Goal: Task Accomplishment & Management: Use online tool/utility

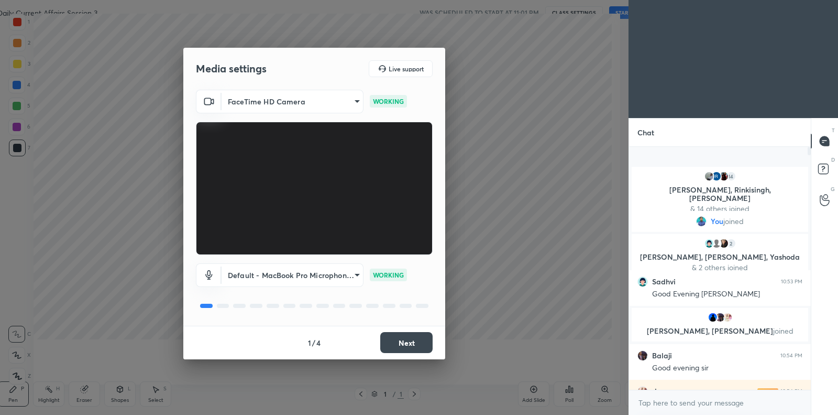
scroll to position [3, 3]
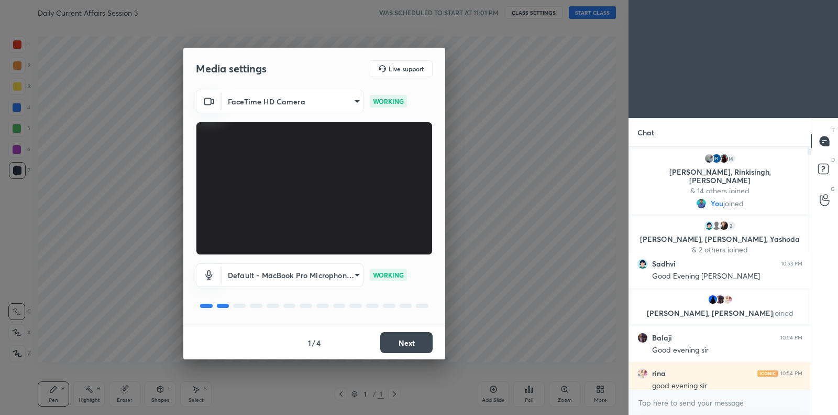
click at [410, 344] on button "Next" at bounding box center [406, 342] width 52 height 21
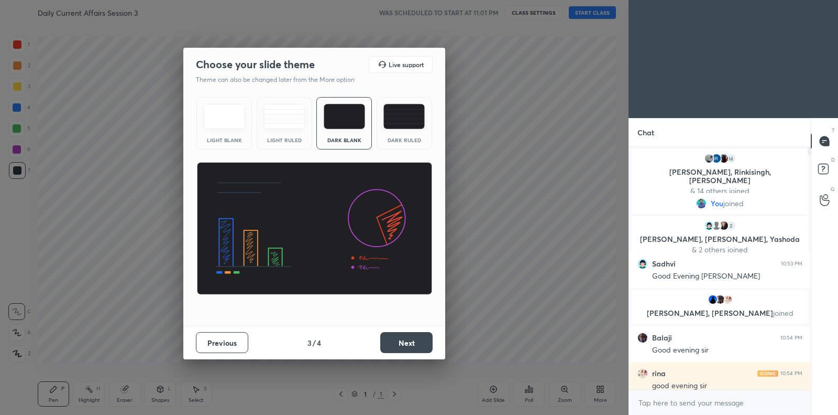
click at [410, 344] on button "Next" at bounding box center [406, 342] width 52 height 21
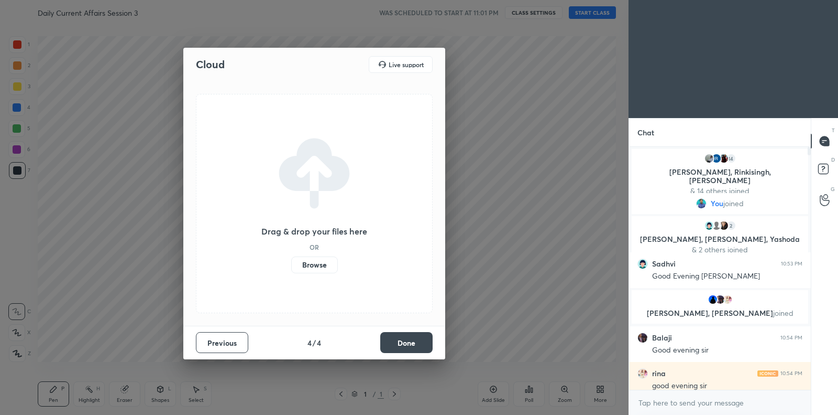
click at [326, 264] on label "Browse" at bounding box center [314, 264] width 47 height 17
click at [291, 264] on input "Browse" at bounding box center [291, 264] width 0 height 17
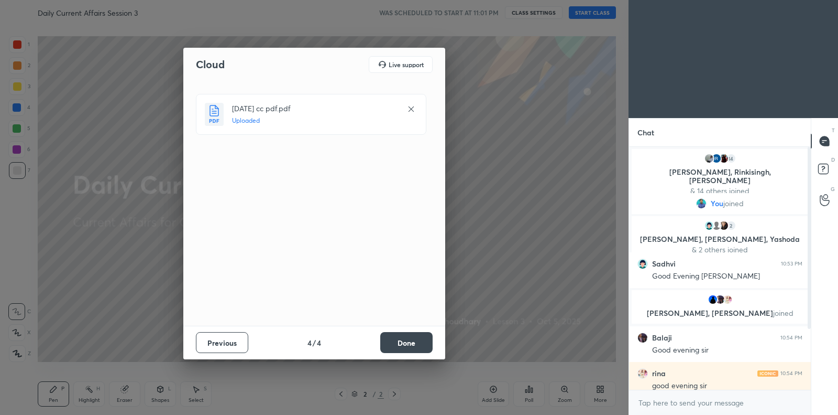
click at [418, 340] on button "Done" at bounding box center [406, 342] width 52 height 21
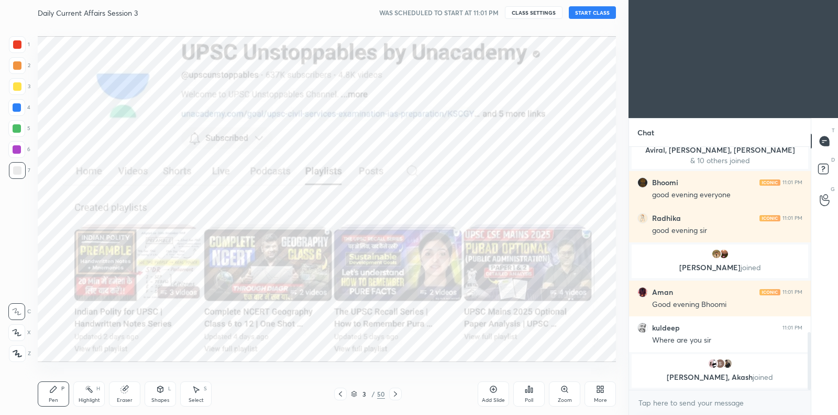
scroll to position [791, 0]
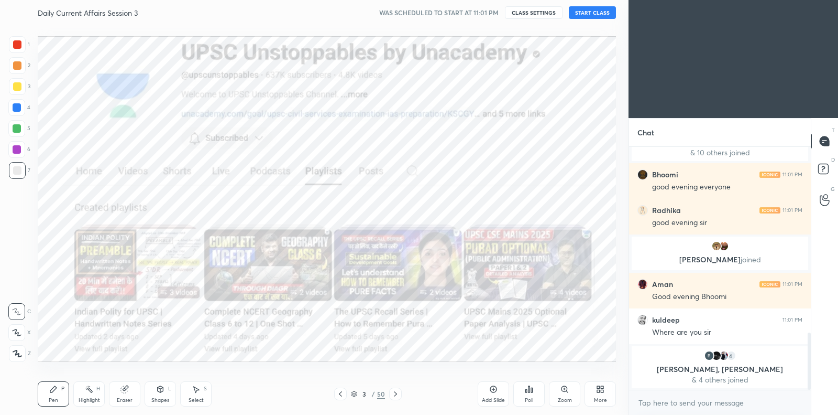
click at [581, 13] on button "START CLASS" at bounding box center [592, 12] width 47 height 13
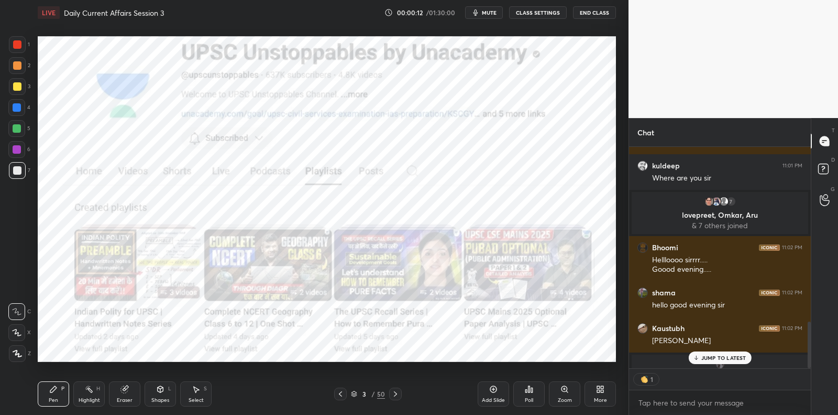
scroll to position [218, 179]
drag, startPoint x: 729, startPoint y: 358, endPoint x: 720, endPoint y: 359, distance: 8.9
click at [729, 357] on p "1 NEW MESSAGE" at bounding box center [724, 357] width 45 height 6
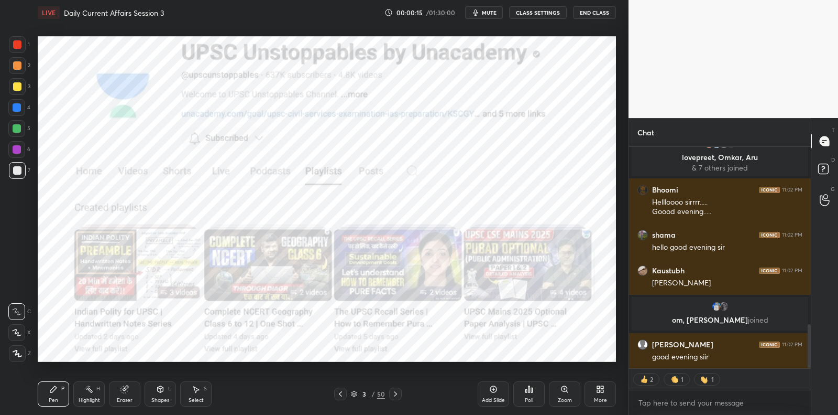
scroll to position [890, 0]
click at [719, 355] on div "[PERSON_NAME] joined kuldeep 11:00 PM Good evening sir User joined hani 11:00 P…" at bounding box center [720, 257] width 182 height 221
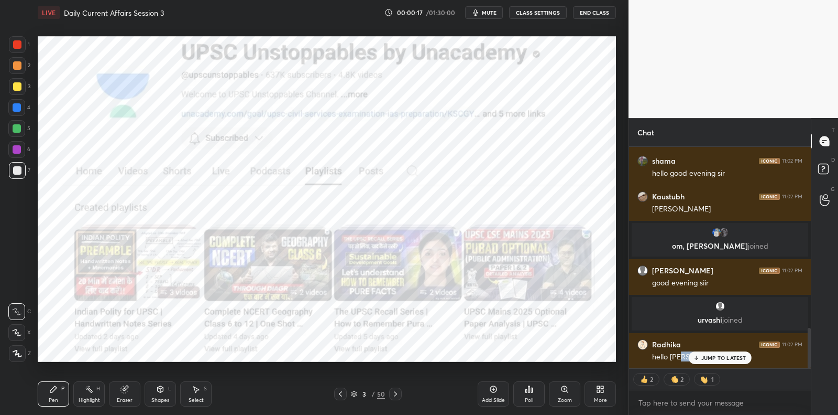
scroll to position [999, 0]
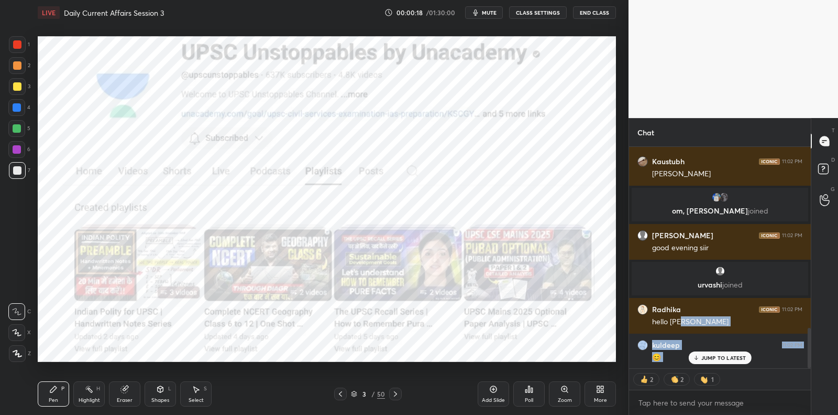
click at [488, 386] on div "Add Slide" at bounding box center [493, 393] width 31 height 25
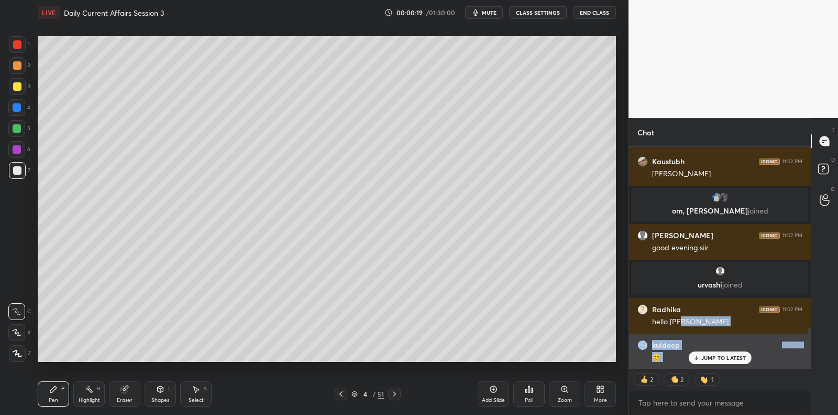
click at [732, 357] on p "JUMP TO LATEST" at bounding box center [724, 357] width 45 height 6
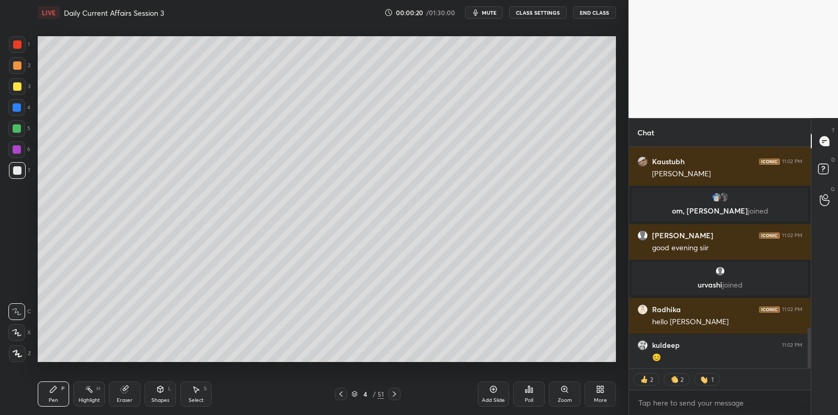
click at [25, 125] on div at bounding box center [16, 128] width 17 height 17
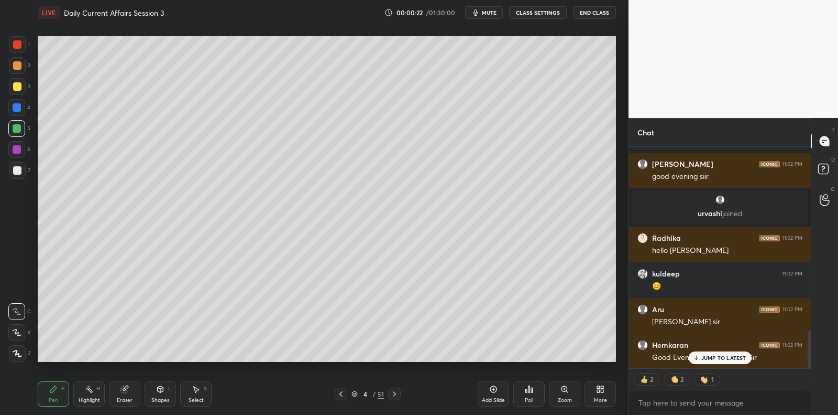
scroll to position [1154, 0]
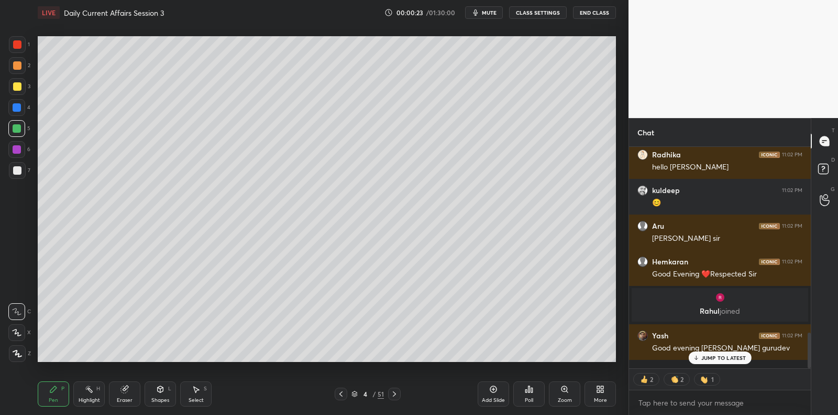
click at [17, 86] on div at bounding box center [17, 86] width 8 height 8
click at [16, 86] on div at bounding box center [17, 86] width 8 height 8
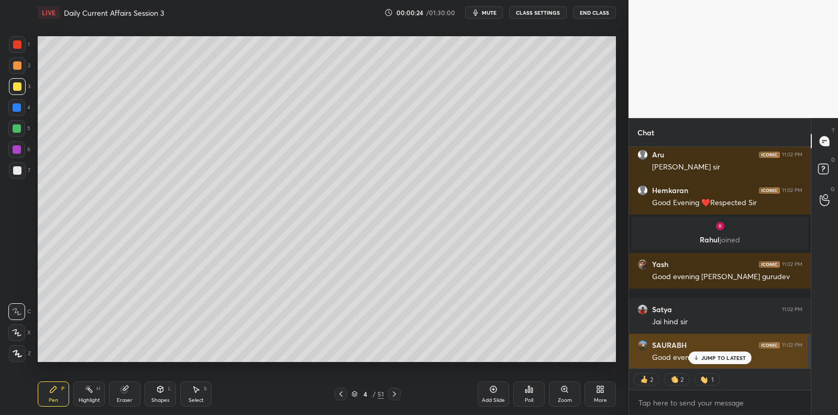
drag, startPoint x: 712, startPoint y: 359, endPoint x: 691, endPoint y: 359, distance: 21.5
click at [712, 359] on p "JUMP TO LATEST" at bounding box center [724, 357] width 45 height 6
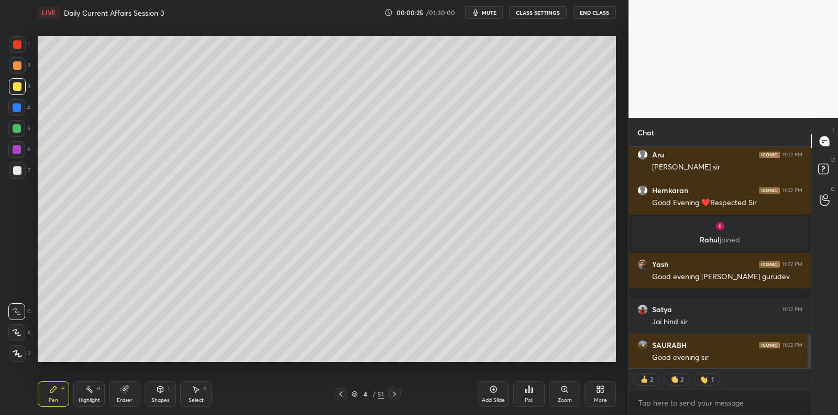
scroll to position [1261, 0]
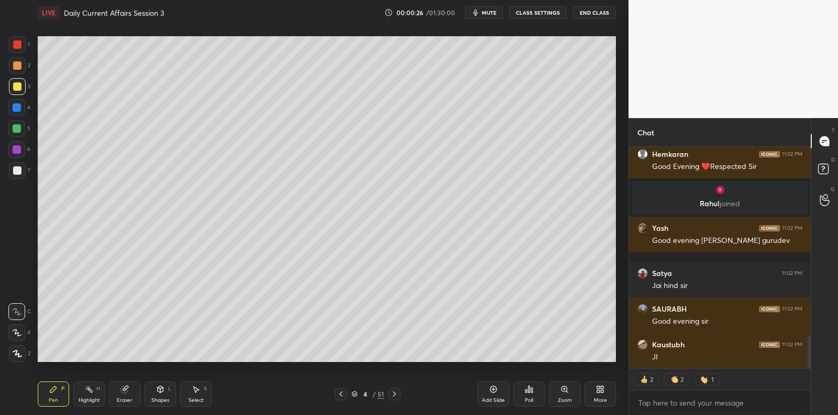
drag, startPoint x: 21, startPoint y: 169, endPoint x: 28, endPoint y: 163, distance: 9.7
click at [21, 169] on div at bounding box center [17, 170] width 8 height 8
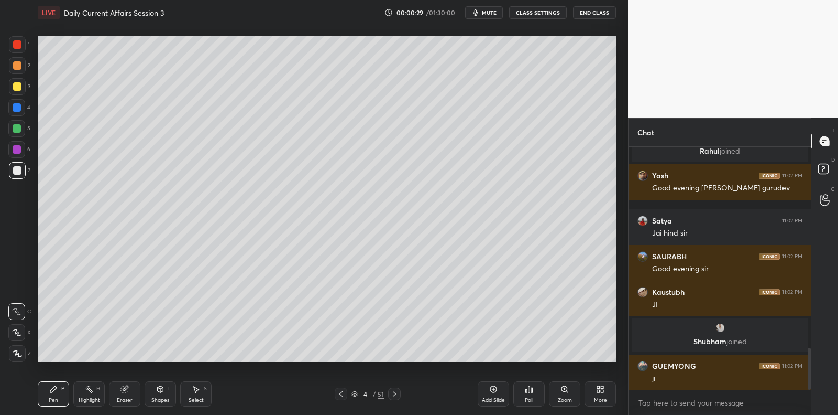
scroll to position [1172, 0]
click at [18, 160] on div "6" at bounding box center [19, 151] width 22 height 21
drag, startPoint x: 18, startPoint y: 160, endPoint x: 26, endPoint y: 158, distance: 8.3
click at [18, 160] on div "6" at bounding box center [19, 151] width 22 height 21
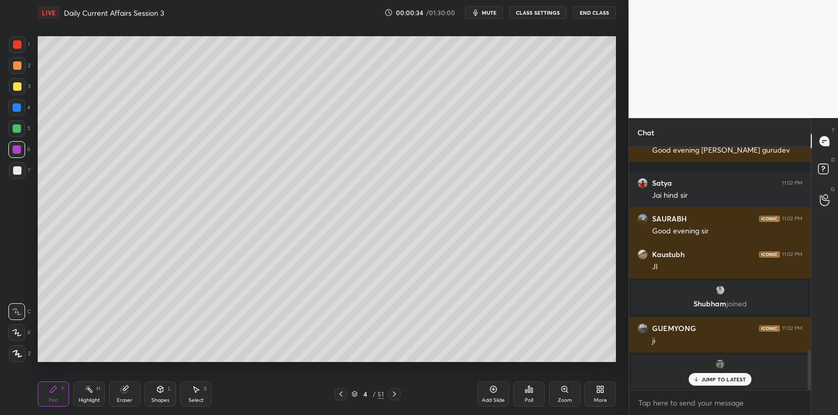
scroll to position [1225, 0]
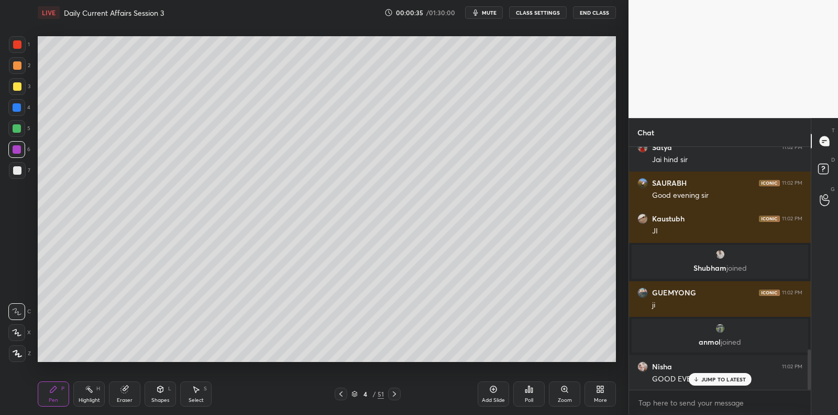
click at [23, 130] on div at bounding box center [16, 128] width 17 height 17
drag, startPoint x: 23, startPoint y: 130, endPoint x: 19, endPoint y: 153, distance: 23.4
click at [23, 130] on div at bounding box center [16, 128] width 17 height 17
click at [18, 170] on div at bounding box center [17, 170] width 8 height 8
drag, startPoint x: 18, startPoint y: 170, endPoint x: 29, endPoint y: 159, distance: 15.2
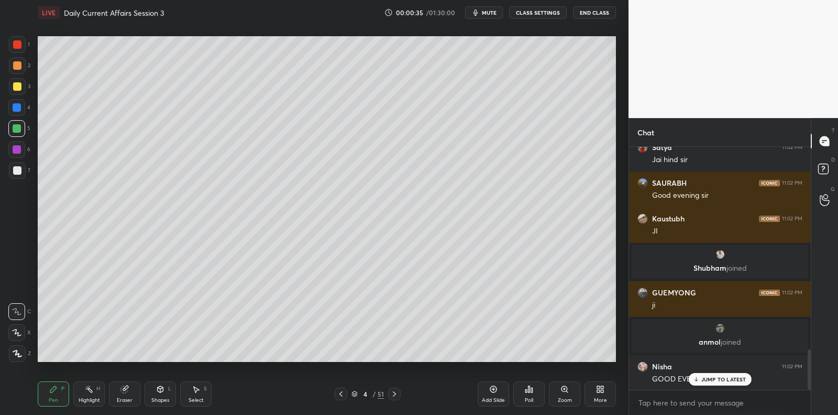
click at [19, 167] on div at bounding box center [17, 170] width 8 height 8
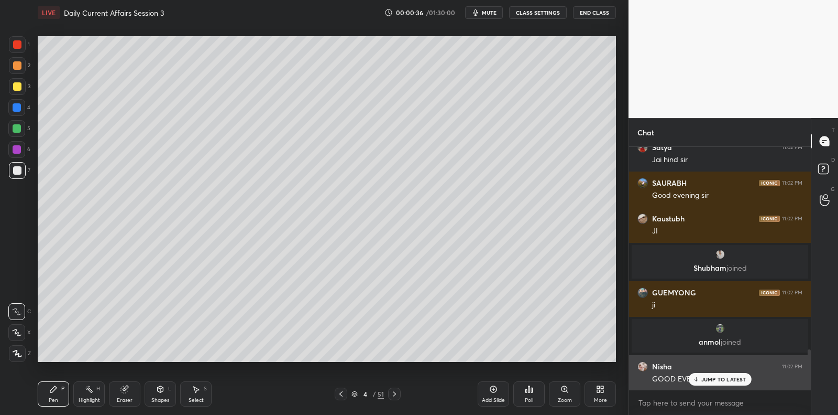
click at [710, 374] on div "JUMP TO LATEST" at bounding box center [720, 379] width 63 height 13
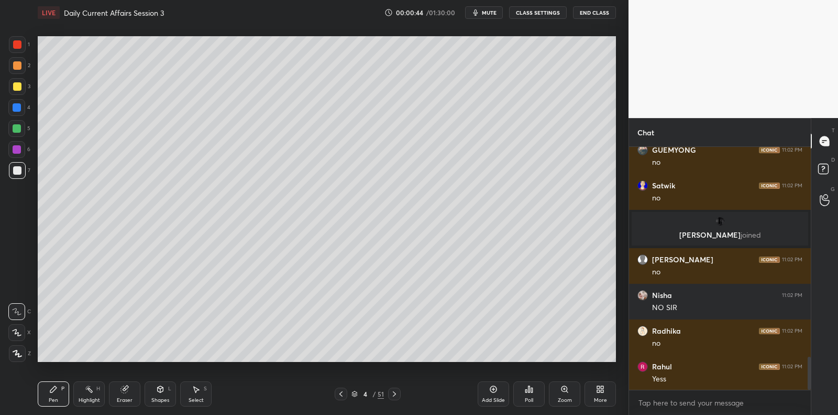
scroll to position [1549, 0]
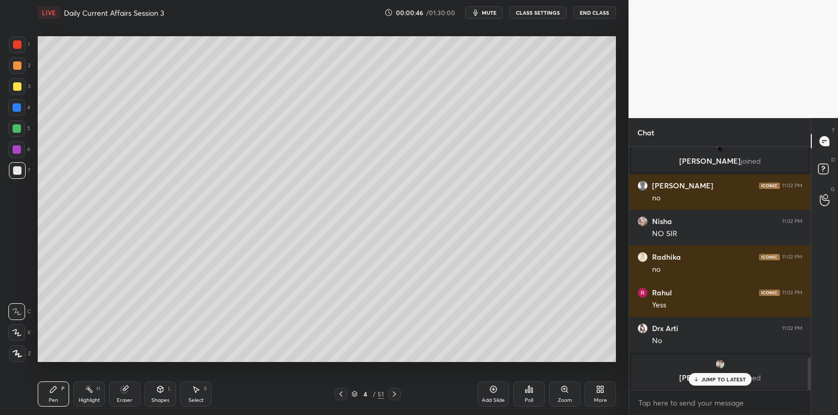
drag, startPoint x: 20, startPoint y: 149, endPoint x: 21, endPoint y: 143, distance: 5.9
click at [20, 149] on div at bounding box center [17, 149] width 8 height 8
click at [19, 122] on div at bounding box center [16, 128] width 17 height 17
click at [21, 123] on div at bounding box center [16, 128] width 17 height 17
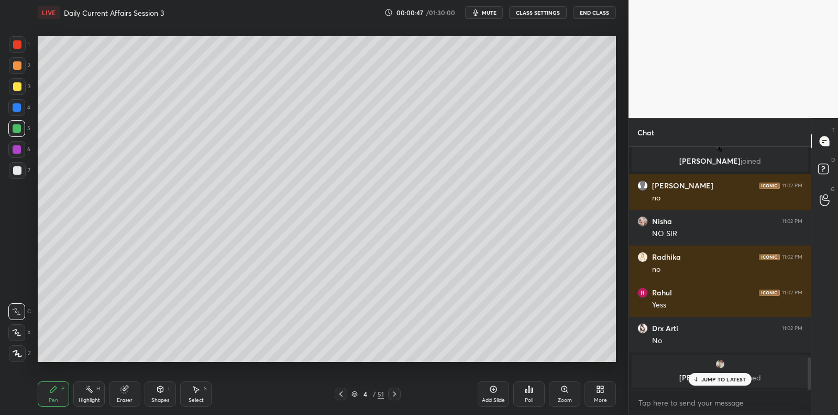
scroll to position [1631, 0]
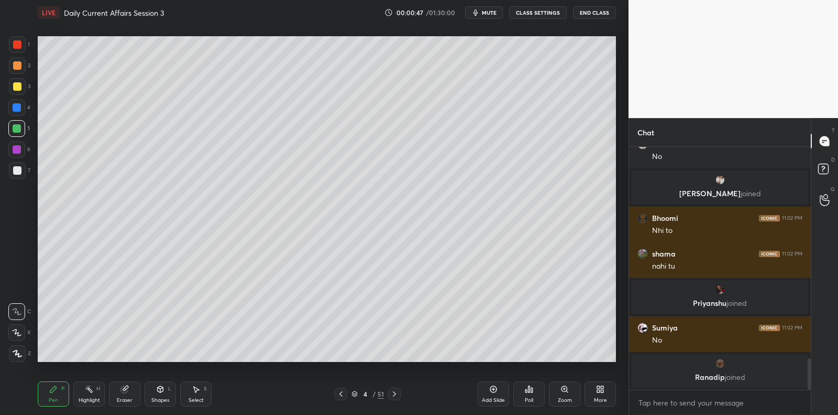
click at [18, 107] on div at bounding box center [17, 107] width 8 height 8
click at [20, 105] on div at bounding box center [17, 107] width 8 height 8
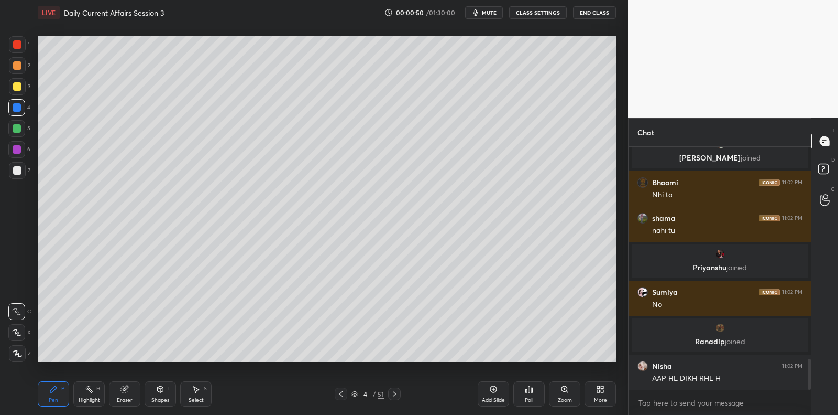
scroll to position [1702, 0]
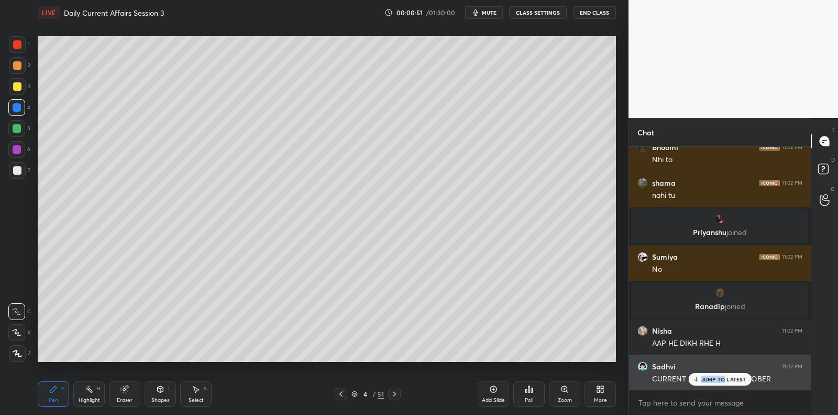
click at [724, 376] on p "JUMP TO LATEST" at bounding box center [724, 379] width 45 height 6
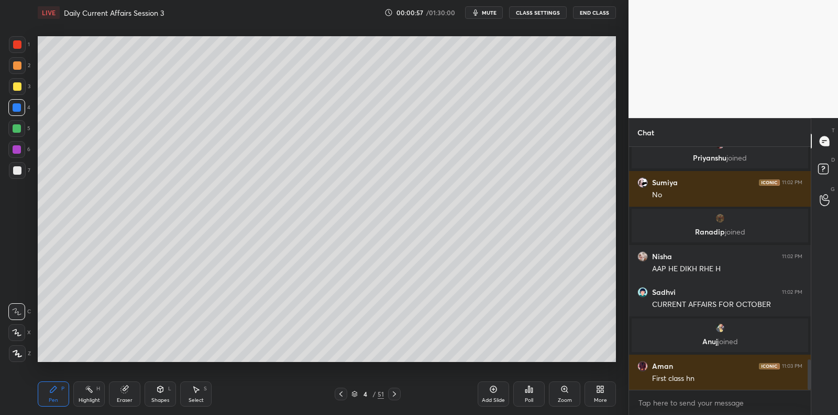
scroll to position [1752, 0]
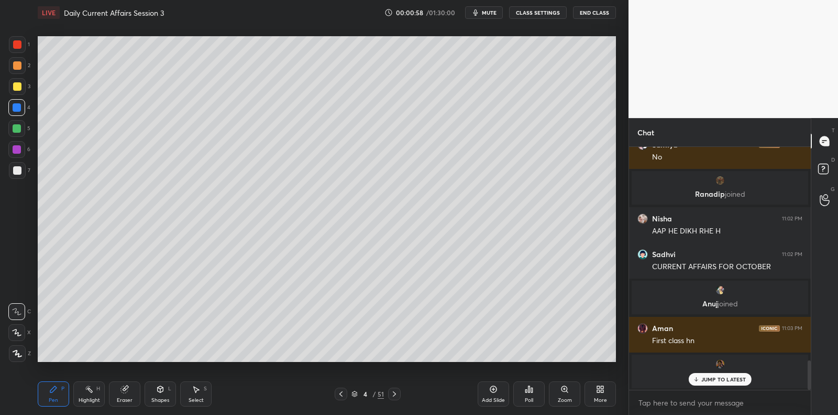
click at [25, 169] on div "7" at bounding box center [19, 170] width 21 height 17
click at [26, 168] on div "7" at bounding box center [19, 170] width 21 height 17
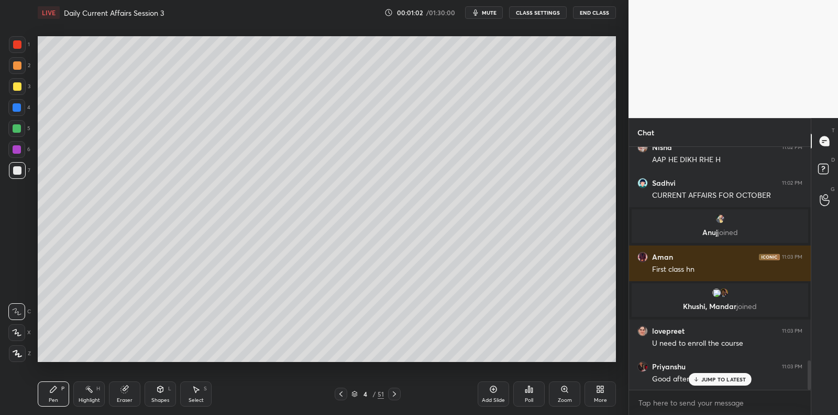
click at [22, 129] on div at bounding box center [16, 128] width 17 height 17
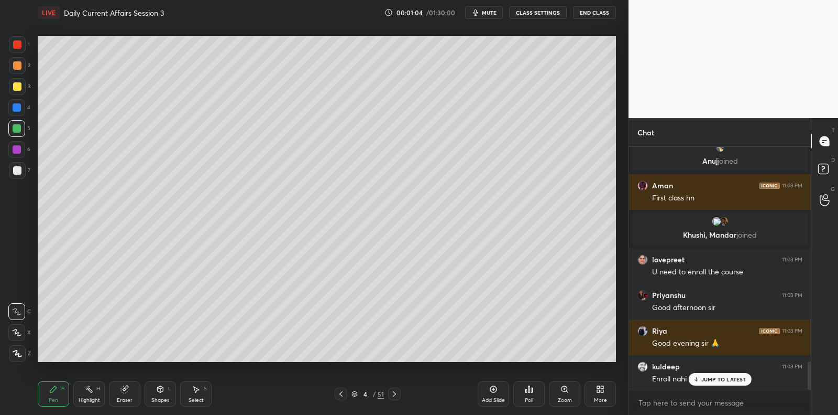
click at [707, 379] on p "JUMP TO LATEST" at bounding box center [724, 379] width 45 height 6
click at [20, 167] on div at bounding box center [17, 170] width 17 height 17
drag, startPoint x: 25, startPoint y: 165, endPoint x: 32, endPoint y: 160, distance: 9.0
click at [25, 165] on div at bounding box center [17, 170] width 17 height 17
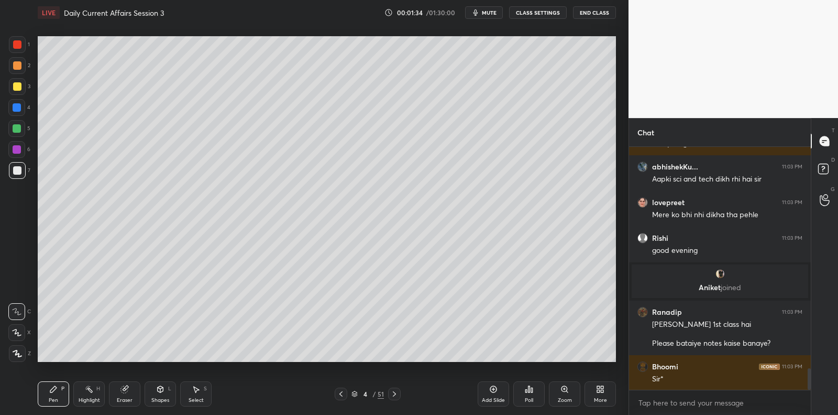
scroll to position [2474, 0]
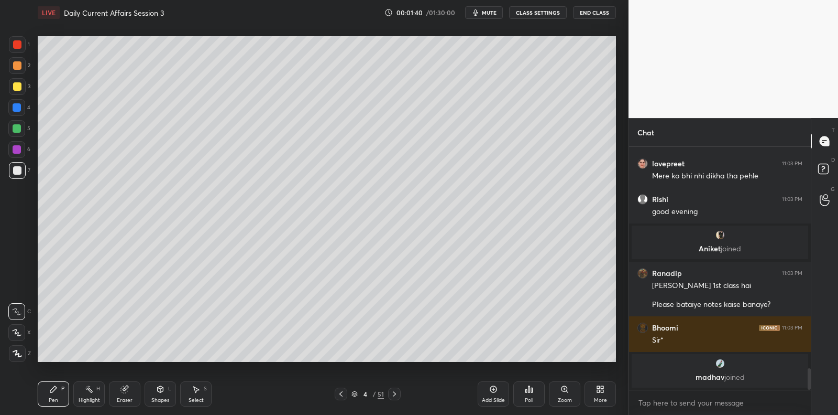
click at [24, 168] on div at bounding box center [17, 170] width 17 height 17
drag, startPoint x: 24, startPoint y: 168, endPoint x: 37, endPoint y: 170, distance: 12.8
click at [24, 168] on div at bounding box center [17, 170] width 17 height 17
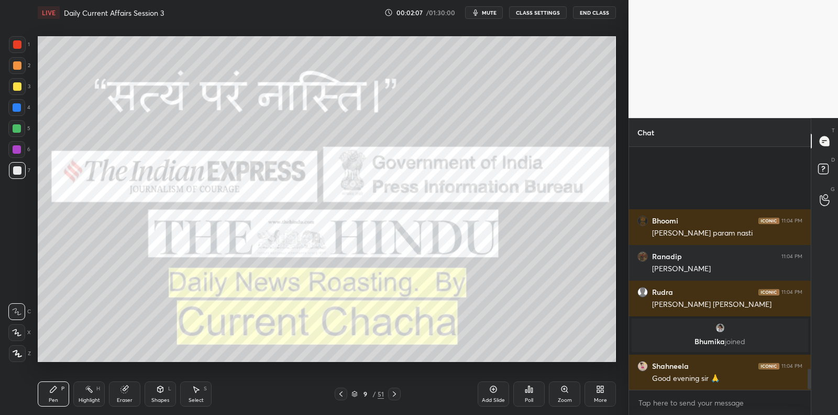
scroll to position [2688, 0]
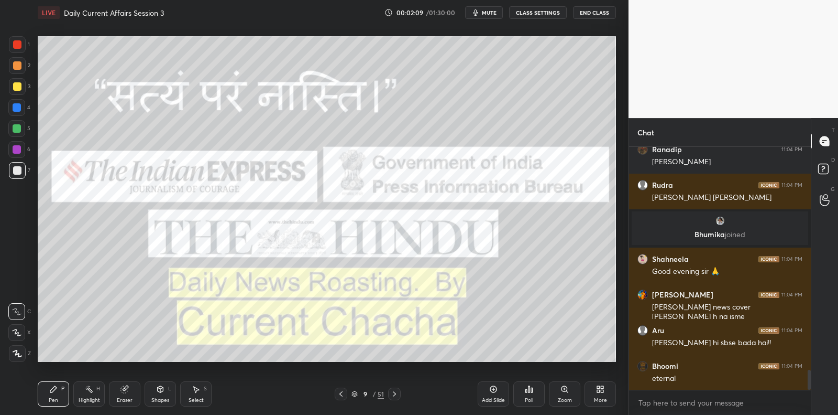
click at [497, 383] on div "Add Slide" at bounding box center [493, 393] width 31 height 25
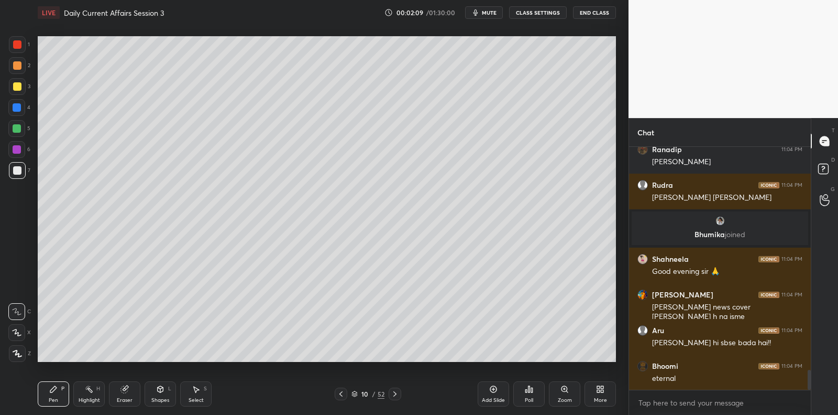
scroll to position [2723, 0]
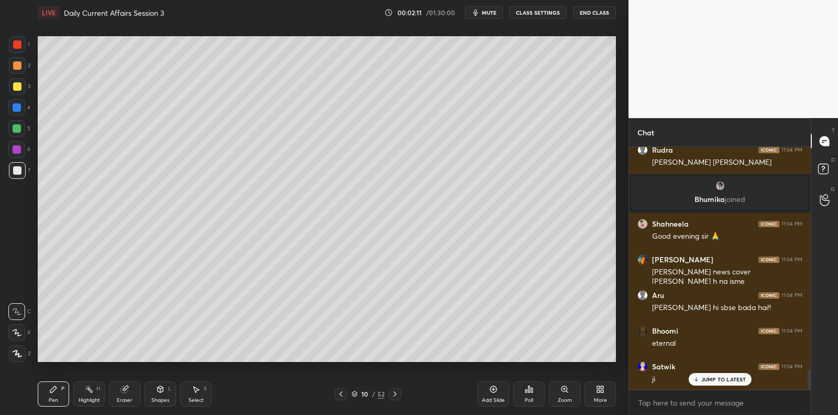
click at [10, 171] on div at bounding box center [17, 170] width 17 height 17
drag, startPoint x: 10, startPoint y: 171, endPoint x: 34, endPoint y: 152, distance: 30.1
click at [10, 171] on div at bounding box center [17, 170] width 17 height 17
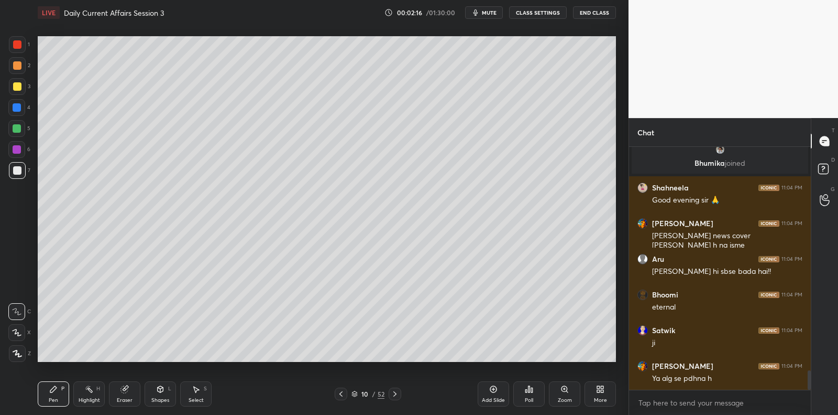
click at [18, 132] on div at bounding box center [17, 128] width 8 height 8
click at [21, 132] on div at bounding box center [16, 128] width 17 height 17
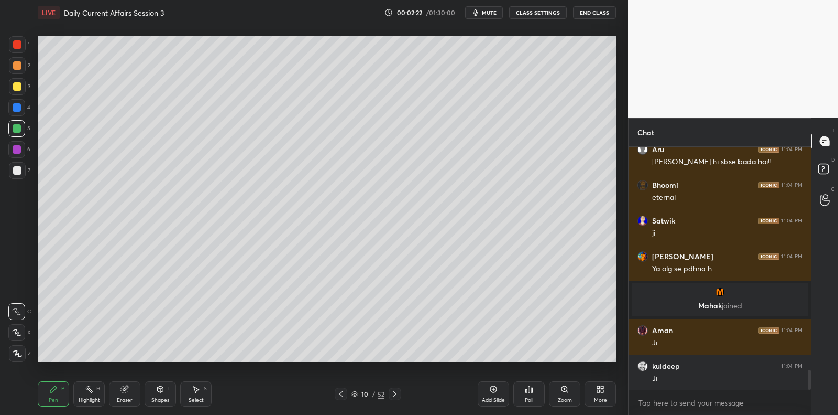
scroll to position [2788, 0]
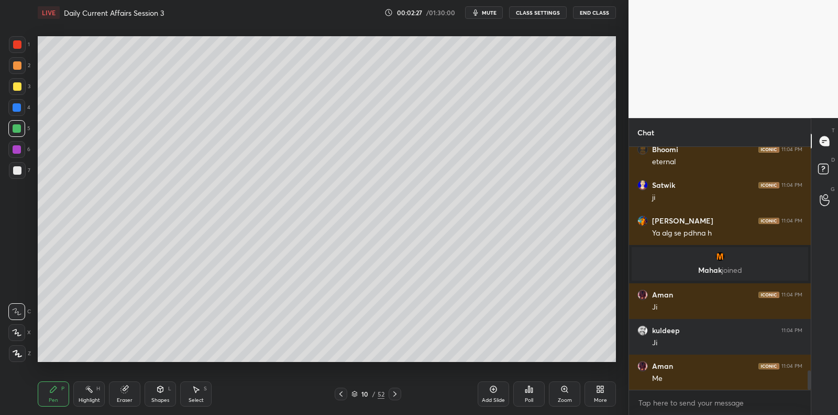
click at [14, 337] on div at bounding box center [16, 332] width 17 height 17
click at [17, 346] on div at bounding box center [17, 353] width 17 height 17
click at [16, 354] on icon at bounding box center [17, 353] width 8 height 6
drag, startPoint x: 17, startPoint y: 352, endPoint x: 14, endPoint y: 347, distance: 5.7
click at [14, 347] on div at bounding box center [17, 353] width 17 height 17
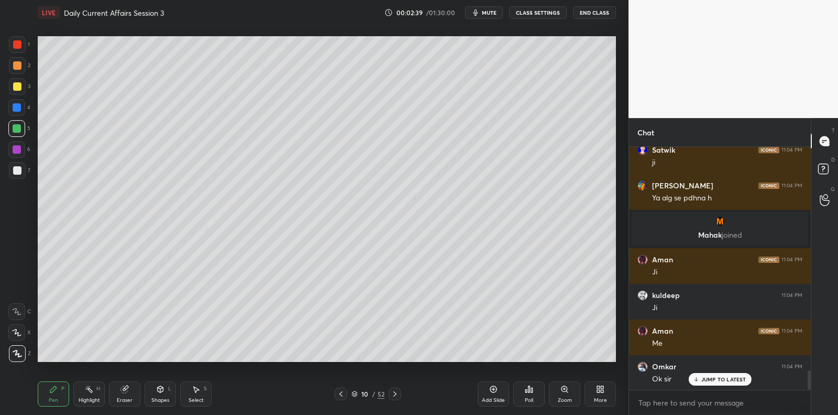
scroll to position [2868, 0]
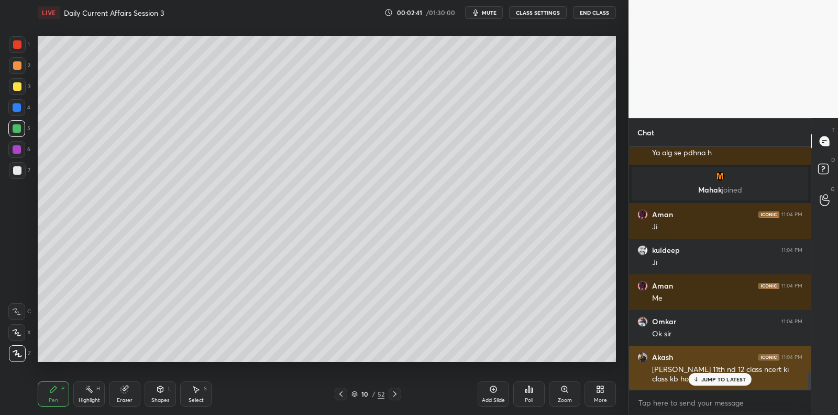
drag, startPoint x: 734, startPoint y: 383, endPoint x: 722, endPoint y: 382, distance: 12.6
click at [735, 380] on div "JUMP TO LATEST" at bounding box center [720, 379] width 63 height 13
click at [669, 373] on div "[PERSON_NAME] 11th nd 12 class ncert ki class kb hogi ? youtube pr" at bounding box center [727, 374] width 150 height 20
click at [679, 366] on div "[PERSON_NAME] 11th nd 12 class ncert ki class kb hogi ? youtube pr" at bounding box center [727, 374] width 150 height 20
click at [684, 375] on div "[PERSON_NAME] 11th nd 12 class ncert ki class kb hogi ? youtube pr" at bounding box center [727, 374] width 150 height 20
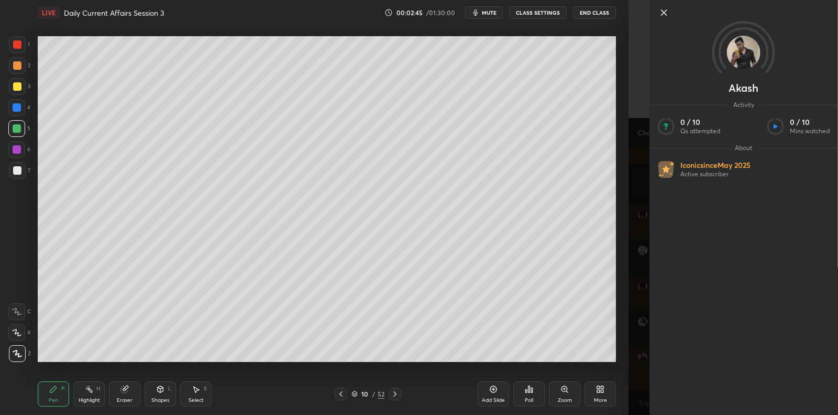
click at [602, 363] on div "Setting up your live class Poll for secs No correct answer Start poll" at bounding box center [327, 198] width 587 height 347
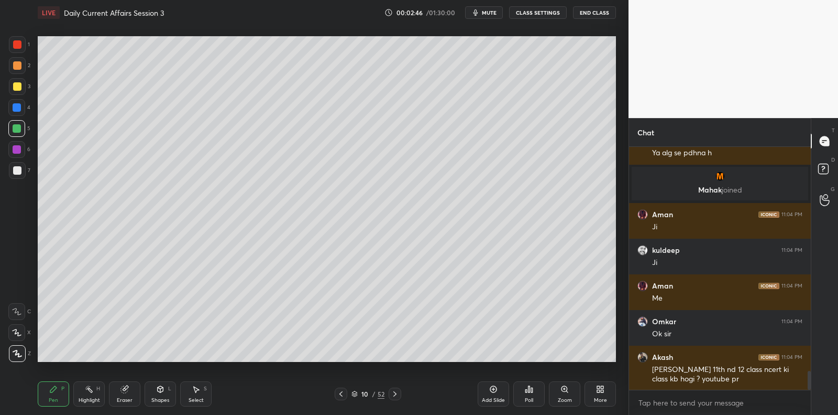
click at [682, 368] on div "[PERSON_NAME] 11th nd 12 class ncert ki class kb hogi ? youtube pr" at bounding box center [727, 374] width 150 height 20
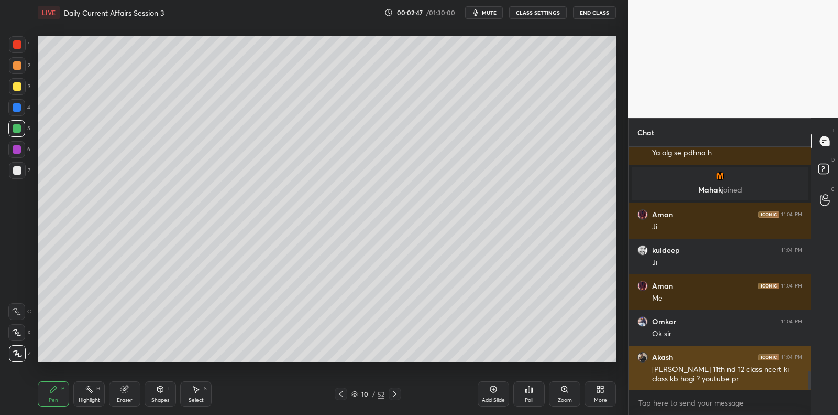
click at [682, 369] on div "[PERSON_NAME] 11th nd 12 class ncert ki class kb hogi ? youtube pr" at bounding box center [727, 374] width 150 height 20
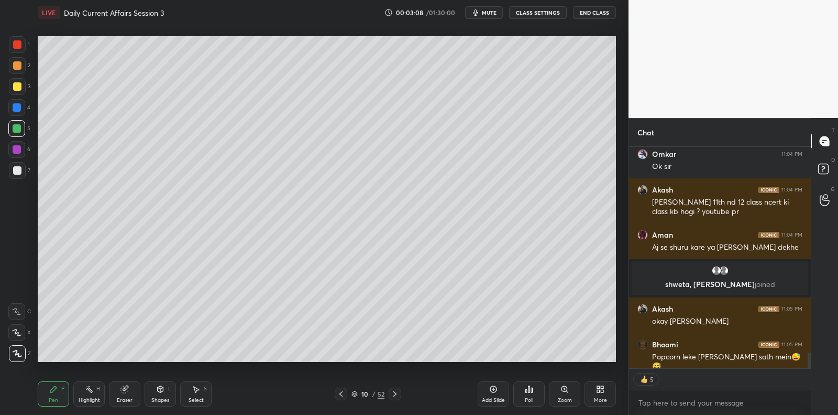
scroll to position [2980, 0]
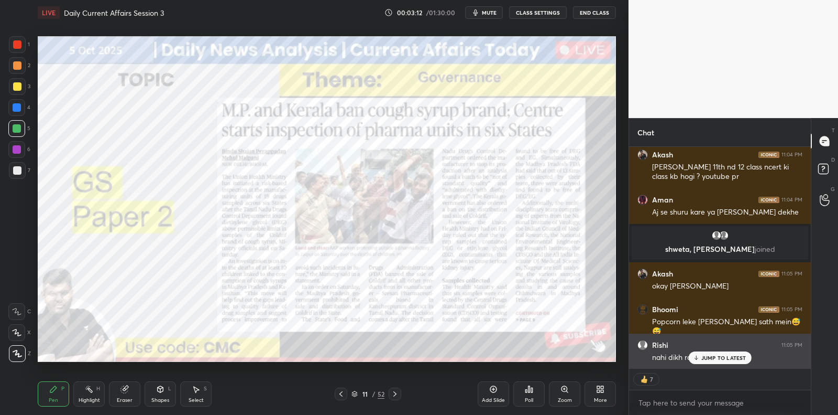
click at [742, 354] on p "JUMP TO LATEST" at bounding box center [724, 357] width 45 height 6
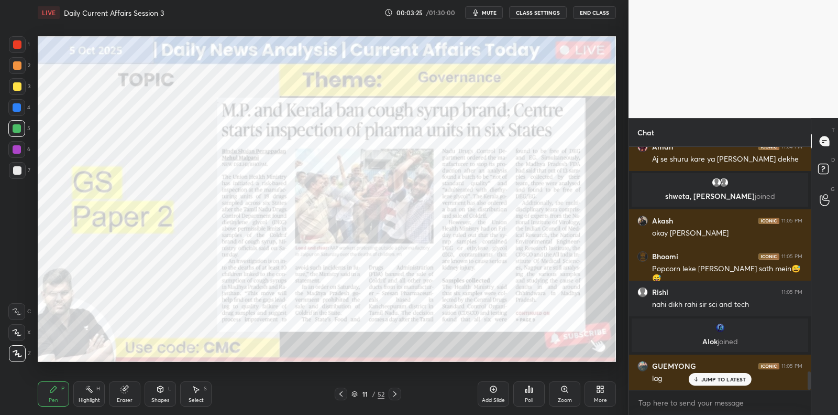
scroll to position [2983, 0]
click at [21, 151] on div at bounding box center [16, 149] width 17 height 17
drag, startPoint x: 20, startPoint y: 149, endPoint x: 32, endPoint y: 141, distance: 14.0
click at [23, 147] on div at bounding box center [16, 149] width 17 height 17
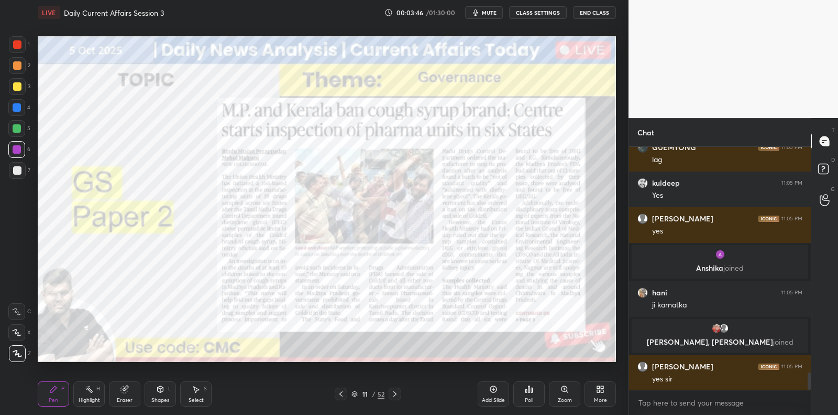
scroll to position [3182, 0]
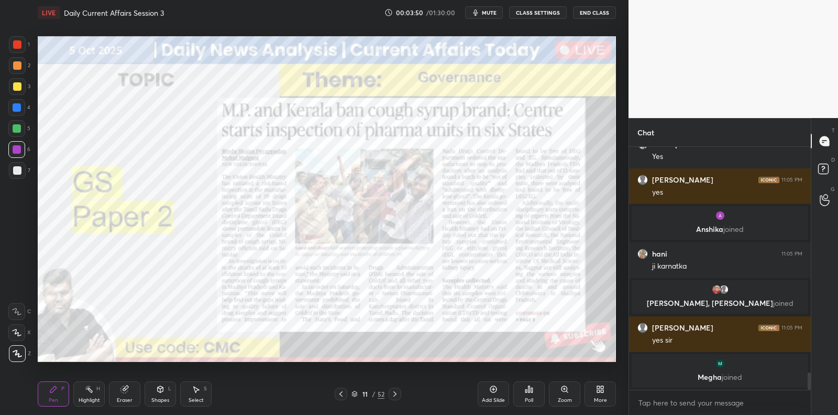
click at [492, 391] on icon at bounding box center [493, 389] width 8 height 8
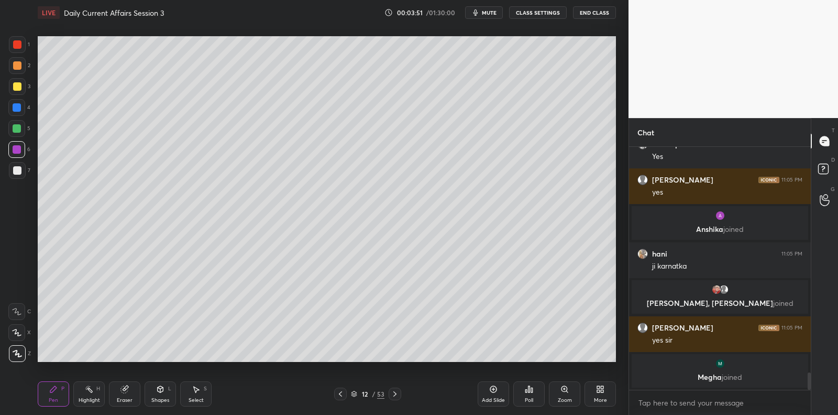
scroll to position [3227, 0]
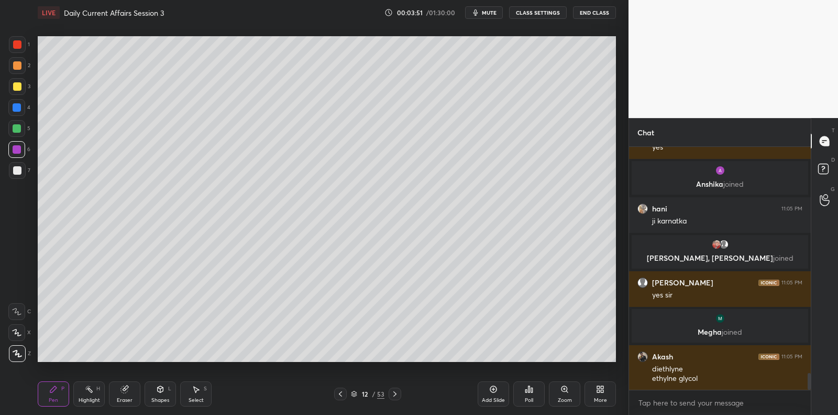
click at [18, 86] on div at bounding box center [17, 86] width 8 height 8
drag, startPoint x: 18, startPoint y: 86, endPoint x: 34, endPoint y: 81, distance: 16.6
click at [21, 86] on div at bounding box center [17, 86] width 17 height 17
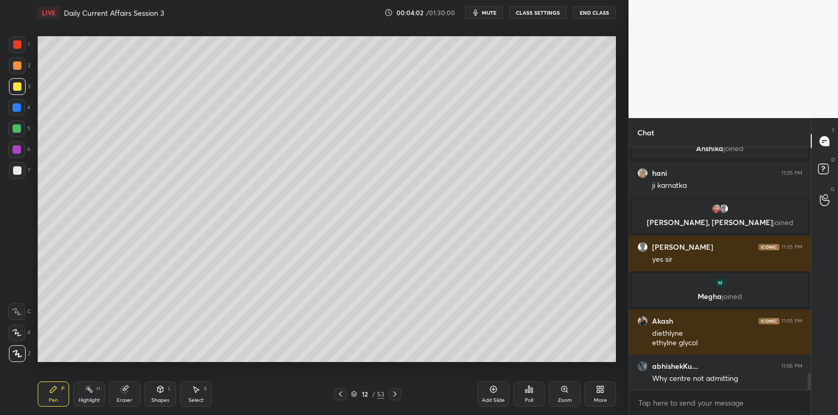
drag, startPoint x: 23, startPoint y: 169, endPoint x: 28, endPoint y: 166, distance: 5.4
click at [20, 170] on div at bounding box center [17, 170] width 17 height 17
click at [24, 148] on div at bounding box center [16, 149] width 17 height 17
drag, startPoint x: 24, startPoint y: 148, endPoint x: 34, endPoint y: 151, distance: 9.8
click at [22, 152] on div at bounding box center [16, 149] width 17 height 17
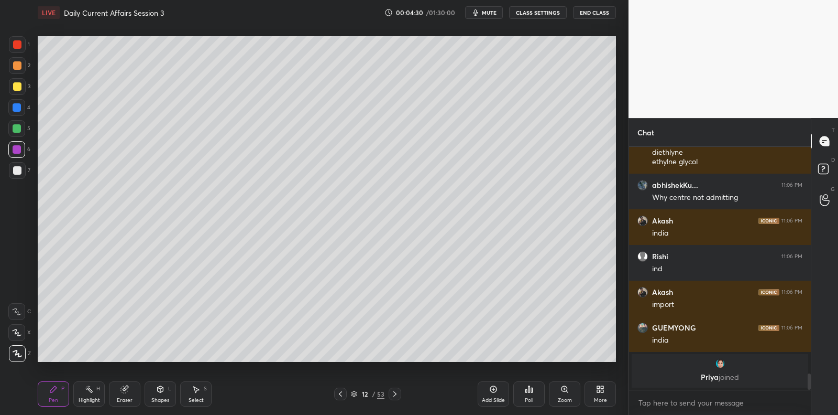
scroll to position [3391, 0]
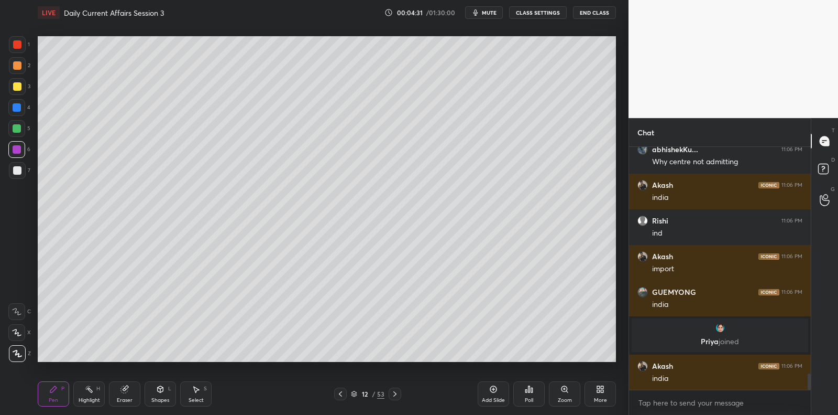
click at [18, 176] on div at bounding box center [17, 170] width 17 height 17
drag, startPoint x: 18, startPoint y: 176, endPoint x: 24, endPoint y: 259, distance: 84.1
click at [19, 183] on div "1 2 3 4 5 6 7 C X Z C X Z E E Erase all H H" at bounding box center [17, 198] width 34 height 325
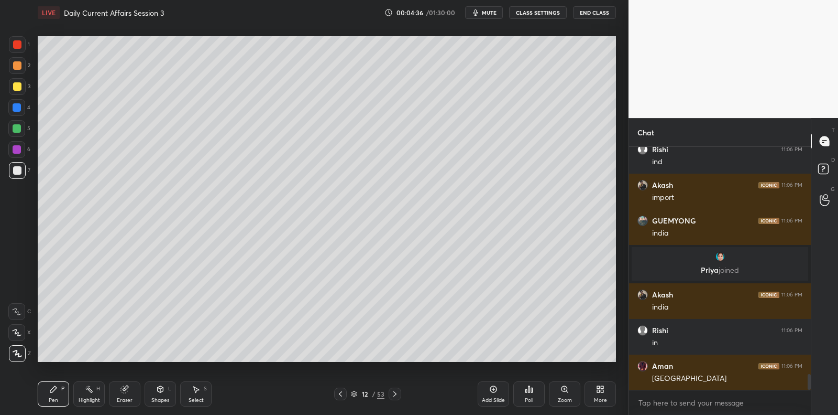
scroll to position [3498, 0]
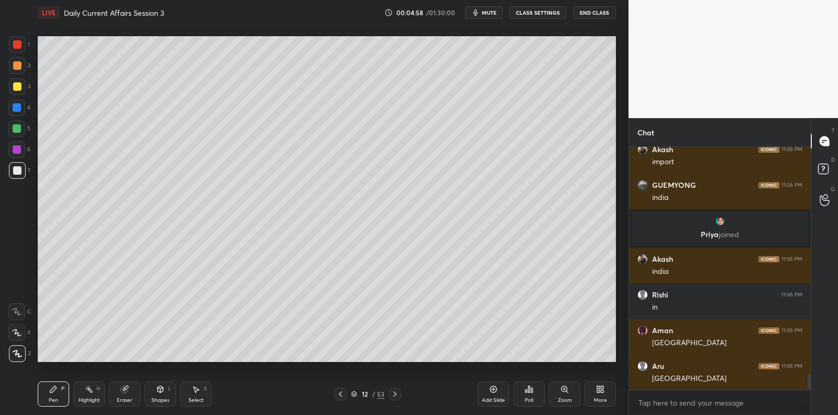
click at [17, 131] on div at bounding box center [17, 128] width 8 height 8
click at [13, 129] on div at bounding box center [17, 128] width 8 height 8
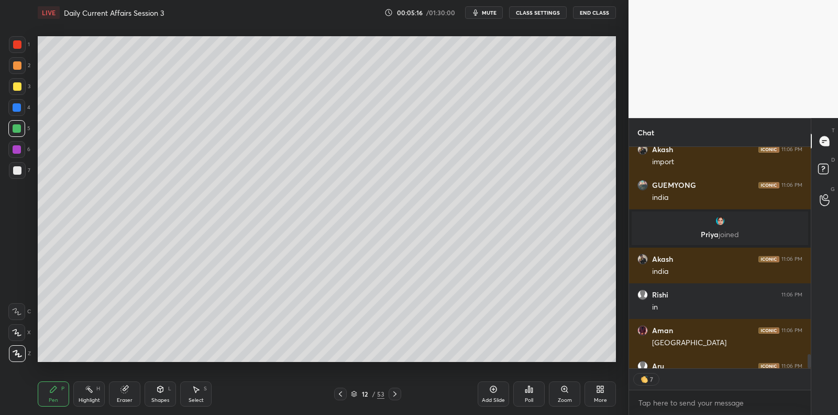
scroll to position [3555, 0]
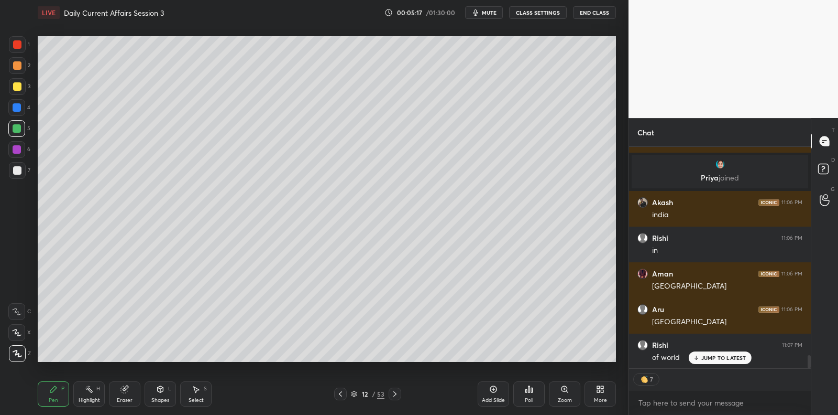
click at [21, 104] on div at bounding box center [16, 107] width 17 height 17
click at [19, 89] on div at bounding box center [17, 86] width 8 height 8
click at [21, 90] on div at bounding box center [17, 86] width 17 height 17
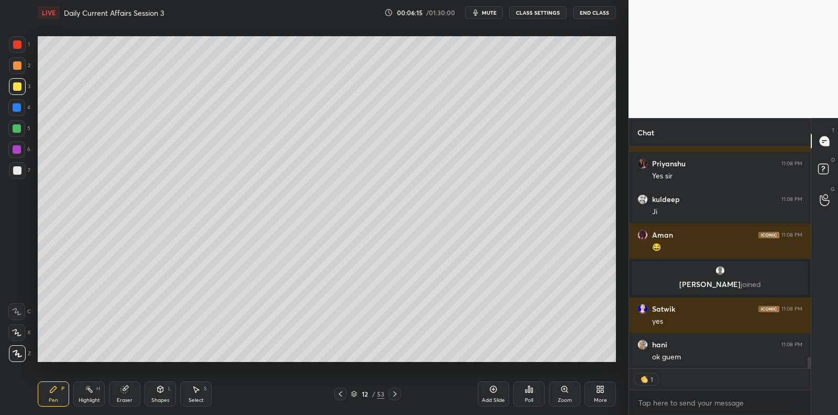
scroll to position [3991, 0]
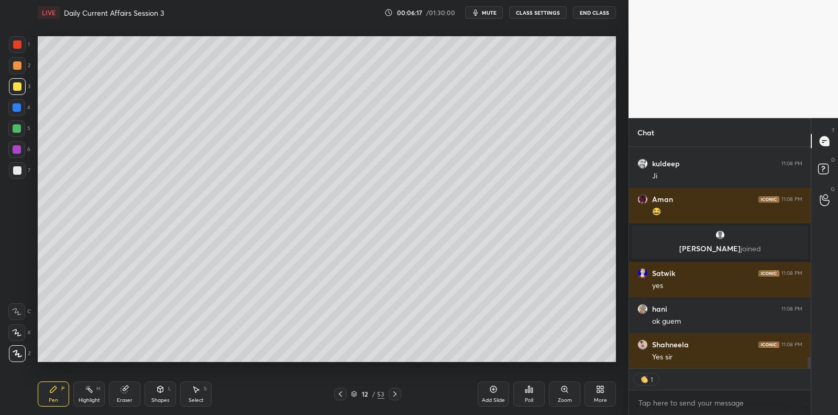
drag, startPoint x: 493, startPoint y: 394, endPoint x: 440, endPoint y: 366, distance: 59.8
click at [493, 394] on div "Add Slide" at bounding box center [493, 393] width 31 height 25
click at [21, 88] on div at bounding box center [17, 86] width 17 height 17
drag, startPoint x: 21, startPoint y: 88, endPoint x: 32, endPoint y: 85, distance: 11.2
click at [21, 88] on div at bounding box center [17, 86] width 17 height 17
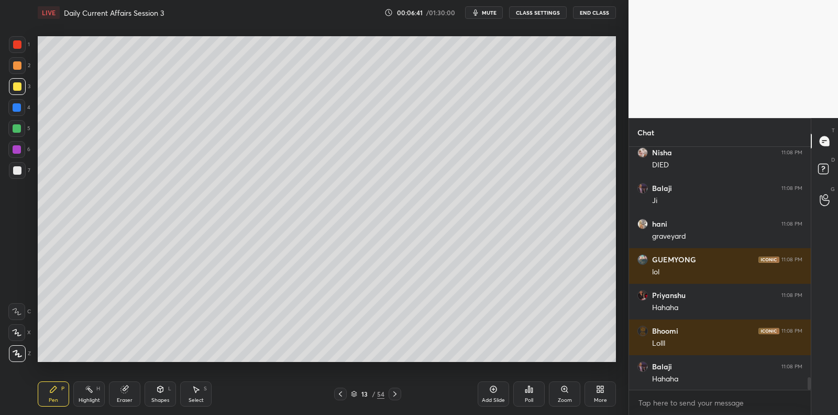
scroll to position [4481, 0]
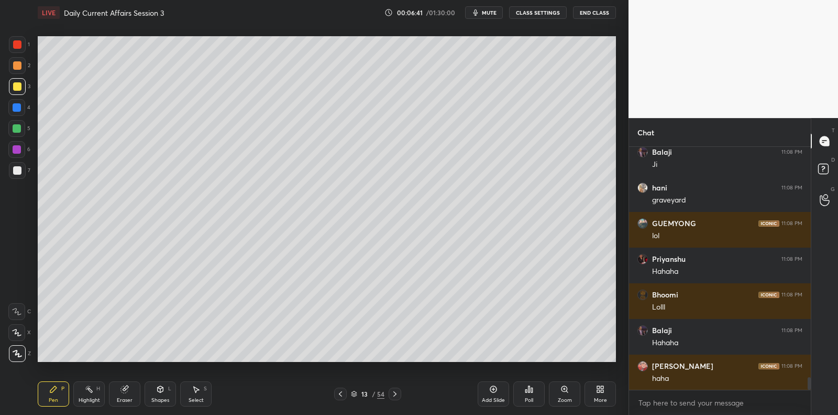
click at [20, 128] on div at bounding box center [17, 128] width 8 height 8
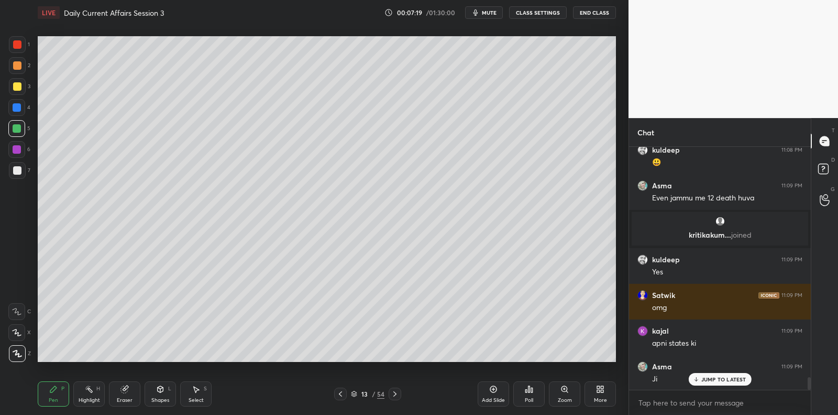
scroll to position [4424, 0]
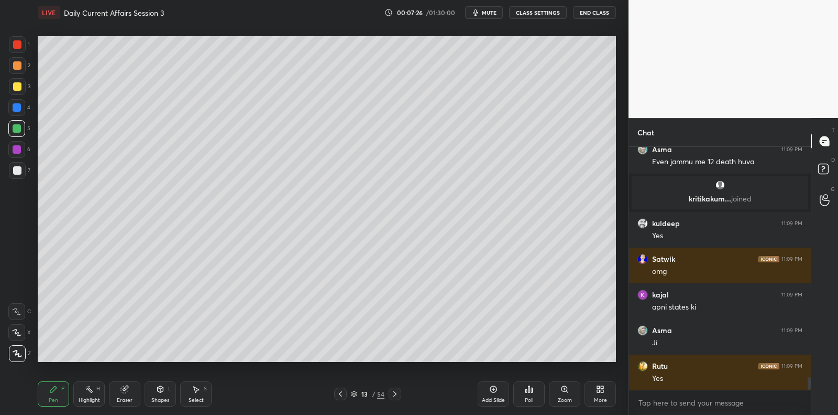
click at [23, 175] on div at bounding box center [17, 170] width 17 height 17
click at [23, 171] on div at bounding box center [17, 170] width 17 height 17
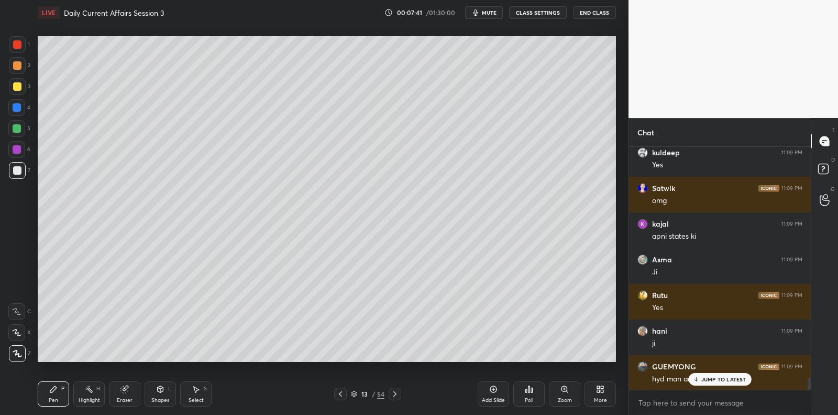
scroll to position [4531, 0]
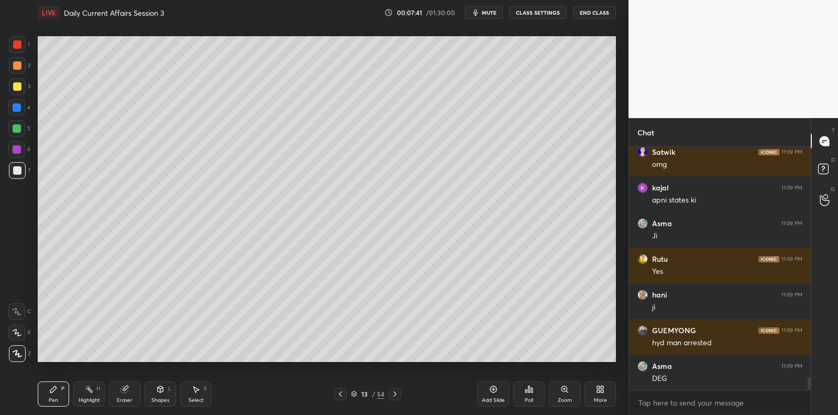
click at [124, 389] on icon at bounding box center [124, 389] width 7 height 7
click at [61, 399] on div "Pen P" at bounding box center [53, 393] width 31 height 25
drag, startPoint x: 61, startPoint y: 399, endPoint x: 89, endPoint y: 368, distance: 42.3
click at [63, 395] on div "Pen P" at bounding box center [53, 393] width 31 height 25
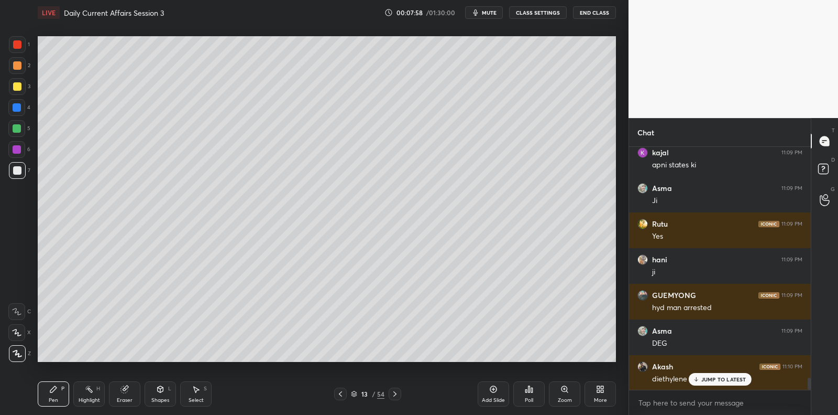
click at [20, 150] on div at bounding box center [17, 149] width 8 height 8
drag, startPoint x: 20, startPoint y: 150, endPoint x: 31, endPoint y: 155, distance: 12.0
click at [20, 150] on div at bounding box center [17, 149] width 8 height 8
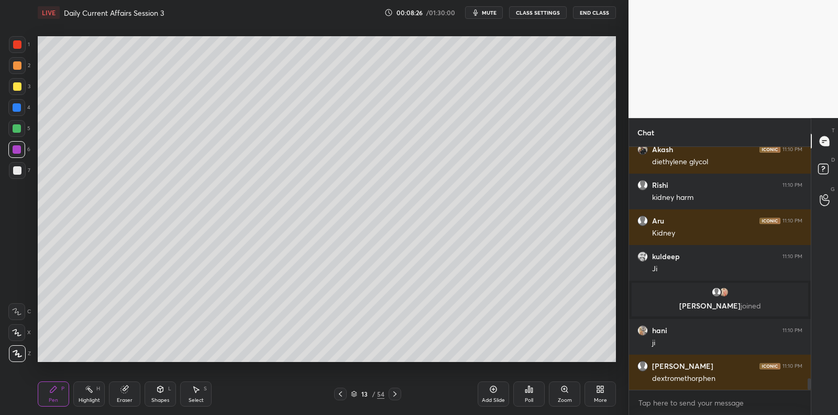
scroll to position [4819, 0]
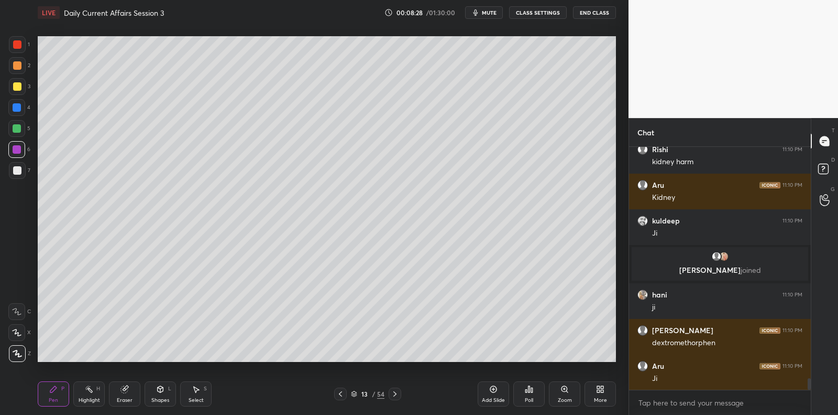
drag, startPoint x: 498, startPoint y: 387, endPoint x: 484, endPoint y: 362, distance: 29.3
click at [498, 387] on div "Add Slide" at bounding box center [493, 393] width 31 height 25
click at [22, 126] on div at bounding box center [16, 128] width 17 height 17
click at [24, 118] on div "1 2 3 4 5 6 7" at bounding box center [19, 109] width 22 height 147
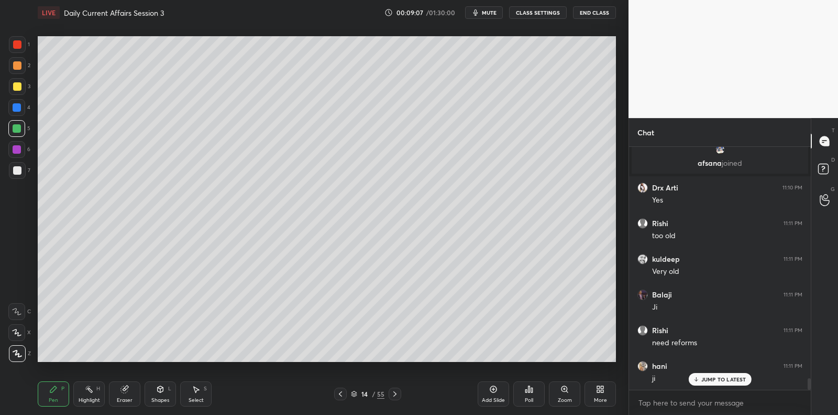
scroll to position [4940, 0]
click at [17, 157] on div at bounding box center [16, 149] width 17 height 17
click at [16, 171] on div at bounding box center [17, 170] width 8 height 8
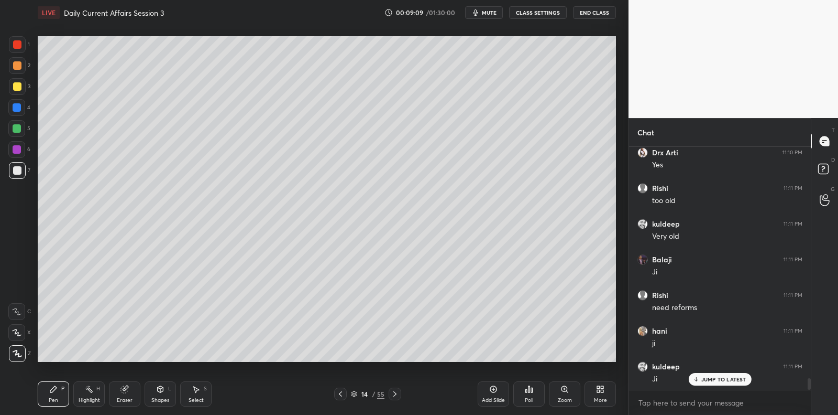
drag, startPoint x: 16, startPoint y: 171, endPoint x: 8, endPoint y: 161, distance: 12.8
click at [16, 171] on div at bounding box center [17, 170] width 8 height 8
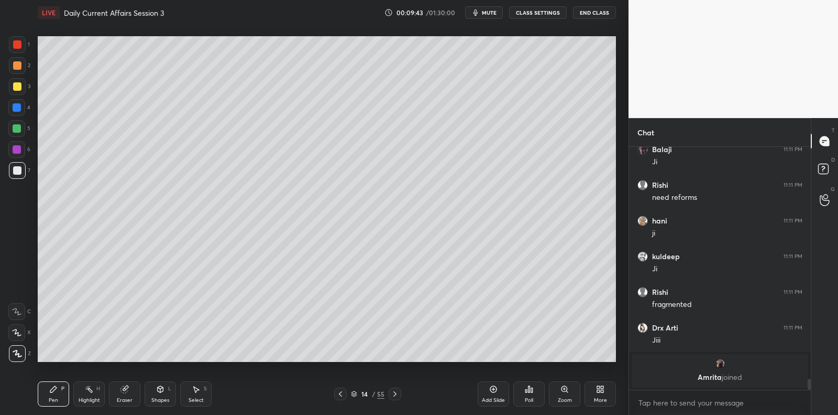
drag, startPoint x: 21, startPoint y: 127, endPoint x: 23, endPoint y: 120, distance: 6.9
click at [21, 127] on div at bounding box center [16, 128] width 17 height 17
drag, startPoint x: 21, startPoint y: 120, endPoint x: 23, endPoint y: 105, distance: 15.3
click at [21, 120] on div at bounding box center [16, 128] width 17 height 17
click at [20, 103] on div at bounding box center [16, 107] width 17 height 17
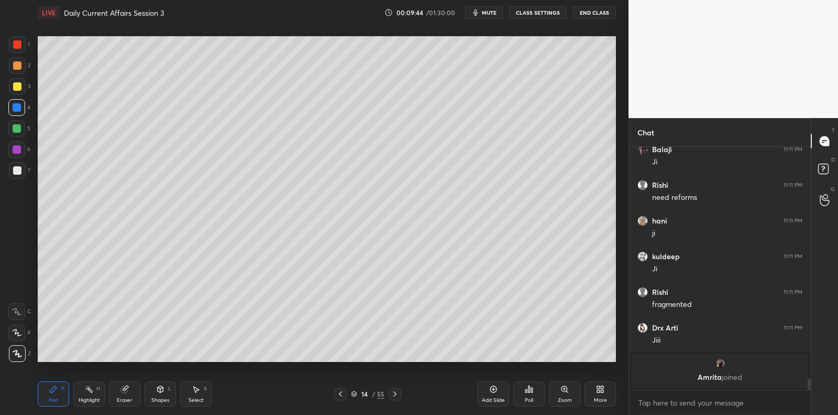
click at [21, 86] on div at bounding box center [17, 86] width 17 height 17
click at [21, 83] on div at bounding box center [17, 86] width 17 height 17
click at [20, 79] on div at bounding box center [17, 86] width 17 height 17
drag, startPoint x: 20, startPoint y: 79, endPoint x: 25, endPoint y: 106, distance: 27.6
click at [20, 79] on div at bounding box center [17, 86] width 17 height 17
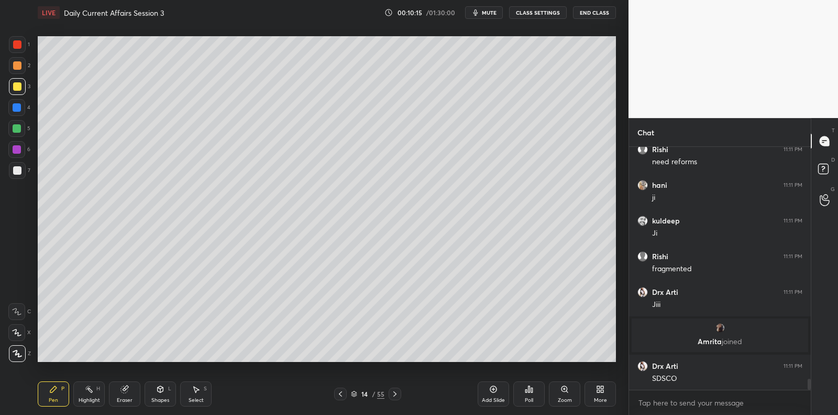
scroll to position [5124, 0]
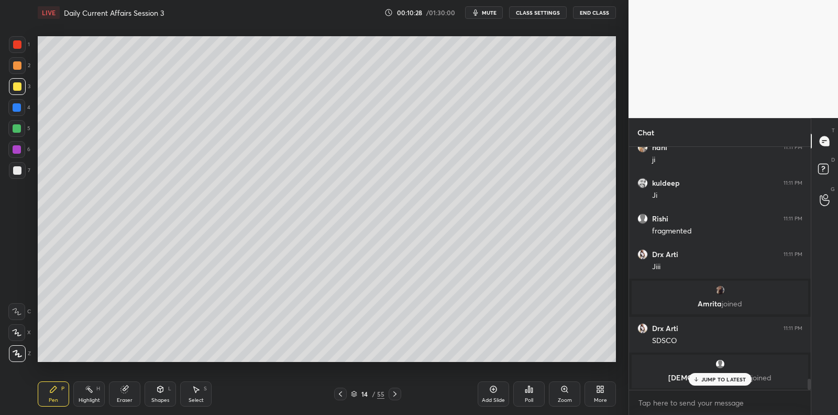
click at [19, 149] on div at bounding box center [17, 149] width 8 height 8
drag, startPoint x: 19, startPoint y: 149, endPoint x: 37, endPoint y: 156, distance: 18.4
click at [19, 149] on div at bounding box center [17, 149] width 8 height 8
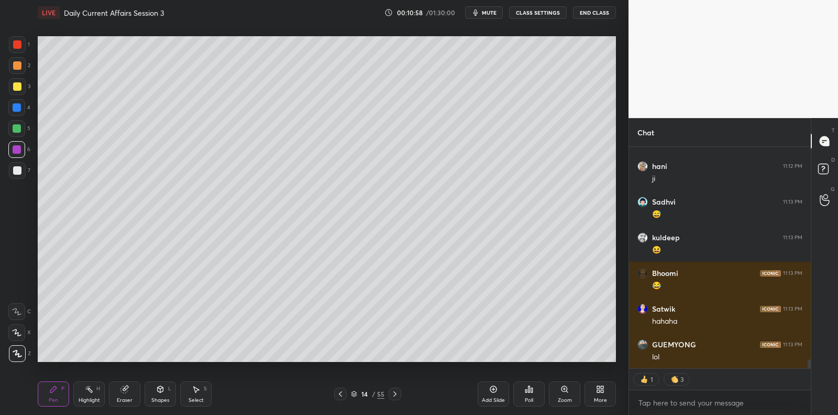
scroll to position [5296, 0]
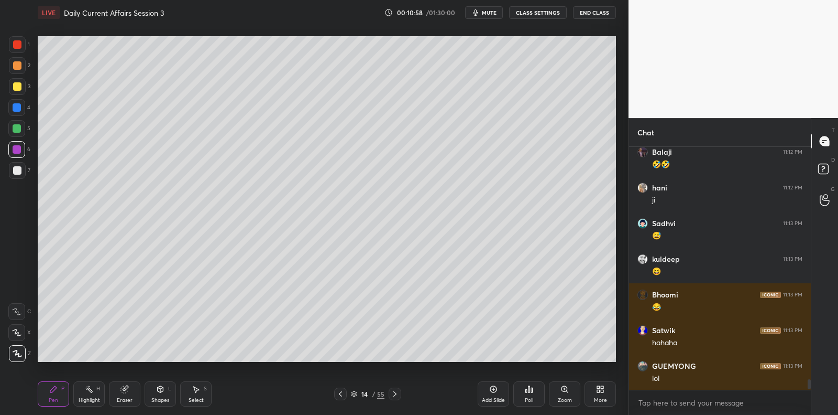
drag, startPoint x: 17, startPoint y: 129, endPoint x: 24, endPoint y: 129, distance: 6.3
click at [17, 128] on div at bounding box center [17, 128] width 8 height 8
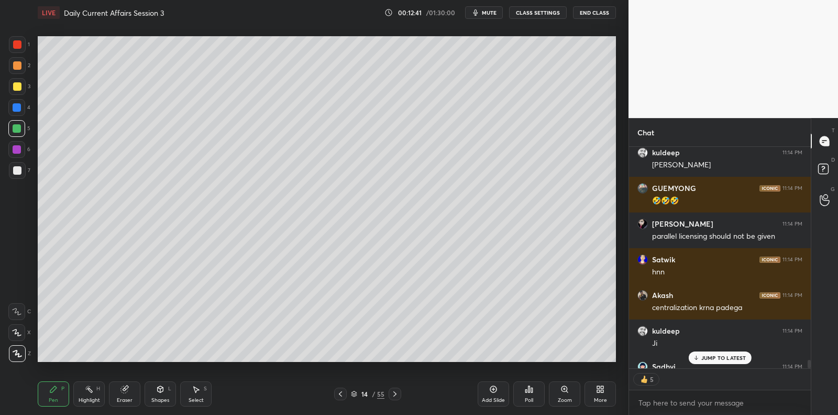
scroll to position [6174, 0]
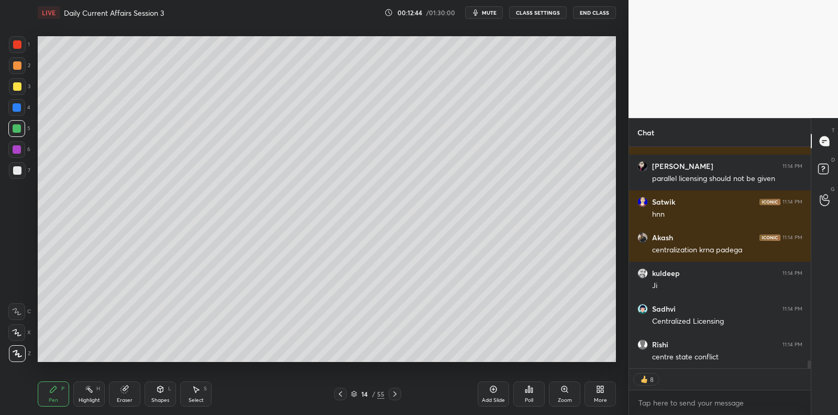
click at [502, 389] on div "Add Slide" at bounding box center [493, 393] width 31 height 25
click at [19, 167] on div at bounding box center [17, 170] width 8 height 8
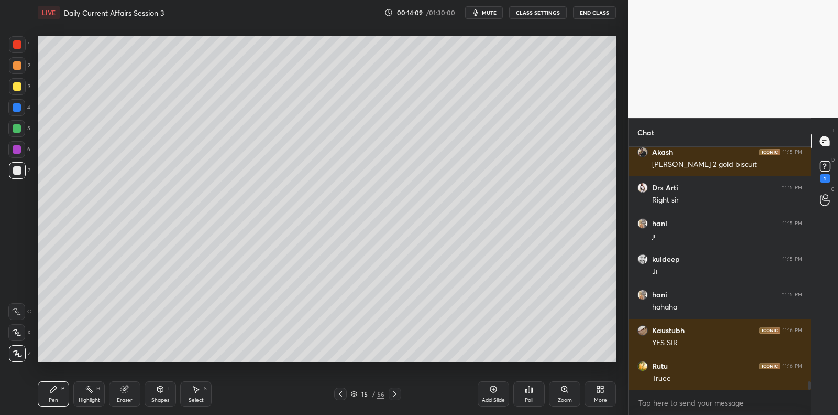
scroll to position [6723, 0]
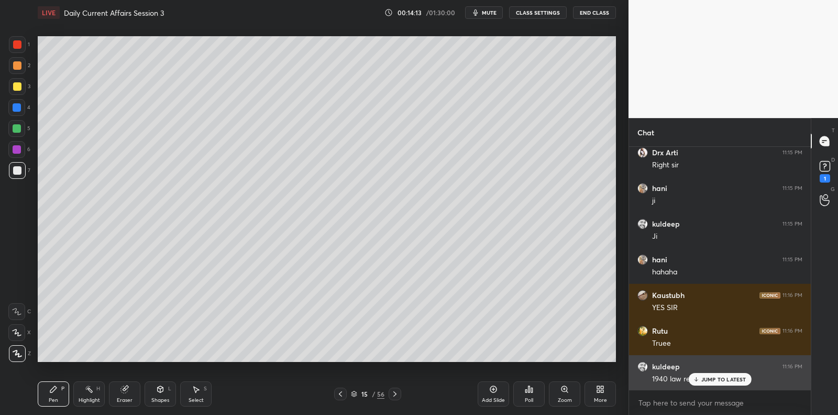
click at [717, 378] on p "JUMP TO LATEST" at bounding box center [724, 379] width 45 height 6
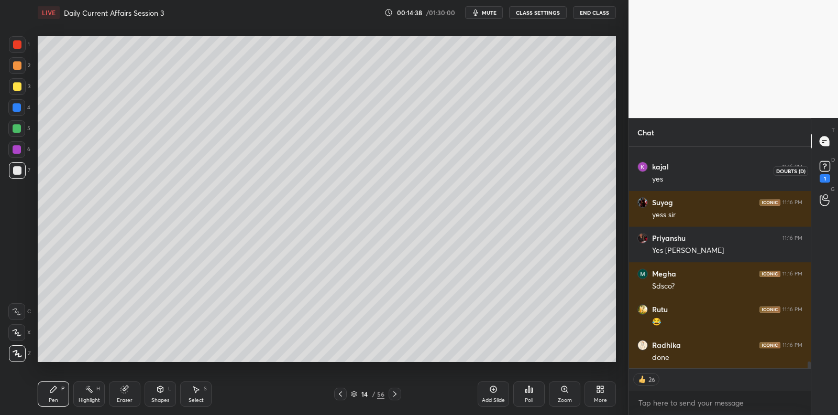
scroll to position [7114, 0]
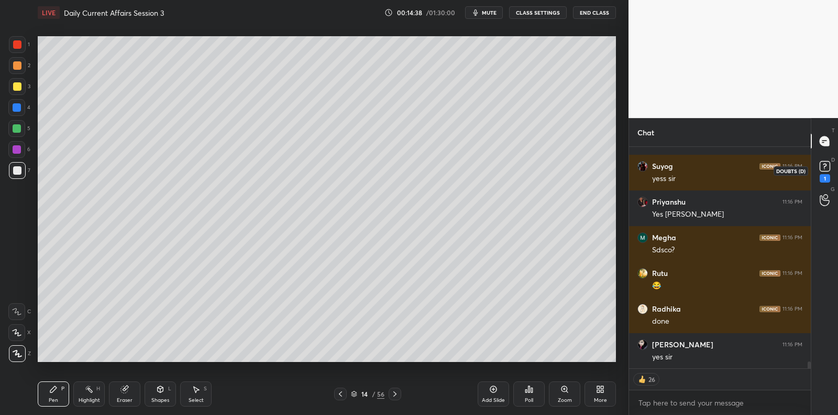
click at [820, 171] on icon at bounding box center [826, 166] width 16 height 16
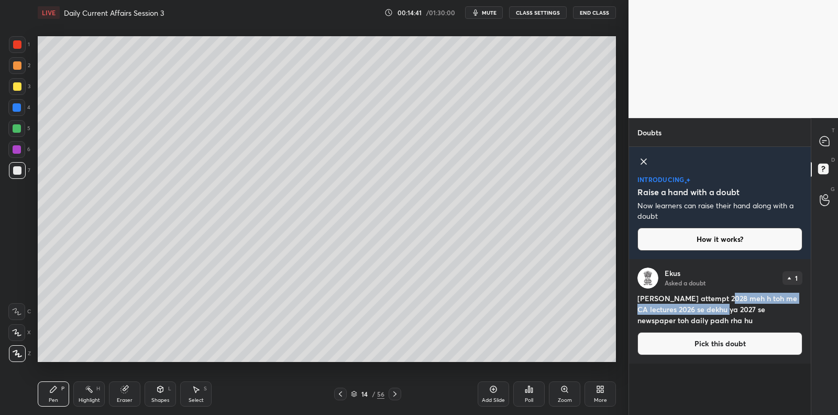
drag, startPoint x: 737, startPoint y: 306, endPoint x: 724, endPoint y: 301, distance: 14.3
click at [724, 301] on h4 "[PERSON_NAME] attempt 2028 meh h toh me CA lectures 2026 se dekhu ya 2027 se ne…" at bounding box center [720, 308] width 165 height 33
click at [709, 313] on h4 "[PERSON_NAME] attempt 2028 meh h toh me CA lectures 2026 se dekhu ya 2027 se ne…" at bounding box center [720, 308] width 165 height 33
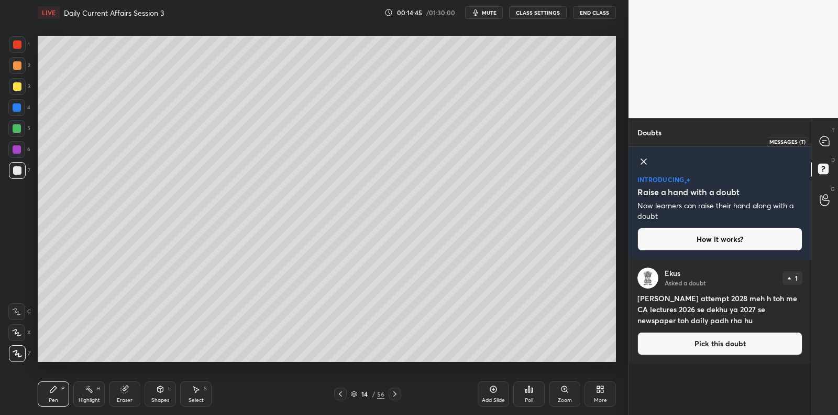
click at [820, 139] on icon at bounding box center [824, 140] width 9 height 9
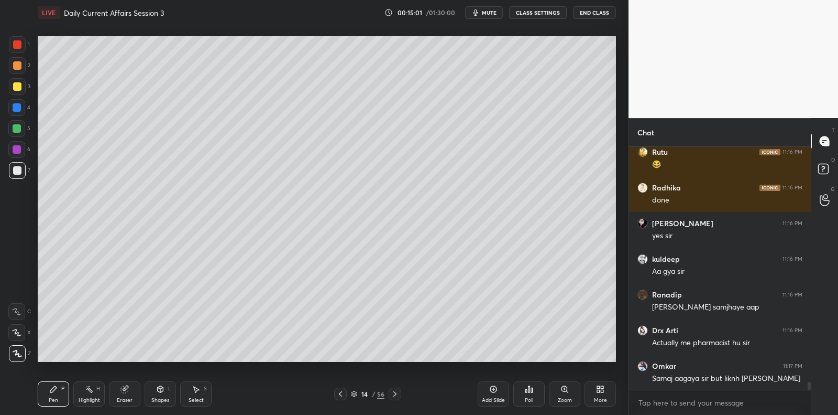
scroll to position [7490, 0]
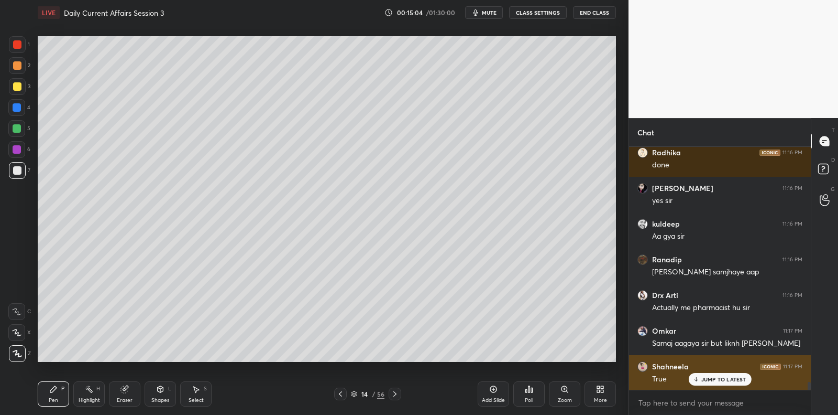
click at [719, 380] on p "JUMP TO LATEST" at bounding box center [724, 379] width 45 height 6
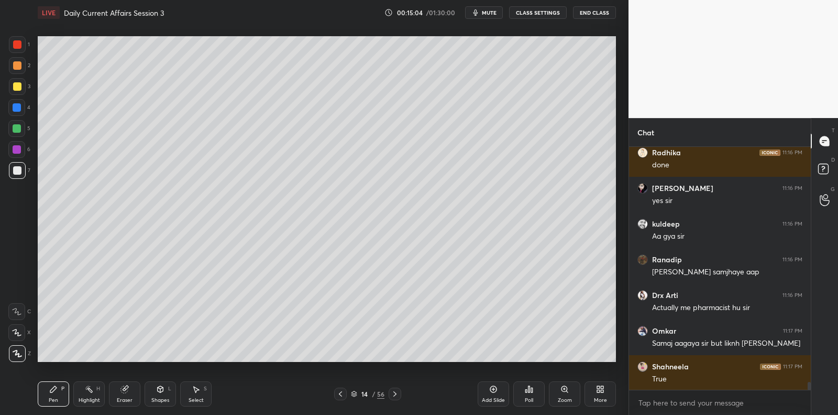
scroll to position [7526, 0]
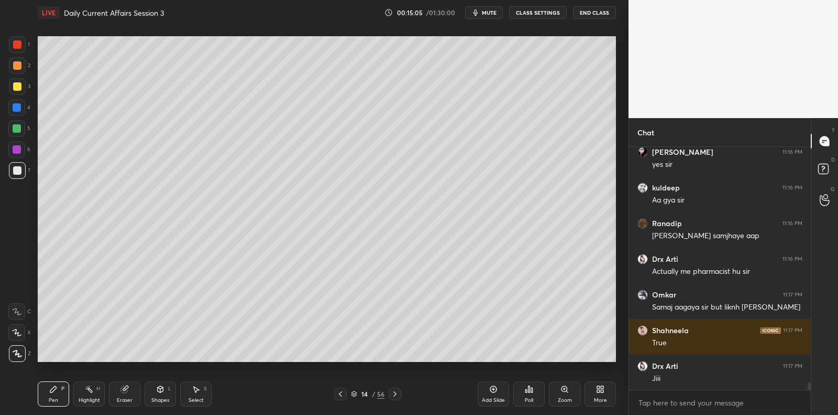
click at [484, 389] on div "Add Slide" at bounding box center [493, 393] width 31 height 25
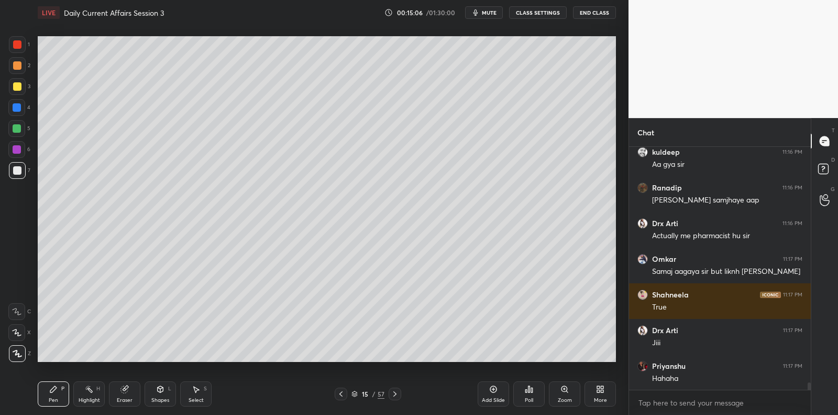
click at [23, 89] on div at bounding box center [17, 86] width 17 height 17
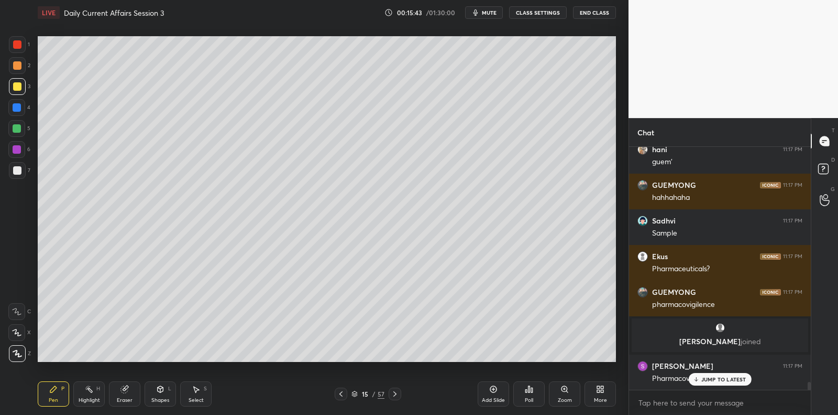
scroll to position [7353, 0]
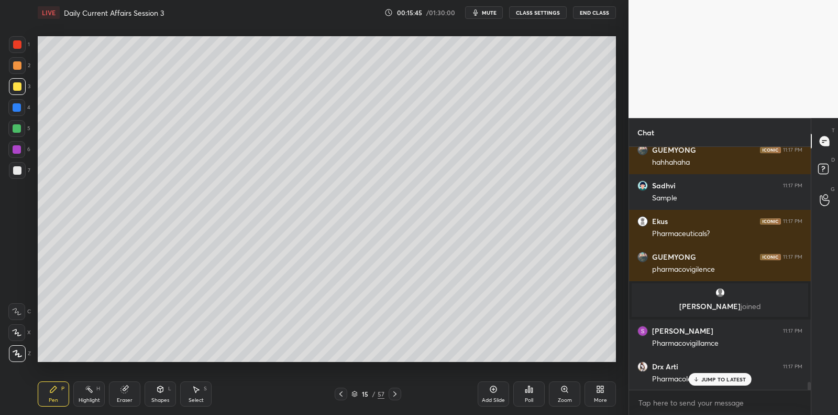
click at [702, 379] on p "JUMP TO LATEST" at bounding box center [724, 379] width 45 height 6
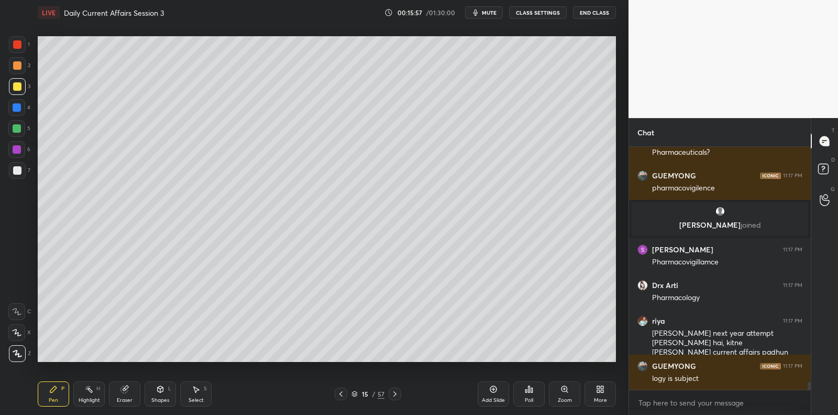
scroll to position [7470, 0]
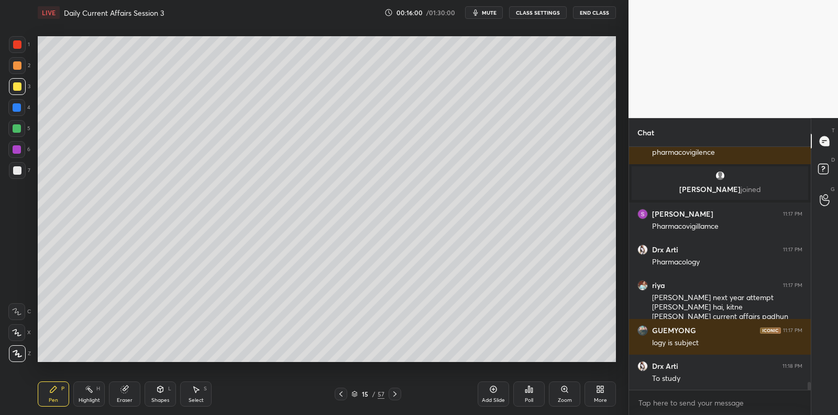
click at [20, 162] on div at bounding box center [17, 170] width 17 height 17
click at [19, 171] on div at bounding box center [17, 170] width 8 height 8
click at [22, 168] on div at bounding box center [17, 170] width 17 height 17
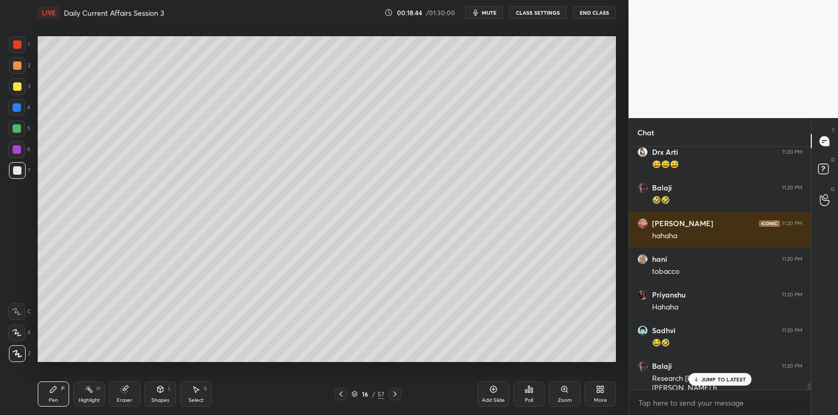
scroll to position [8598, 0]
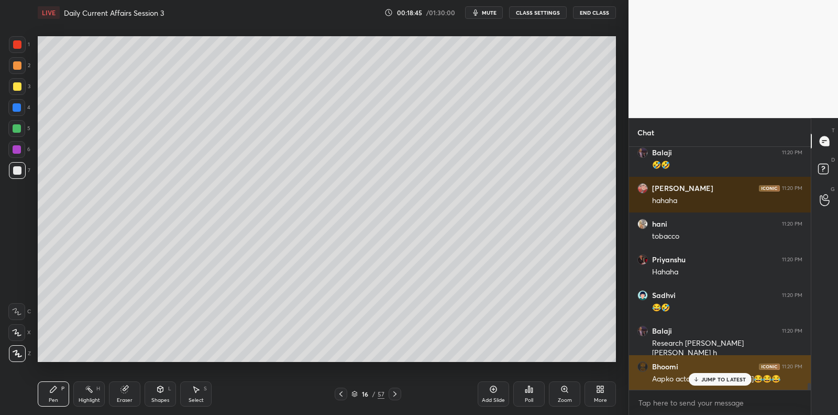
click at [721, 376] on p "JUMP TO LATEST" at bounding box center [724, 379] width 45 height 6
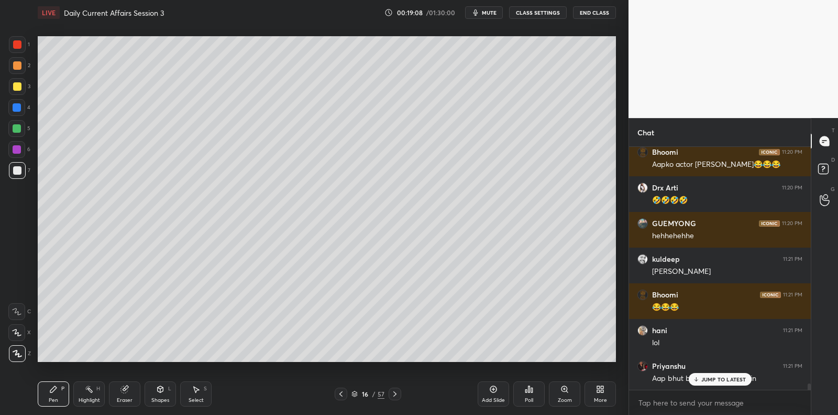
scroll to position [8848, 0]
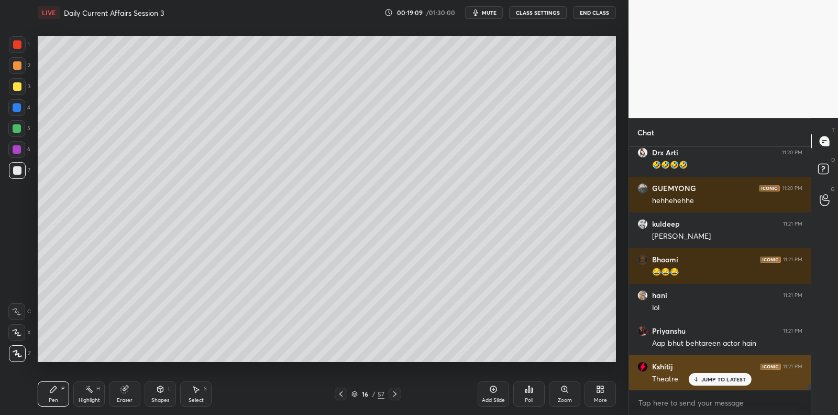
drag, startPoint x: 725, startPoint y: 379, endPoint x: 715, endPoint y: 371, distance: 13.4
click at [726, 378] on p "JUMP TO LATEST" at bounding box center [724, 379] width 45 height 6
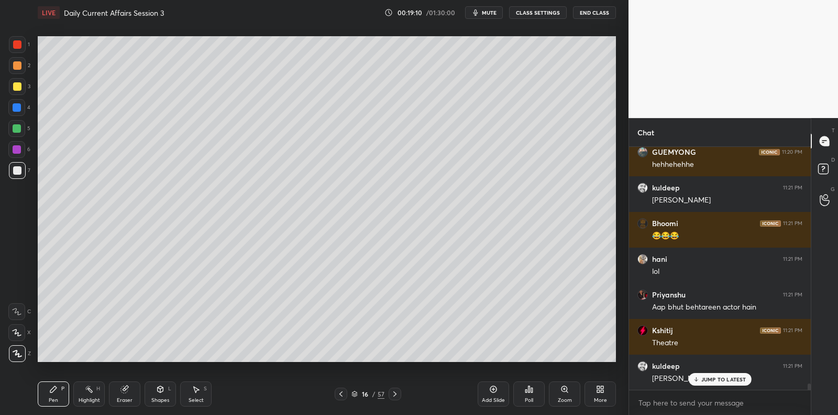
scroll to position [8954, 0]
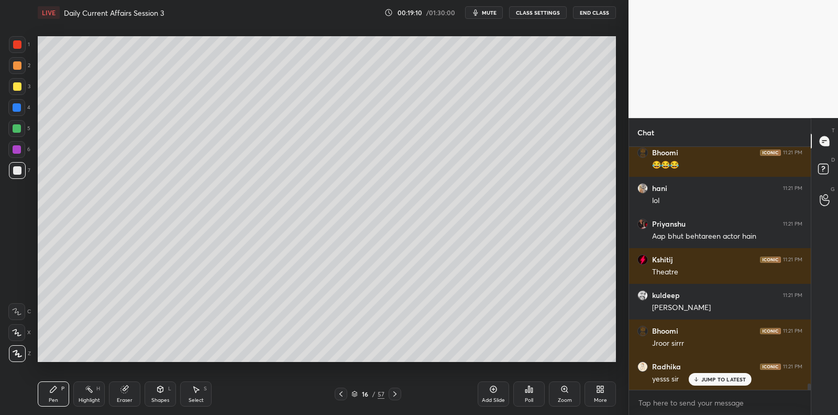
click at [20, 127] on div at bounding box center [17, 128] width 8 height 8
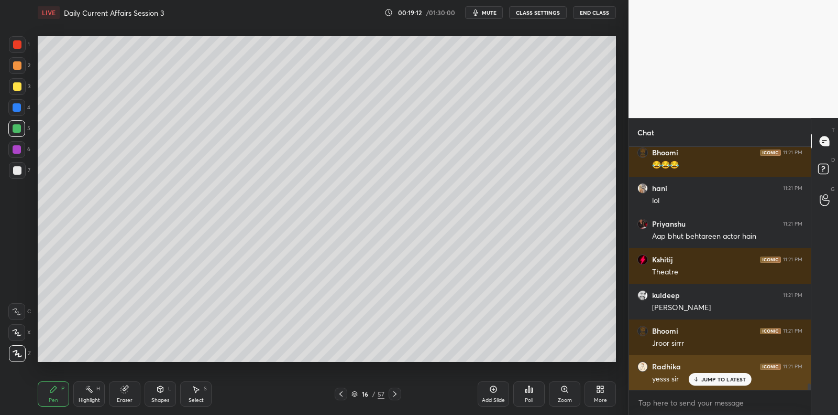
drag, startPoint x: 704, startPoint y: 374, endPoint x: 679, endPoint y: 363, distance: 27.0
click at [704, 374] on div "JUMP TO LATEST" at bounding box center [720, 379] width 63 height 13
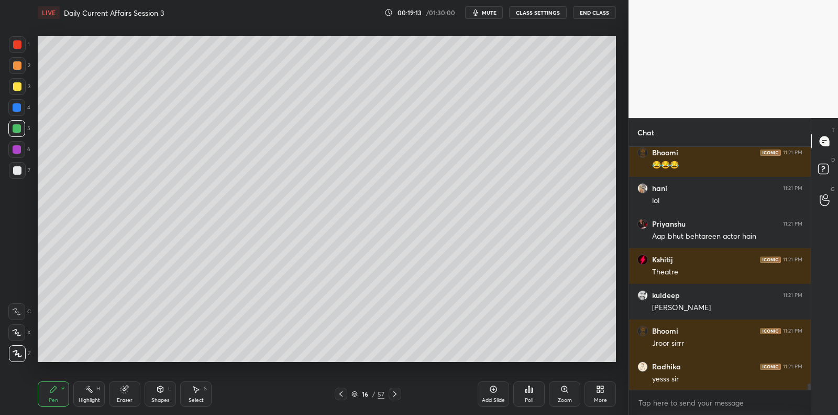
click at [19, 106] on div at bounding box center [17, 107] width 8 height 8
click at [18, 106] on div at bounding box center [17, 107] width 8 height 8
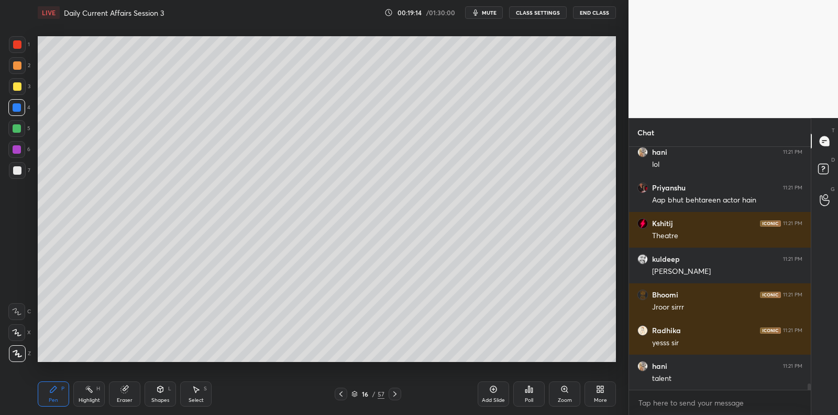
click at [14, 85] on div at bounding box center [17, 86] width 8 height 8
click at [20, 110] on div at bounding box center [17, 107] width 8 height 8
click at [20, 126] on div at bounding box center [17, 128] width 8 height 8
drag, startPoint x: 18, startPoint y: 88, endPoint x: 18, endPoint y: 107, distance: 19.9
click at [18, 89] on div at bounding box center [17, 86] width 8 height 8
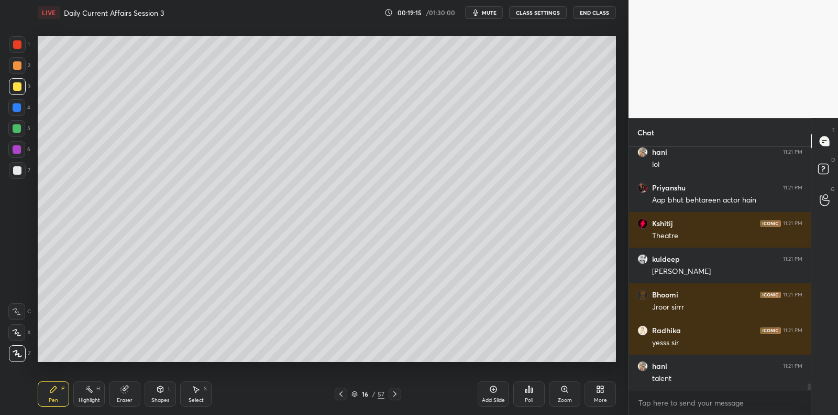
drag, startPoint x: 18, startPoint y: 111, endPoint x: 18, endPoint y: 117, distance: 5.8
click at [18, 111] on div at bounding box center [17, 107] width 8 height 8
click at [19, 125] on div at bounding box center [17, 128] width 8 height 8
click at [21, 138] on div "5" at bounding box center [19, 130] width 22 height 21
drag, startPoint x: 14, startPoint y: 91, endPoint x: 16, endPoint y: 108, distance: 17.4
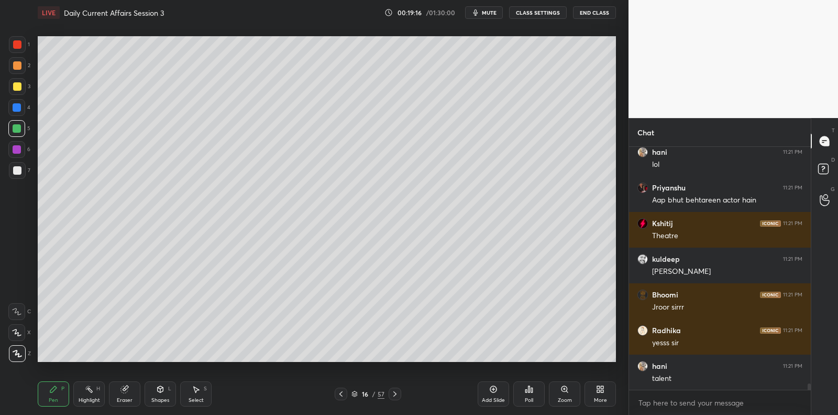
click at [15, 91] on div at bounding box center [17, 86] width 17 height 17
click at [17, 111] on div at bounding box center [17, 107] width 8 height 8
click at [17, 124] on div at bounding box center [17, 128] width 8 height 8
drag, startPoint x: 16, startPoint y: 82, endPoint x: 17, endPoint y: 107, distance: 24.7
click at [16, 82] on div at bounding box center [17, 86] width 8 height 8
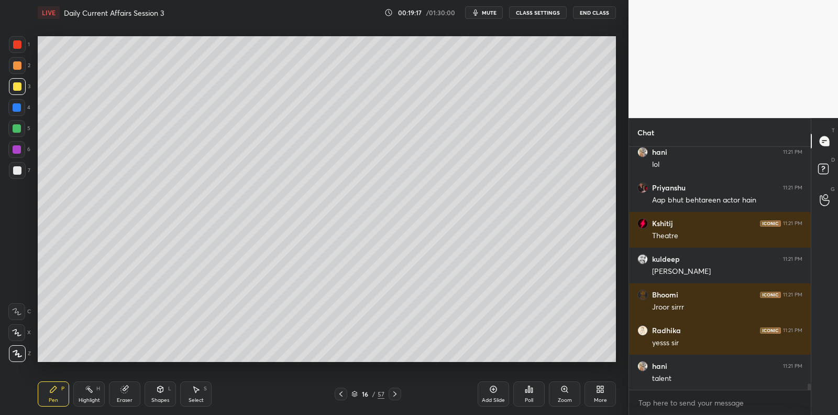
click at [17, 113] on div at bounding box center [16, 107] width 17 height 17
click at [19, 128] on div at bounding box center [17, 128] width 8 height 8
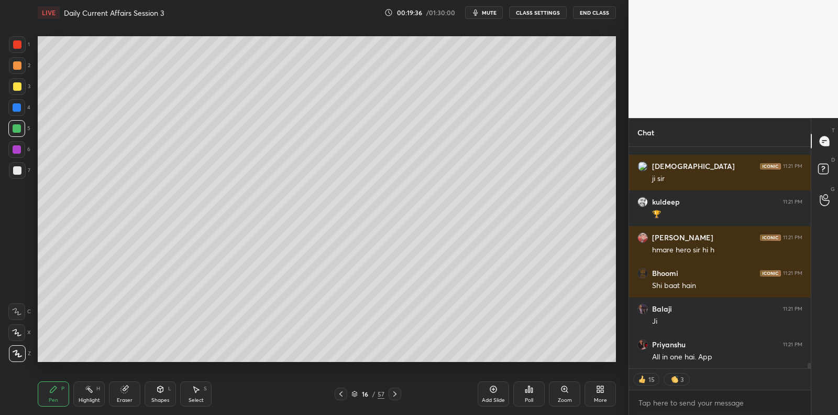
scroll to position [9261, 0]
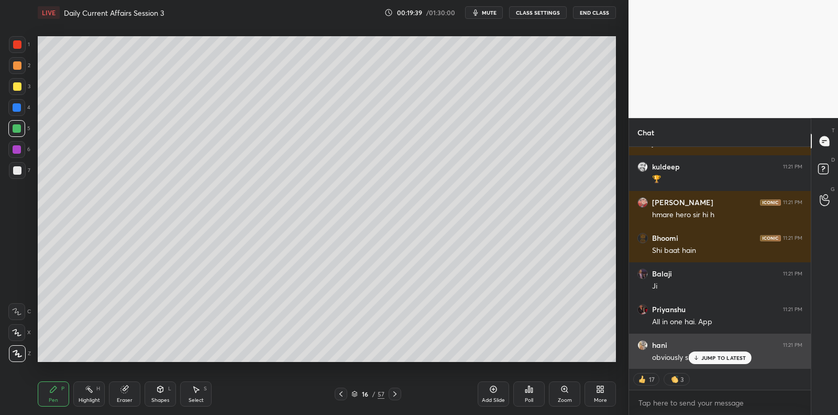
click at [734, 355] on p "JUMP TO LATEST" at bounding box center [724, 357] width 45 height 6
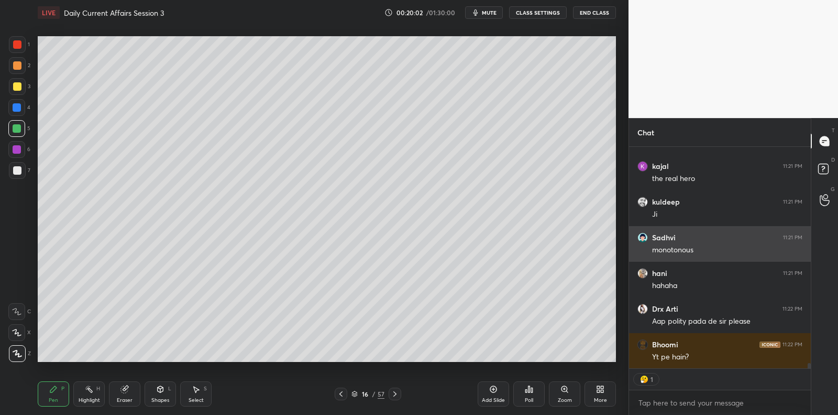
scroll to position [9510, 0]
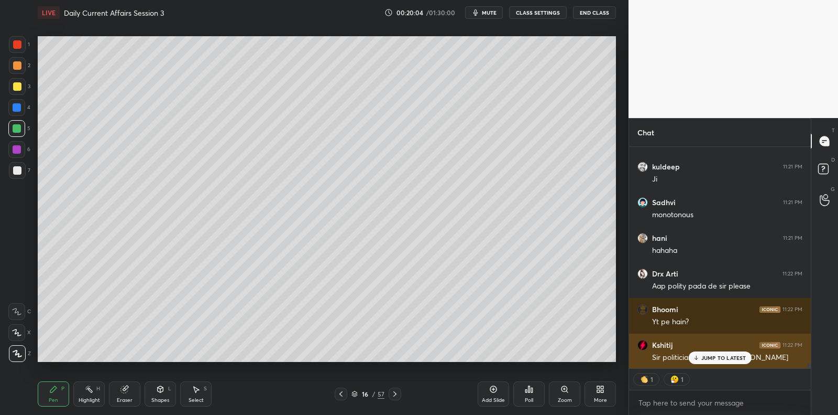
drag, startPoint x: 709, startPoint y: 358, endPoint x: 645, endPoint y: 352, distance: 64.2
click at [709, 358] on p "JUMP TO LATEST" at bounding box center [724, 357] width 45 height 6
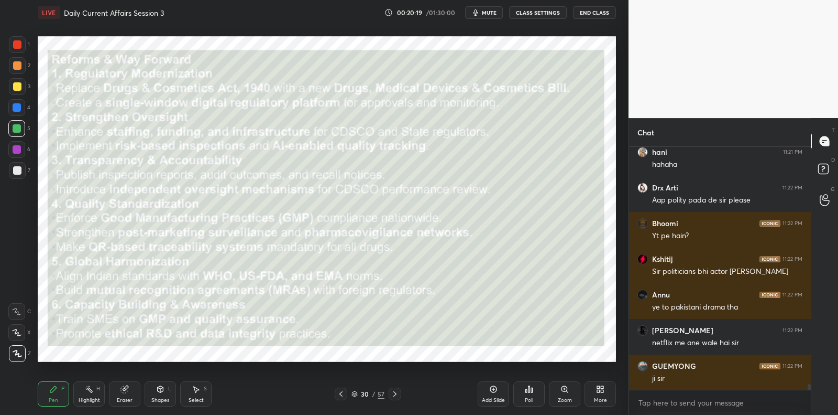
scroll to position [9632, 0]
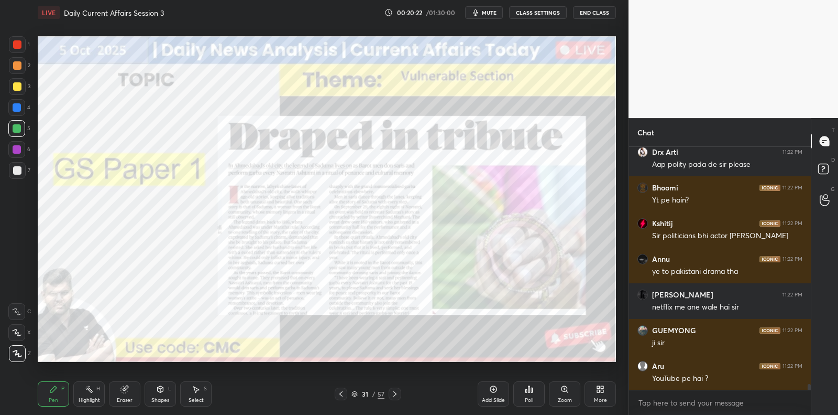
click at [2, 64] on div "1 2 3 4 5 6 7 C X Z C X Z E E Erase all H H" at bounding box center [17, 198] width 34 height 325
click at [21, 47] on div at bounding box center [17, 44] width 17 height 17
drag, startPoint x: 21, startPoint y: 47, endPoint x: 25, endPoint y: 51, distance: 5.6
click at [22, 47] on div at bounding box center [17, 44] width 17 height 17
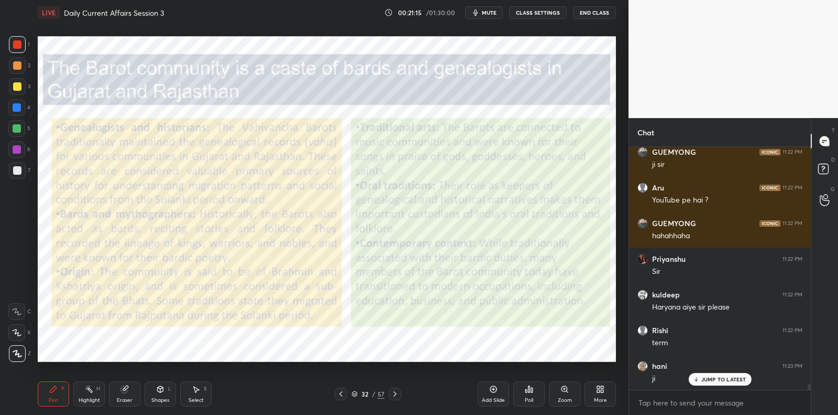
scroll to position [9845, 0]
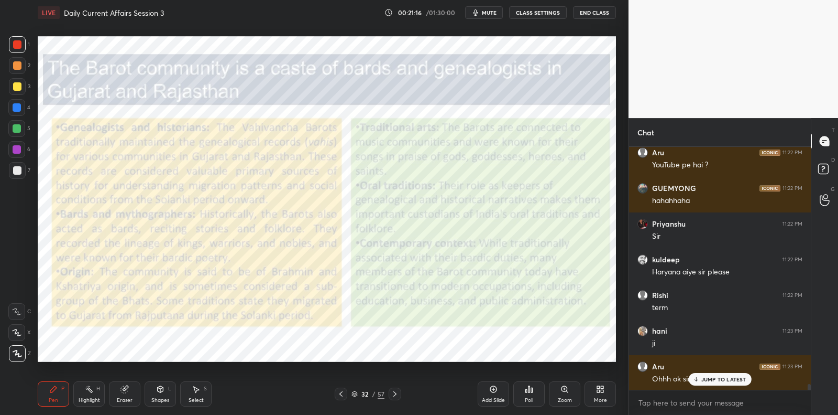
click at [13, 148] on div at bounding box center [17, 149] width 8 height 8
drag, startPoint x: 17, startPoint y: 148, endPoint x: 19, endPoint y: 143, distance: 5.9
click at [17, 147] on div at bounding box center [17, 149] width 8 height 8
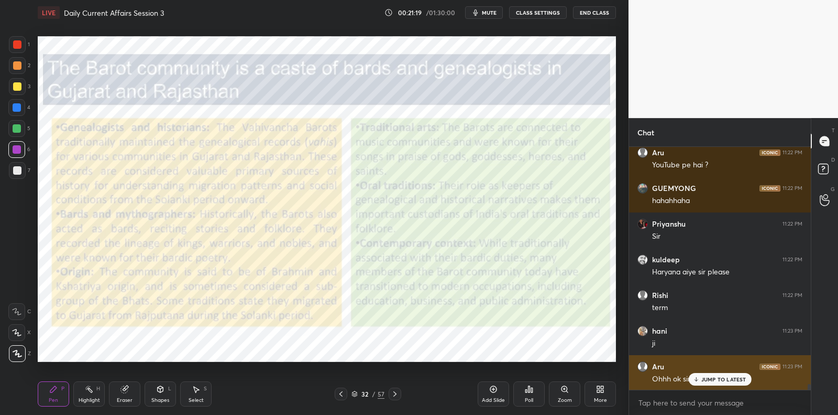
click at [725, 380] on p "JUMP TO LATEST" at bounding box center [724, 379] width 45 height 6
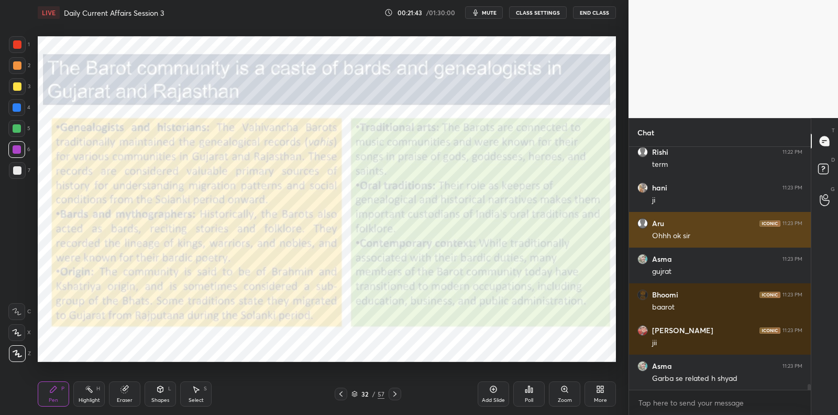
scroll to position [10026, 0]
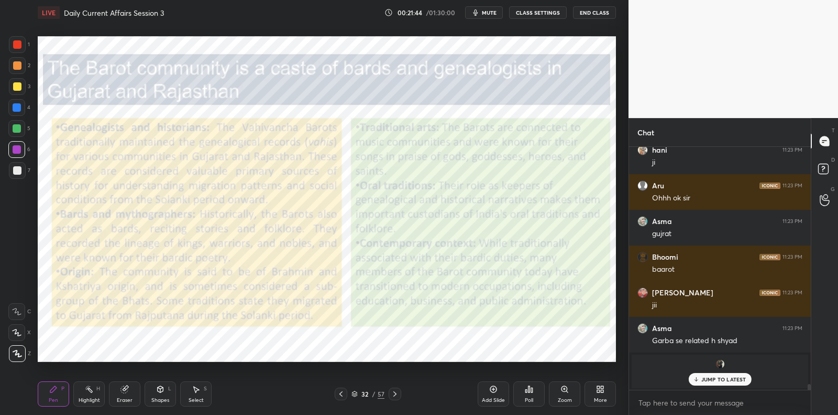
click at [493, 391] on icon at bounding box center [493, 389] width 8 height 8
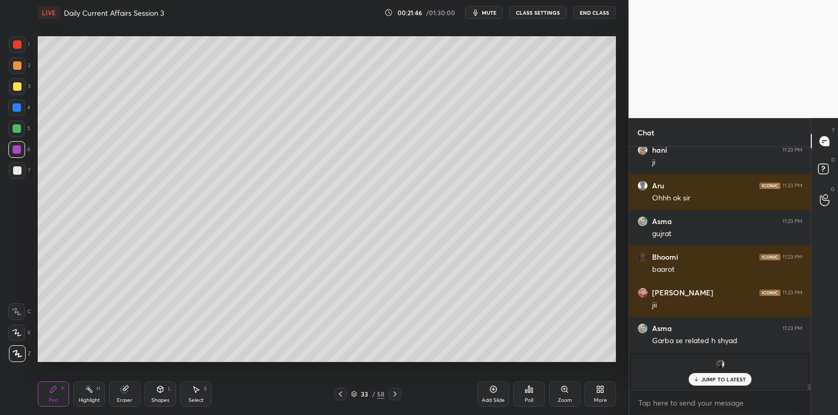
click at [23, 175] on div at bounding box center [17, 170] width 17 height 17
click at [25, 168] on div at bounding box center [17, 170] width 17 height 17
click at [21, 128] on div at bounding box center [16, 128] width 17 height 17
drag, startPoint x: 21, startPoint y: 128, endPoint x: 26, endPoint y: 139, distance: 12.0
click at [21, 128] on div at bounding box center [16, 128] width 17 height 17
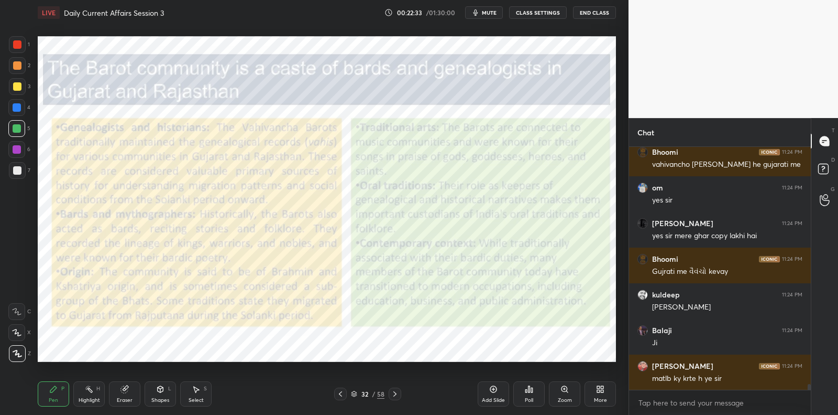
scroll to position [9701, 0]
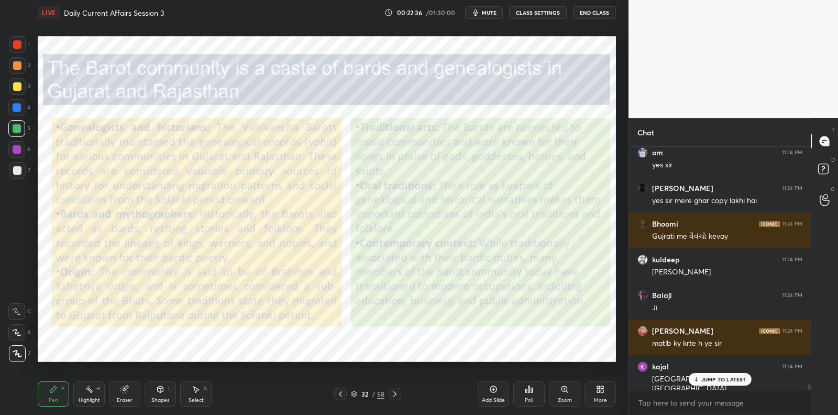
click at [0, 150] on div "1 2 3 4 5 6 7 C X Z C X Z E E Erase all H H" at bounding box center [17, 198] width 34 height 325
click at [18, 148] on div at bounding box center [17, 149] width 8 height 8
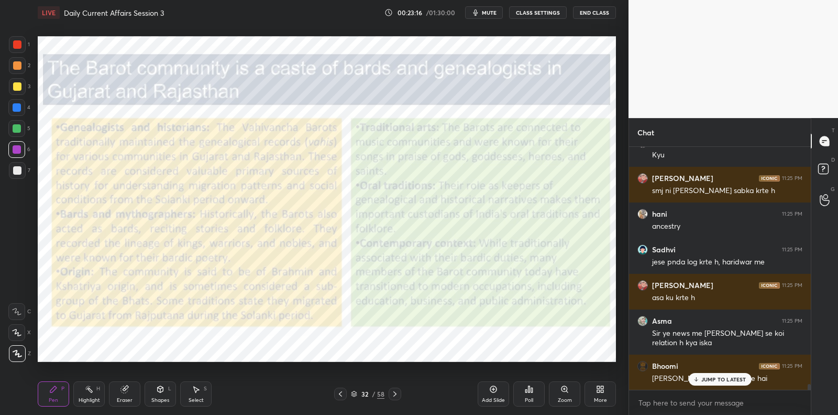
scroll to position [10031, 0]
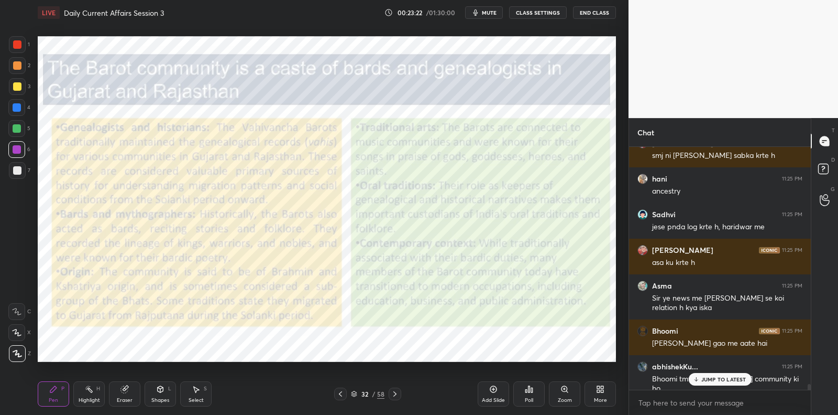
click at [16, 149] on div at bounding box center [17, 149] width 8 height 8
drag, startPoint x: 16, startPoint y: 149, endPoint x: 24, endPoint y: 140, distance: 11.9
click at [16, 149] on div at bounding box center [17, 149] width 8 height 8
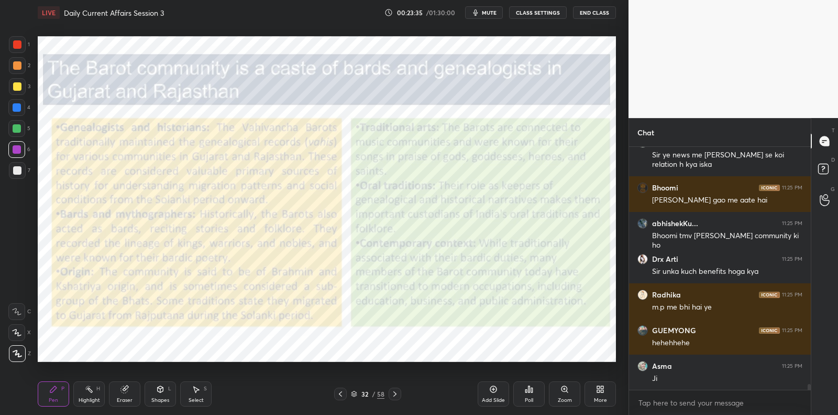
scroll to position [10210, 0]
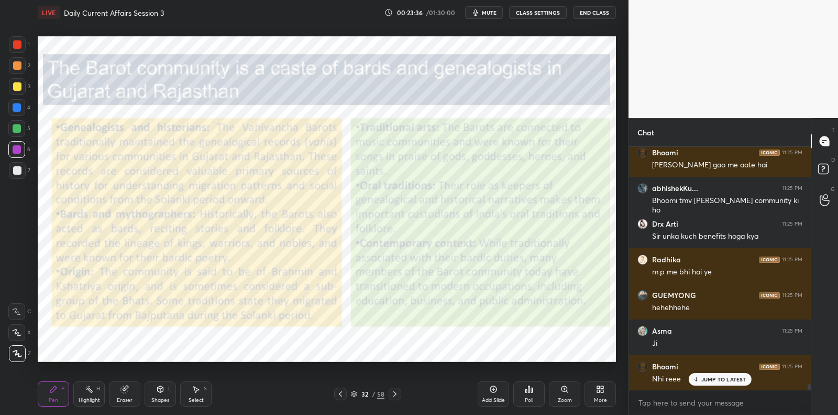
drag, startPoint x: 495, startPoint y: 391, endPoint x: 469, endPoint y: 363, distance: 38.6
click at [495, 390] on icon at bounding box center [493, 389] width 8 height 8
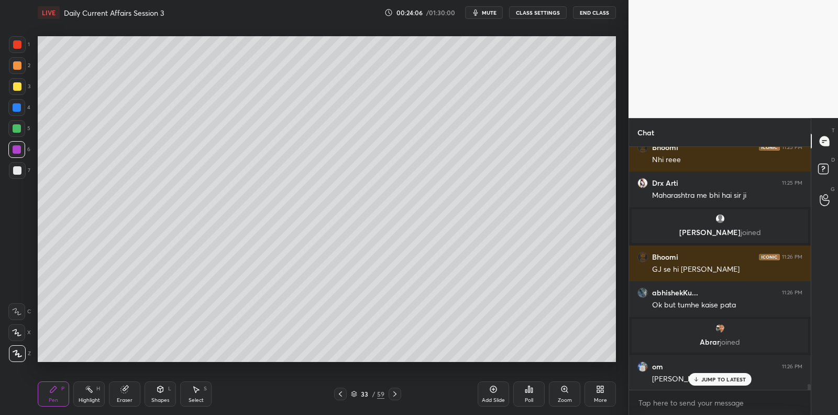
scroll to position [10170, 0]
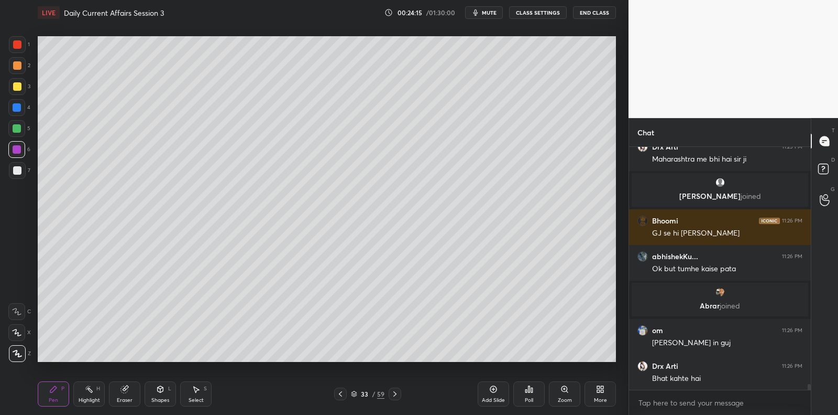
click at [12, 168] on div at bounding box center [17, 170] width 17 height 17
drag, startPoint x: 12, startPoint y: 168, endPoint x: 8, endPoint y: 175, distance: 7.3
click at [12, 168] on div at bounding box center [17, 170] width 17 height 17
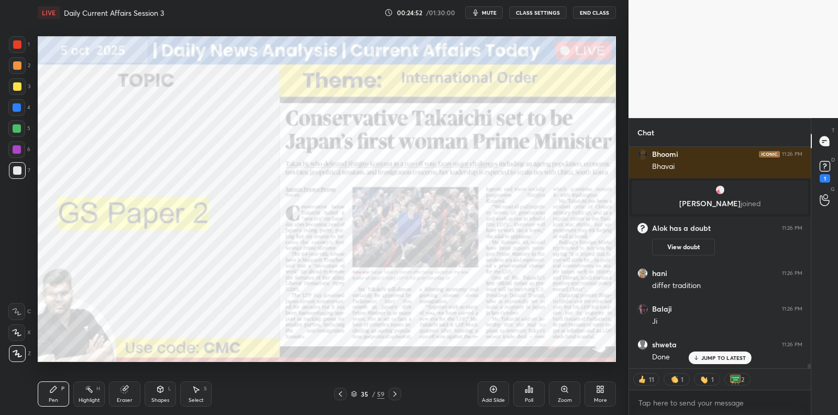
scroll to position [10519, 0]
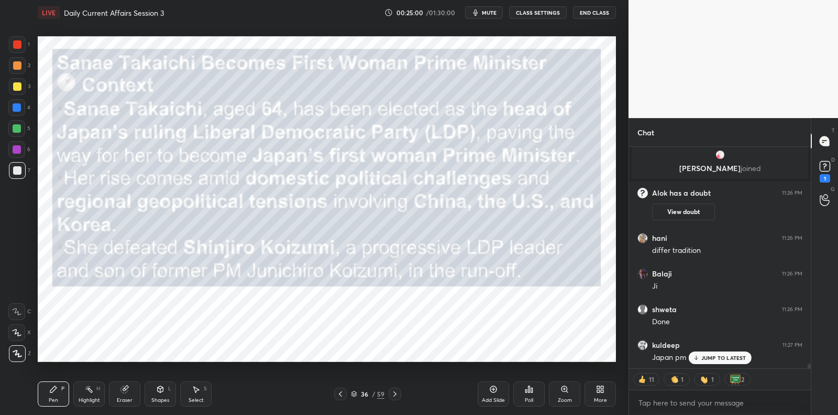
click at [17, 146] on div at bounding box center [17, 149] width 8 height 8
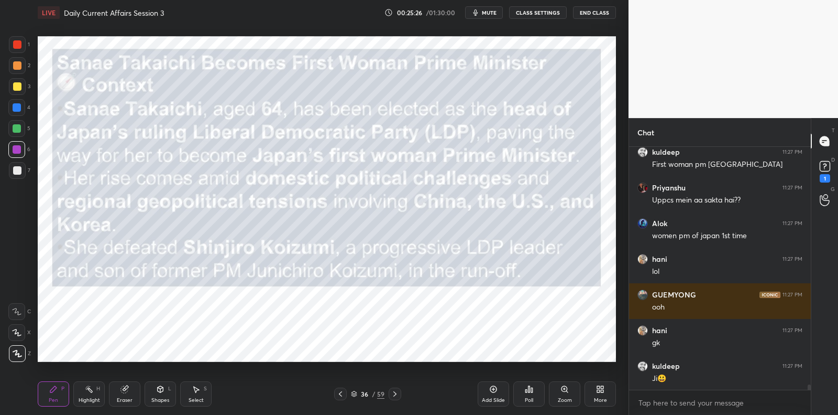
scroll to position [10819, 0]
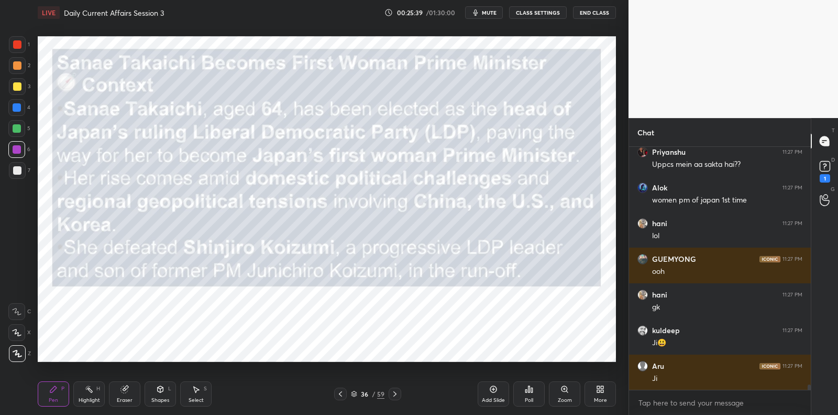
click at [494, 390] on icon at bounding box center [493, 389] width 8 height 8
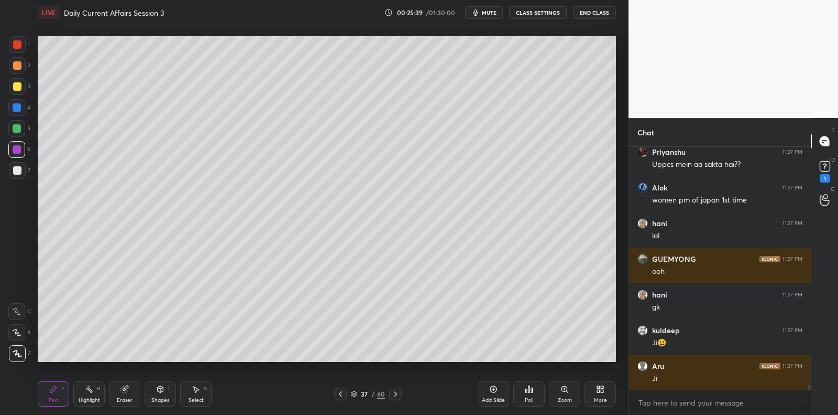
click at [12, 169] on div at bounding box center [17, 170] width 17 height 17
drag, startPoint x: 18, startPoint y: 168, endPoint x: 31, endPoint y: 157, distance: 17.1
click at [18, 168] on div at bounding box center [17, 170] width 8 height 8
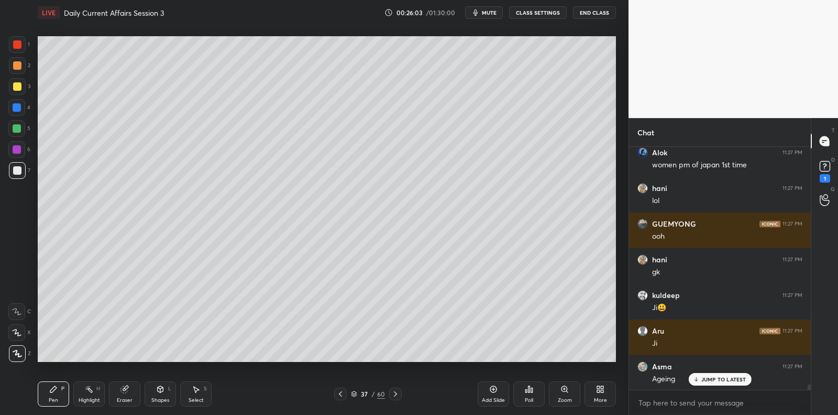
click at [25, 130] on div at bounding box center [16, 128] width 17 height 17
drag, startPoint x: 29, startPoint y: 128, endPoint x: 36, endPoint y: 185, distance: 57.6
click at [29, 130] on div "5" at bounding box center [19, 128] width 22 height 17
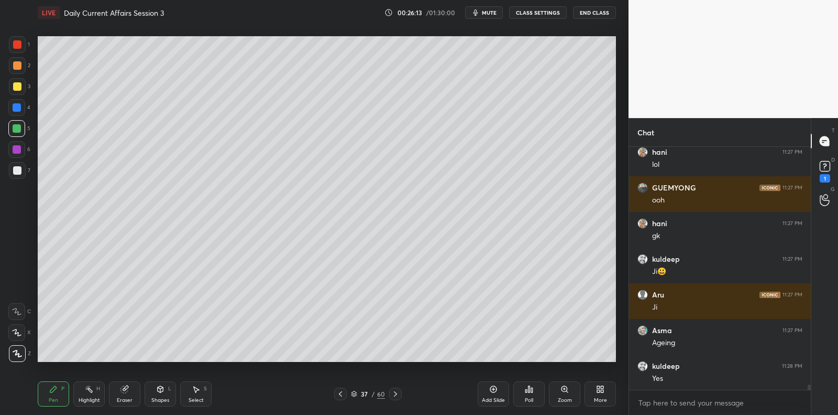
drag, startPoint x: 20, startPoint y: 168, endPoint x: 31, endPoint y: 158, distance: 14.5
click at [20, 168] on div at bounding box center [17, 170] width 8 height 8
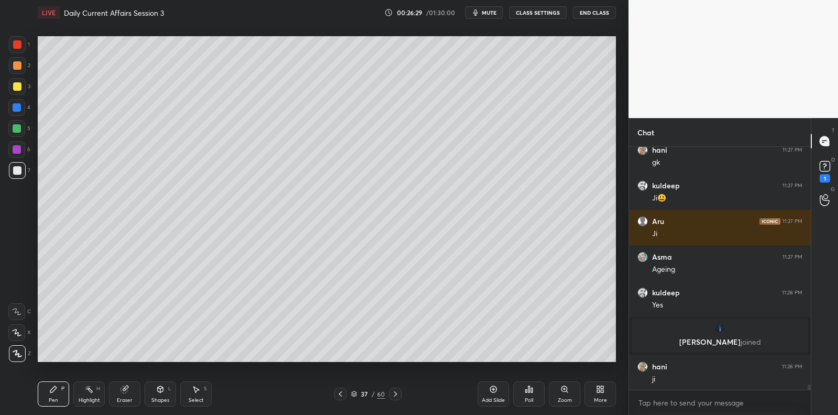
scroll to position [10822, 0]
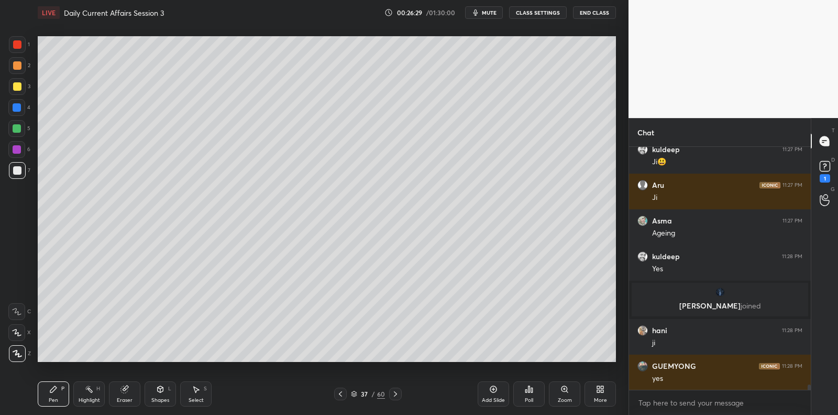
drag, startPoint x: 15, startPoint y: 132, endPoint x: 23, endPoint y: 132, distance: 7.3
click at [15, 132] on div at bounding box center [16, 128] width 17 height 17
click at [20, 134] on div at bounding box center [16, 128] width 17 height 17
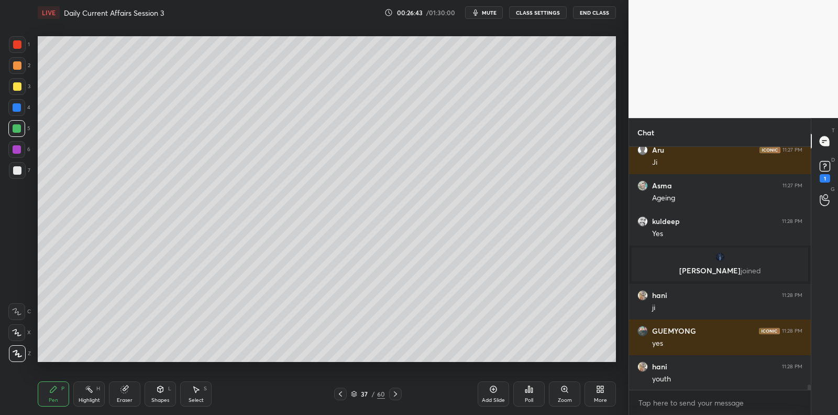
scroll to position [10893, 0]
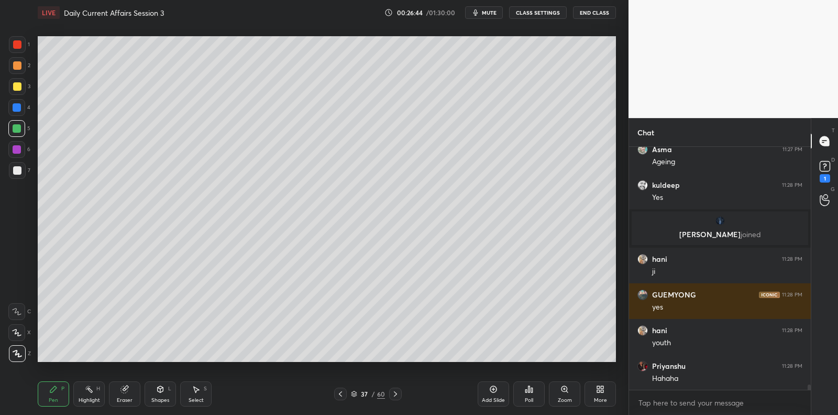
click at [15, 110] on div at bounding box center [17, 107] width 8 height 8
drag, startPoint x: 23, startPoint y: 171, endPoint x: 35, endPoint y: 167, distance: 12.8
click at [22, 171] on div at bounding box center [17, 170] width 17 height 17
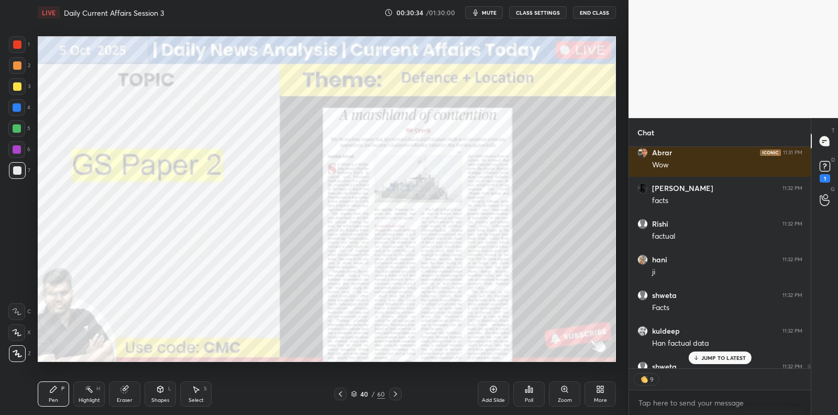
scroll to position [11855, 0]
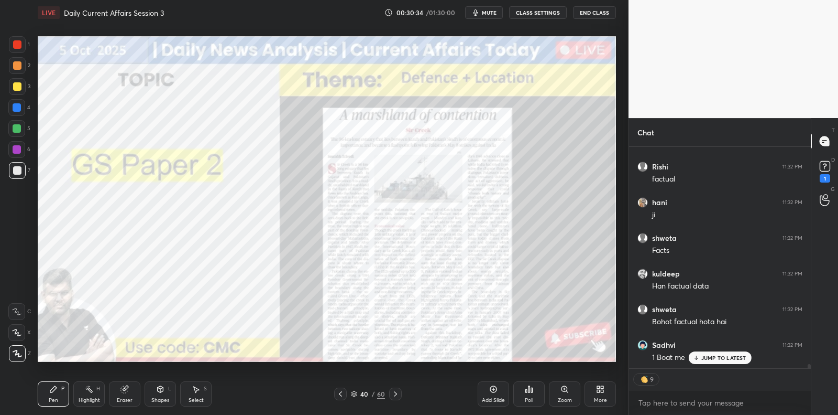
click at [19, 68] on div at bounding box center [17, 65] width 8 height 8
drag, startPoint x: 19, startPoint y: 68, endPoint x: 31, endPoint y: 58, distance: 14.9
click at [19, 68] on div at bounding box center [17, 65] width 8 height 8
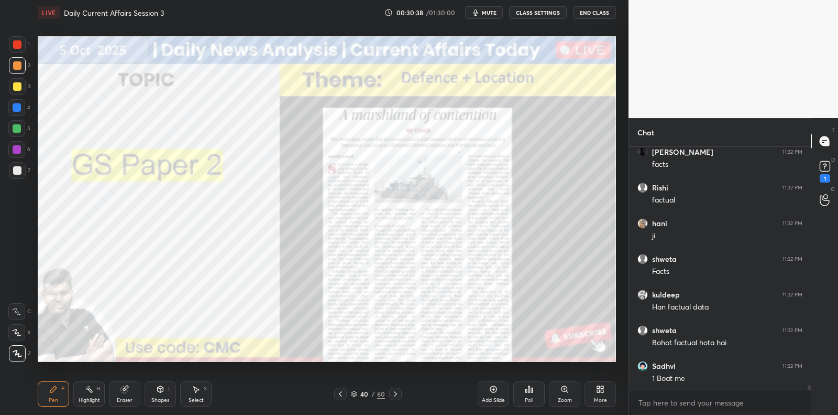
scroll to position [11834, 0]
click at [17, 45] on div at bounding box center [17, 44] width 8 height 8
click at [21, 43] on div at bounding box center [17, 44] width 17 height 17
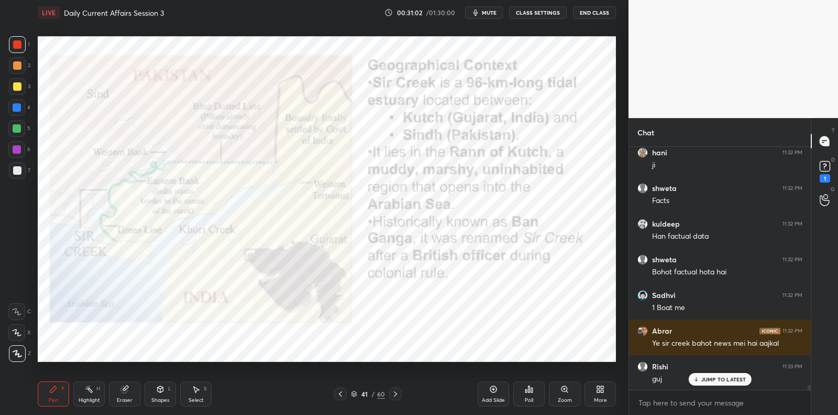
scroll to position [11941, 0]
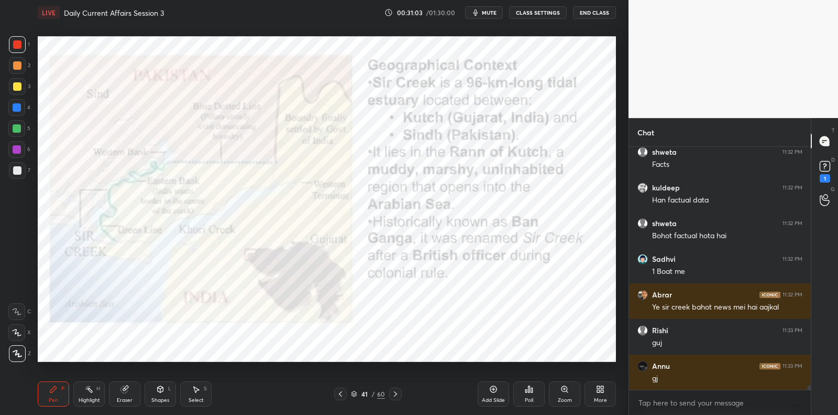
click at [14, 150] on div at bounding box center [17, 149] width 8 height 8
click at [15, 150] on div at bounding box center [17, 149] width 8 height 8
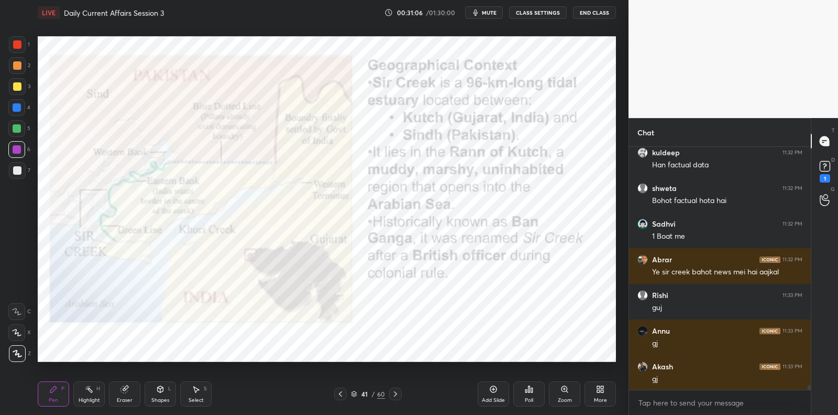
scroll to position [12012, 0]
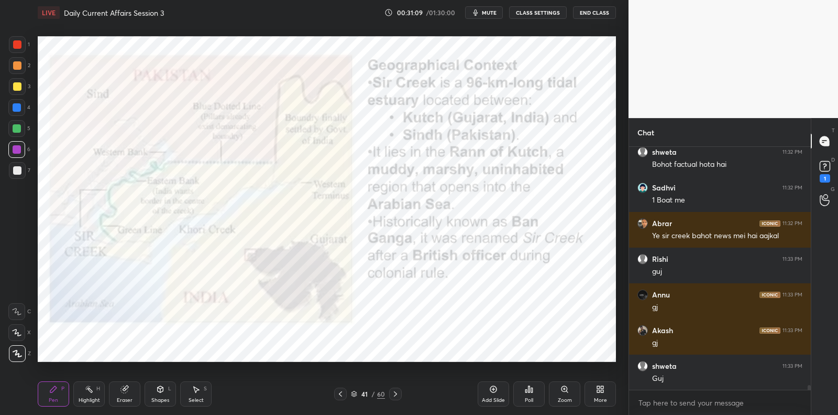
click at [19, 169] on div at bounding box center [17, 170] width 8 height 8
drag, startPoint x: 24, startPoint y: 166, endPoint x: 36, endPoint y: 170, distance: 12.1
click at [24, 166] on div at bounding box center [17, 170] width 17 height 17
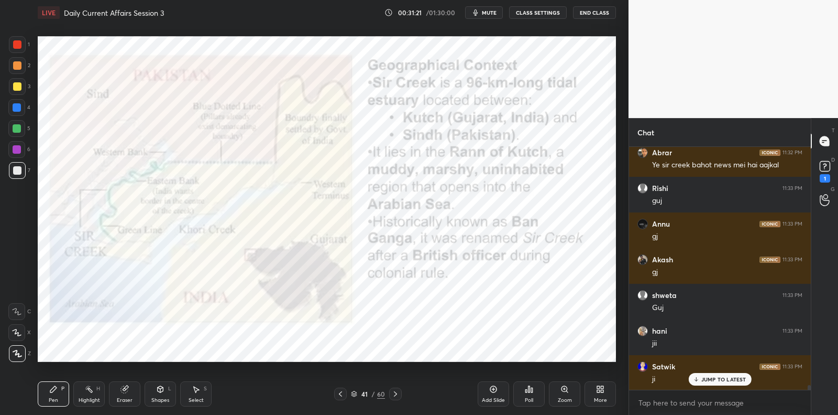
scroll to position [12119, 0]
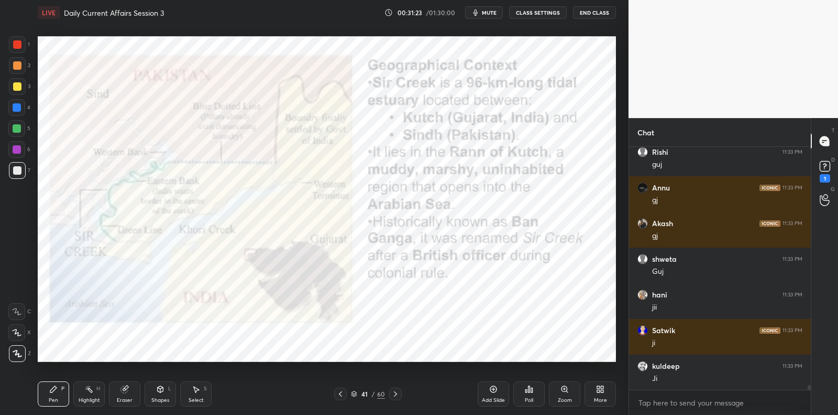
drag, startPoint x: 17, startPoint y: 150, endPoint x: 22, endPoint y: 152, distance: 5.9
click at [18, 150] on div at bounding box center [17, 149] width 8 height 8
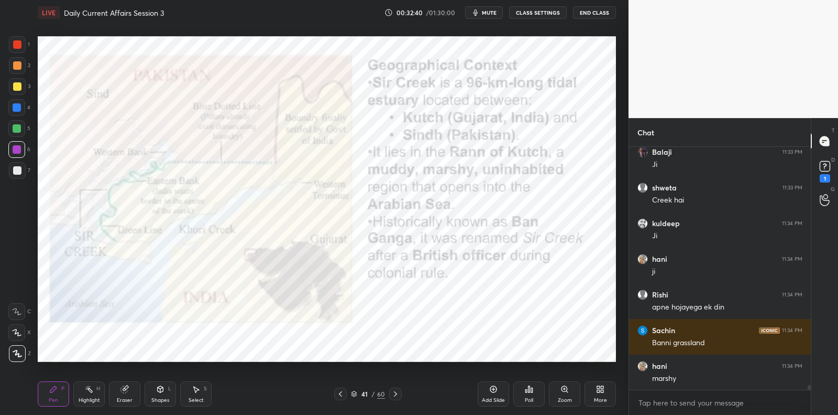
scroll to position [12745, 0]
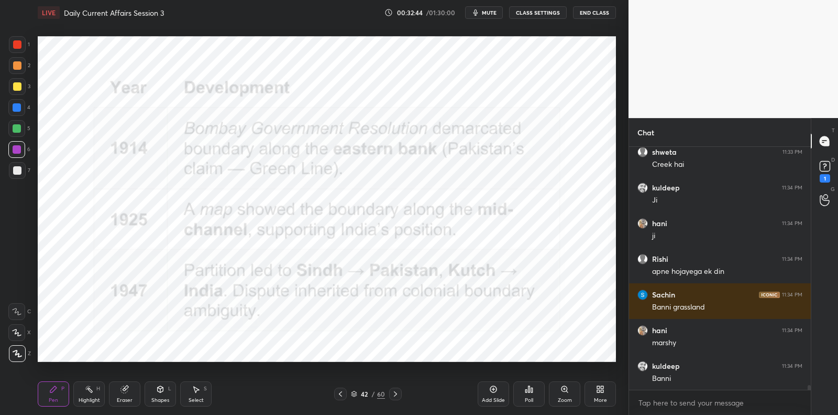
drag, startPoint x: 23, startPoint y: 148, endPoint x: 35, endPoint y: 143, distance: 13.8
click at [25, 149] on div "6" at bounding box center [19, 149] width 22 height 17
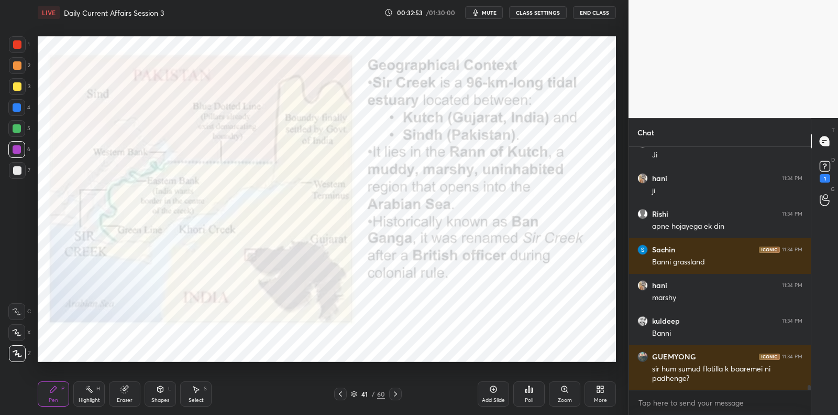
drag, startPoint x: 124, startPoint y: 383, endPoint x: 85, endPoint y: 362, distance: 44.8
click at [123, 380] on div "Pen P Highlight H Eraser Shapes L Select S 41 / 60 Add Slide Poll Zoom More" at bounding box center [327, 394] width 579 height 42
drag, startPoint x: 126, startPoint y: 388, endPoint x: 67, endPoint y: 369, distance: 62.6
click at [126, 386] on g at bounding box center [125, 389] width 8 height 8
click at [19, 350] on span "Erase all" at bounding box center [17, 353] width 16 height 7
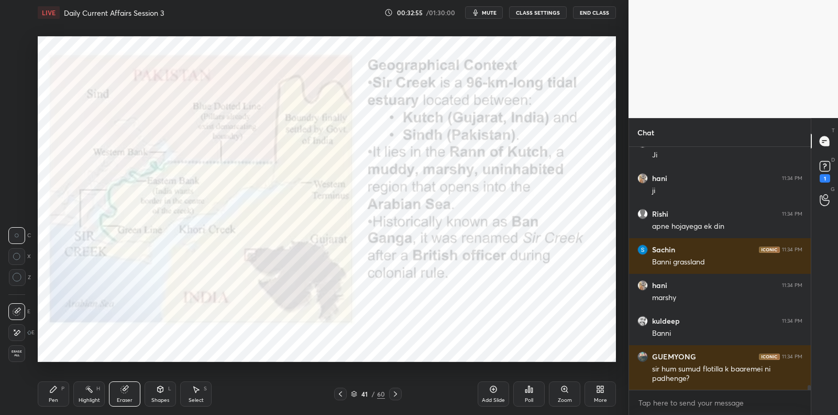
click at [19, 349] on div "1 2 3 4 5 6 7 C X Z C X Z E E Erase all H H" at bounding box center [17, 198] width 34 height 325
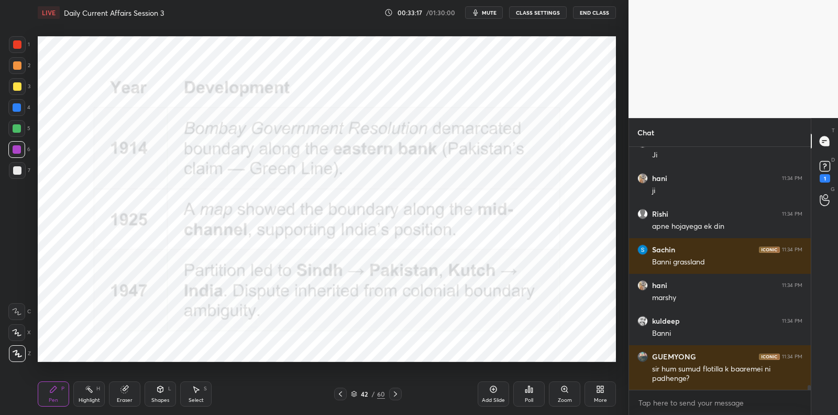
click at [489, 393] on div "Add Slide" at bounding box center [493, 393] width 31 height 25
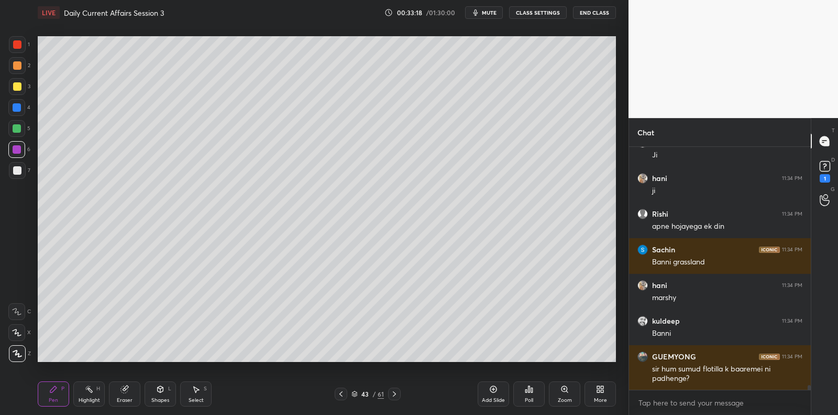
click at [22, 173] on div at bounding box center [17, 170] width 17 height 17
drag, startPoint x: 22, startPoint y: 173, endPoint x: 32, endPoint y: 167, distance: 12.2
click at [22, 173] on div at bounding box center [17, 170] width 17 height 17
click at [21, 129] on div at bounding box center [16, 128] width 17 height 17
drag, startPoint x: 23, startPoint y: 127, endPoint x: 36, endPoint y: 123, distance: 14.3
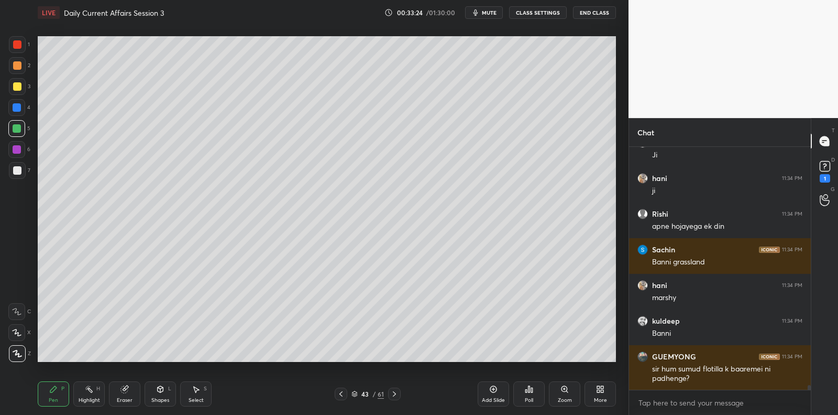
click at [23, 127] on div at bounding box center [16, 128] width 17 height 17
click at [16, 115] on div at bounding box center [16, 107] width 17 height 17
click at [17, 112] on div at bounding box center [16, 107] width 17 height 17
drag, startPoint x: 17, startPoint y: 112, endPoint x: 23, endPoint y: 115, distance: 6.8
click at [17, 112] on div at bounding box center [16, 107] width 17 height 17
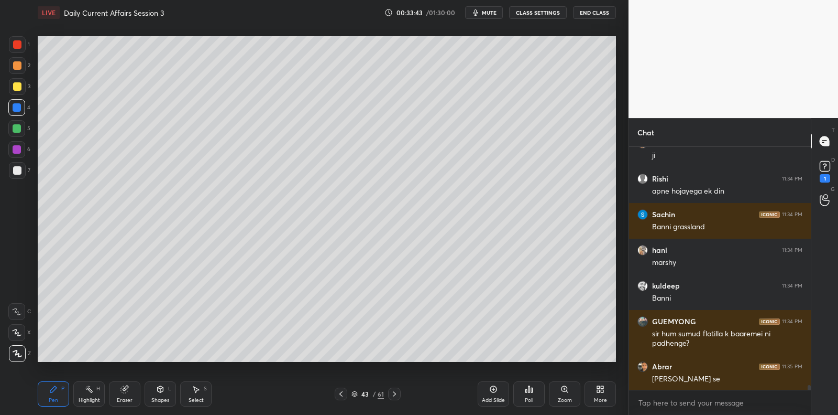
scroll to position [12861, 0]
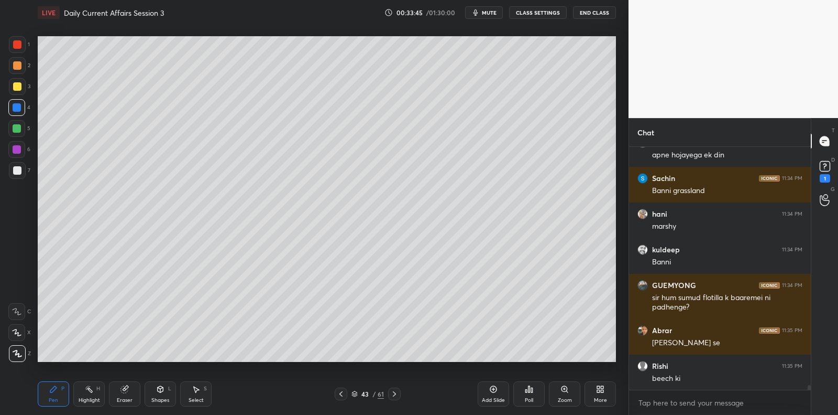
click at [18, 151] on div at bounding box center [17, 149] width 8 height 8
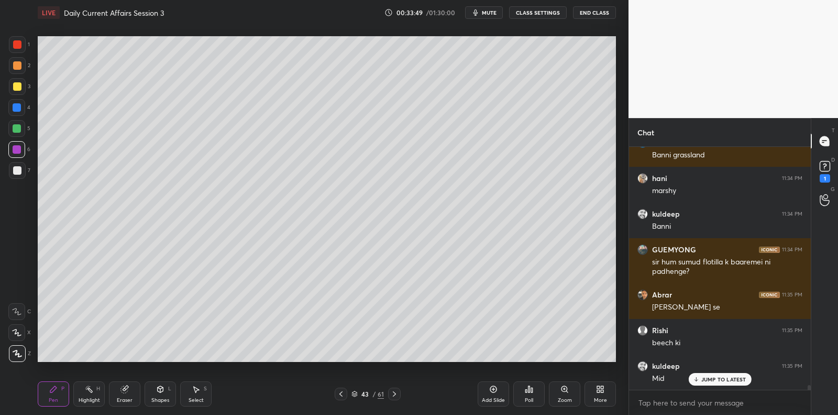
scroll to position [12932, 0]
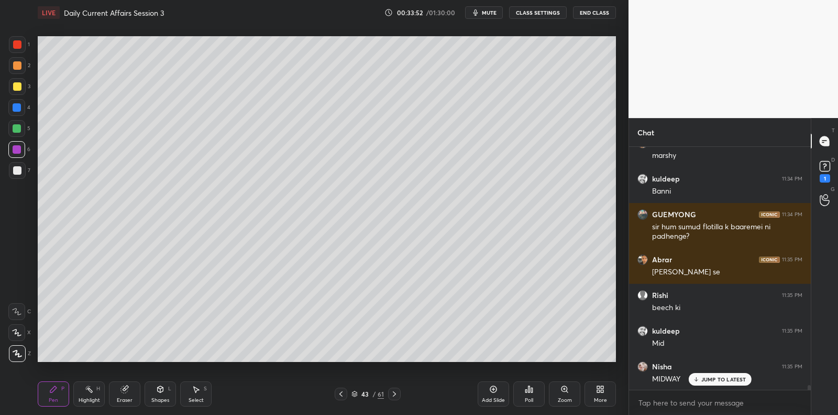
click at [20, 105] on div at bounding box center [17, 107] width 8 height 8
click at [18, 85] on div at bounding box center [17, 86] width 8 height 8
drag, startPoint x: 20, startPoint y: 84, endPoint x: 10, endPoint y: 81, distance: 10.6
click at [20, 84] on div at bounding box center [17, 86] width 8 height 8
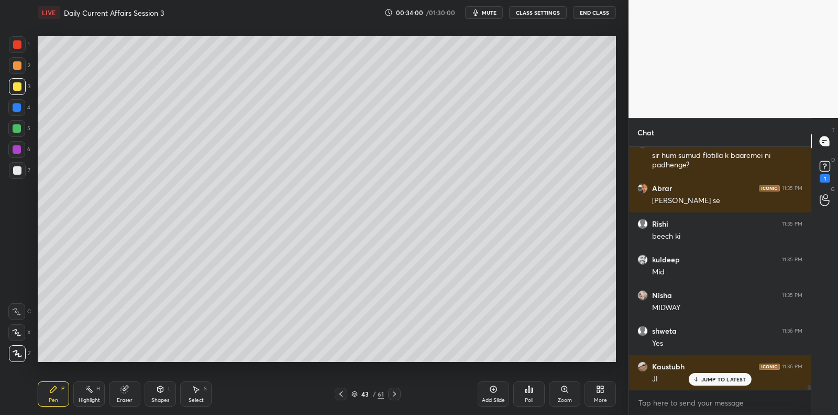
scroll to position [13039, 0]
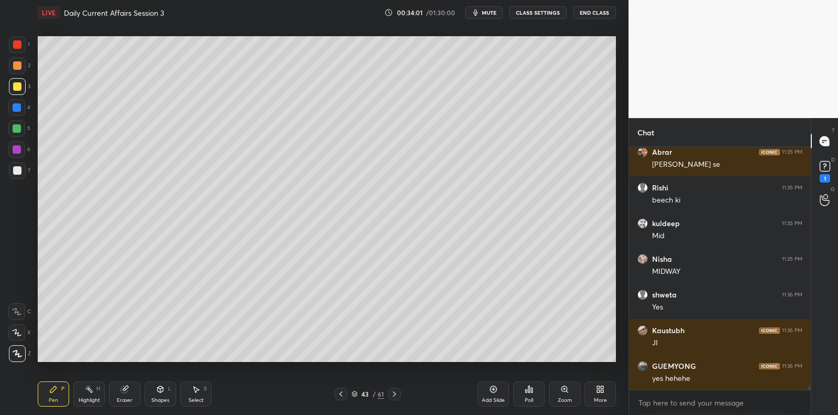
click at [13, 72] on div at bounding box center [17, 65] width 17 height 17
click at [17, 70] on div at bounding box center [17, 65] width 17 height 17
click at [16, 88] on div at bounding box center [17, 86] width 8 height 8
drag, startPoint x: 21, startPoint y: 86, endPoint x: 27, endPoint y: 91, distance: 7.6
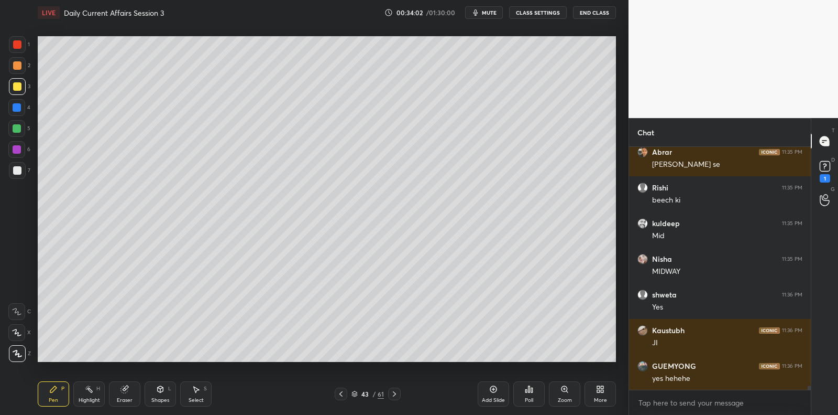
click at [21, 86] on div at bounding box center [17, 86] width 17 height 17
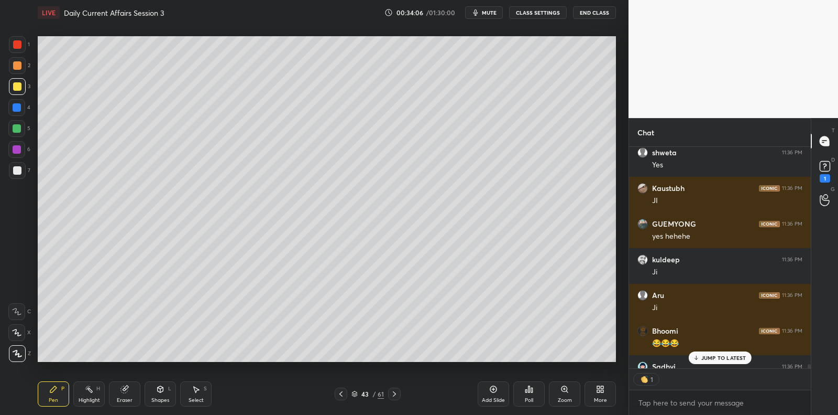
scroll to position [218, 179]
drag, startPoint x: 130, startPoint y: 394, endPoint x: 124, endPoint y: 380, distance: 15.0
click at [129, 394] on div "Eraser" at bounding box center [124, 393] width 31 height 25
drag, startPoint x: 19, startPoint y: 329, endPoint x: 24, endPoint y: 326, distance: 5.9
click at [19, 330] on icon at bounding box center [17, 332] width 8 height 9
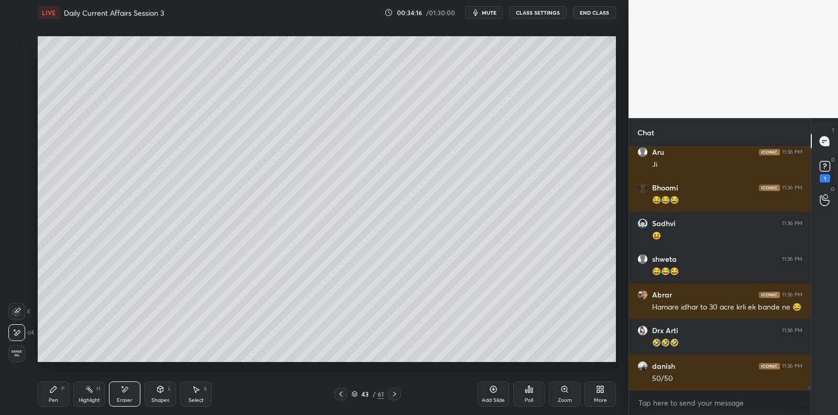
scroll to position [13324, 0]
click at [53, 400] on div "Pen" at bounding box center [53, 399] width 9 height 5
click at [23, 179] on div "7" at bounding box center [19, 172] width 21 height 21
click at [20, 173] on div at bounding box center [17, 170] width 8 height 8
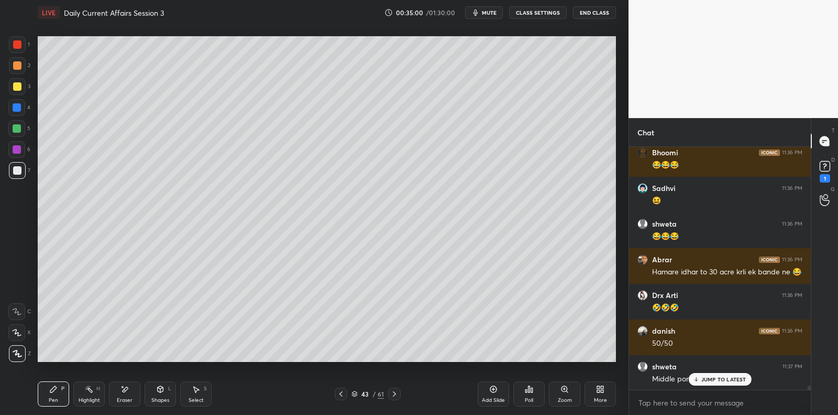
click at [17, 177] on div at bounding box center [17, 170] width 17 height 17
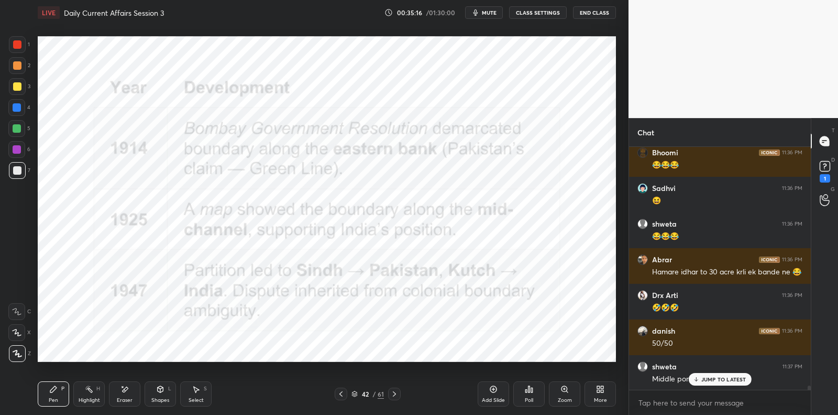
click at [23, 147] on div at bounding box center [16, 149] width 17 height 17
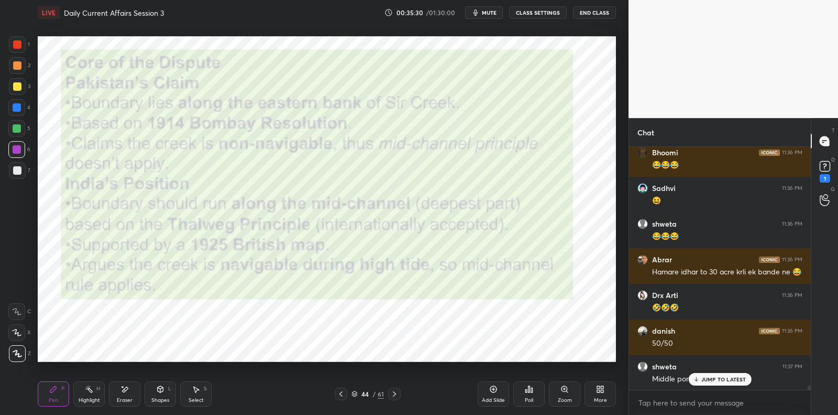
click at [11, 154] on div at bounding box center [16, 149] width 17 height 17
click at [14, 152] on div at bounding box center [17, 149] width 8 height 8
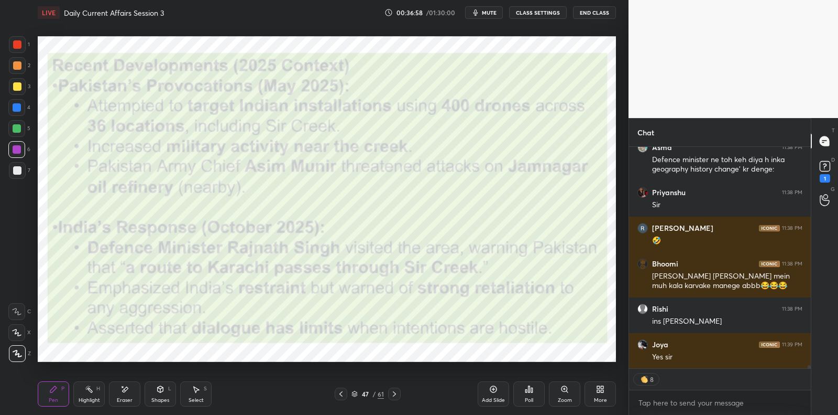
scroll to position [14232, 0]
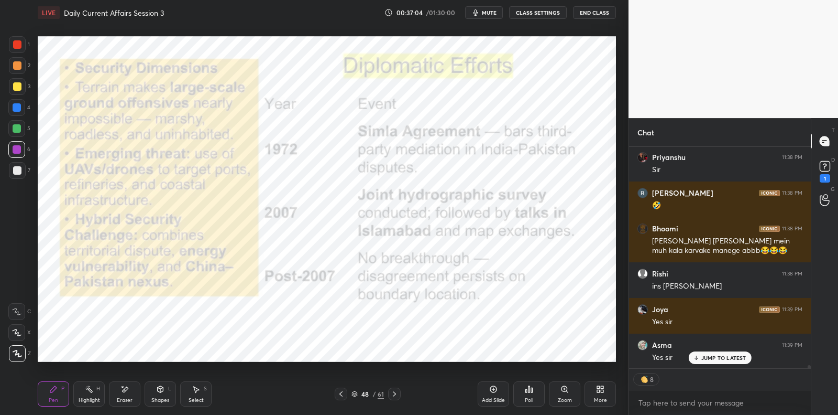
click at [15, 157] on div at bounding box center [16, 149] width 17 height 17
click at [21, 153] on div at bounding box center [16, 149] width 17 height 17
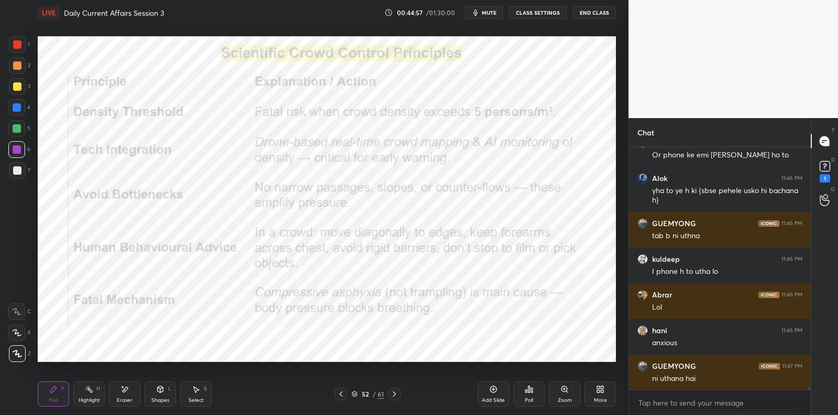
scroll to position [16514, 0]
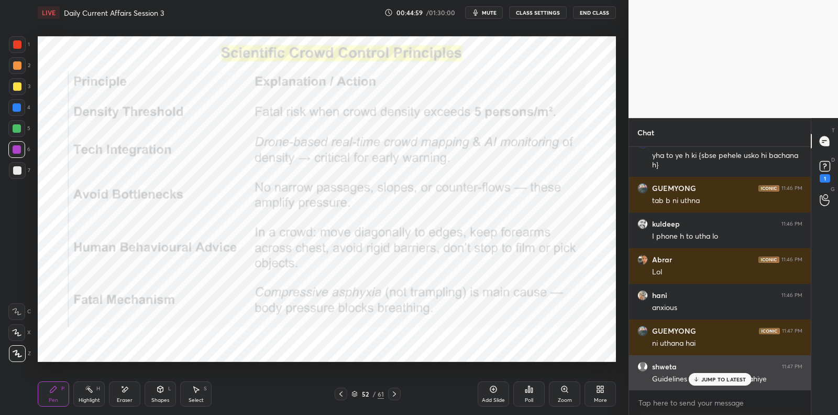
click at [712, 379] on p "JUMP TO LATEST" at bounding box center [724, 379] width 45 height 6
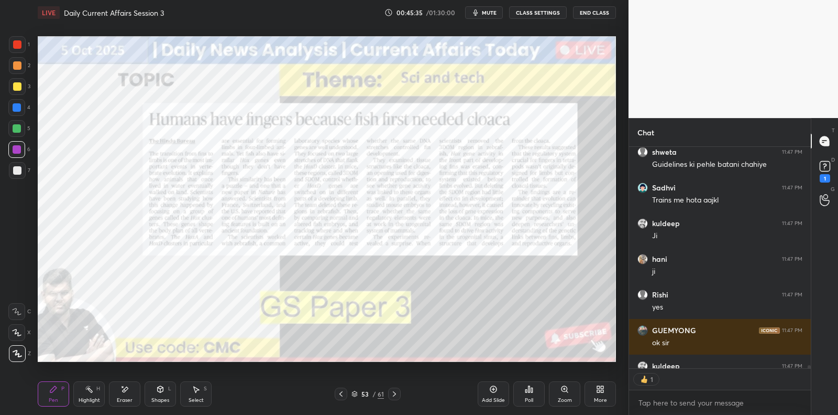
scroll to position [3, 3]
drag, startPoint x: 499, startPoint y: 388, endPoint x: 471, endPoint y: 369, distance: 34.2
click at [499, 387] on div "Add Slide" at bounding box center [493, 393] width 31 height 25
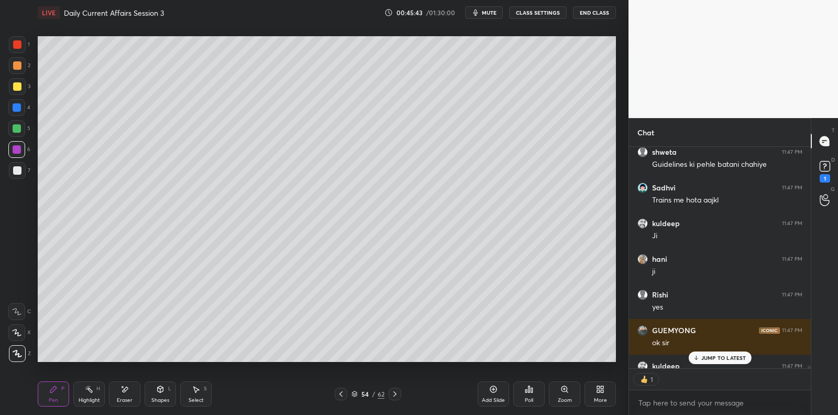
scroll to position [16795, 0]
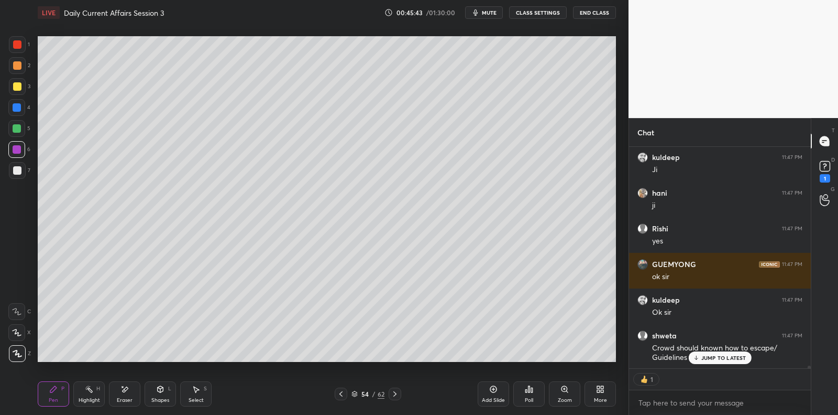
drag, startPoint x: 19, startPoint y: 170, endPoint x: 23, endPoint y: 164, distance: 7.3
click at [19, 169] on div at bounding box center [17, 170] width 8 height 8
click at [20, 170] on div at bounding box center [17, 170] width 8 height 8
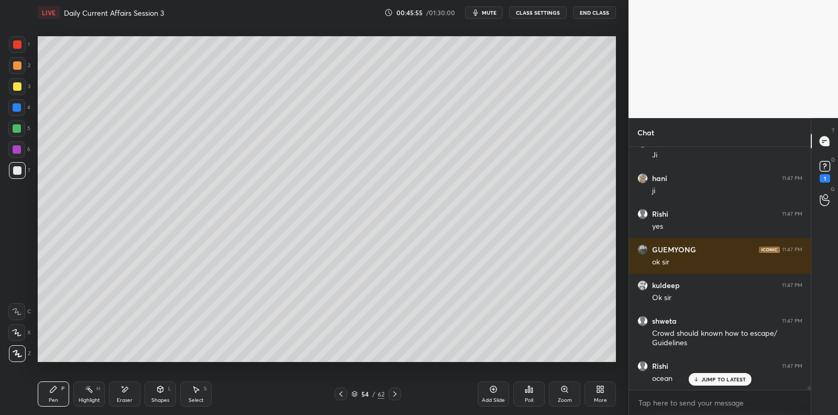
scroll to position [16845, 0]
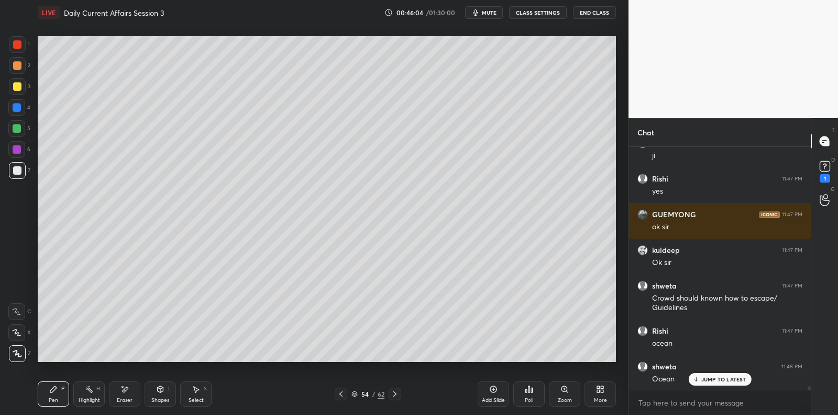
click at [16, 132] on div at bounding box center [16, 128] width 17 height 17
click at [17, 129] on div at bounding box center [17, 128] width 8 height 8
click at [18, 129] on div at bounding box center [17, 128] width 8 height 8
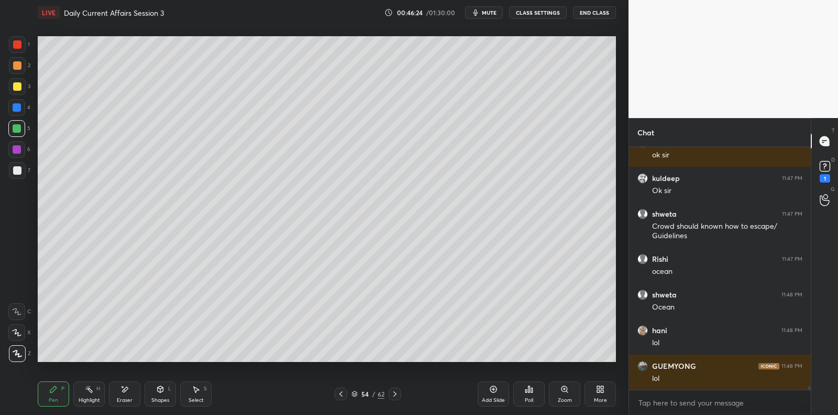
scroll to position [16951, 0]
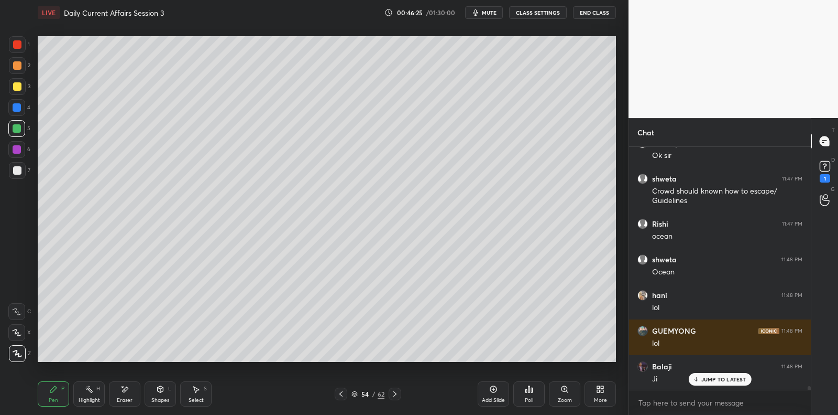
click at [9, 172] on div at bounding box center [17, 170] width 17 height 17
click at [13, 169] on div at bounding box center [17, 170] width 8 height 8
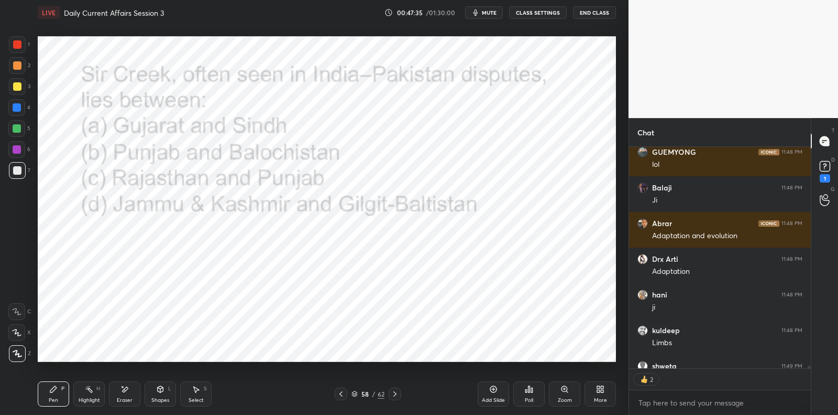
scroll to position [17187, 0]
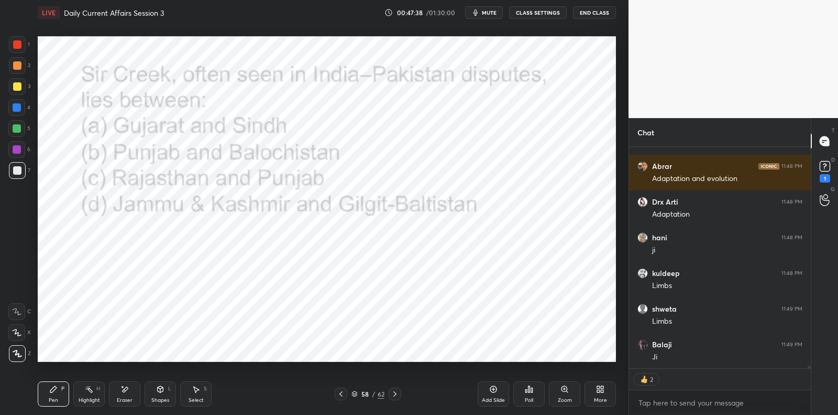
click at [533, 393] on div "Poll" at bounding box center [529, 393] width 31 height 25
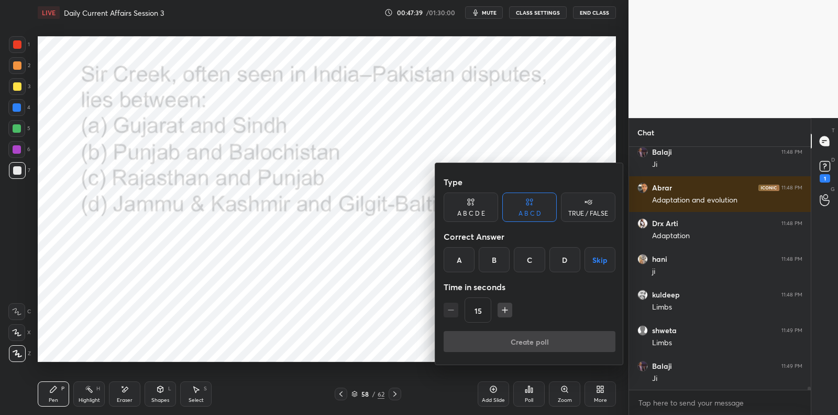
scroll to position [17166, 0]
click at [462, 256] on div "A" at bounding box center [459, 259] width 31 height 25
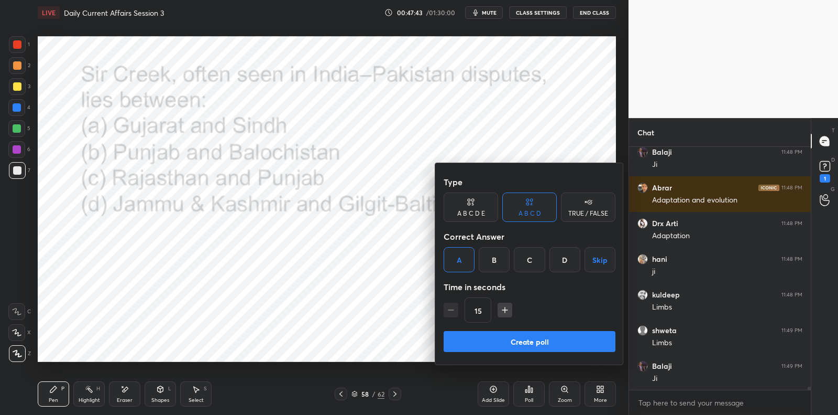
drag, startPoint x: 521, startPoint y: 341, endPoint x: 483, endPoint y: 341, distance: 37.7
click at [520, 340] on button "Create poll" at bounding box center [530, 341] width 172 height 21
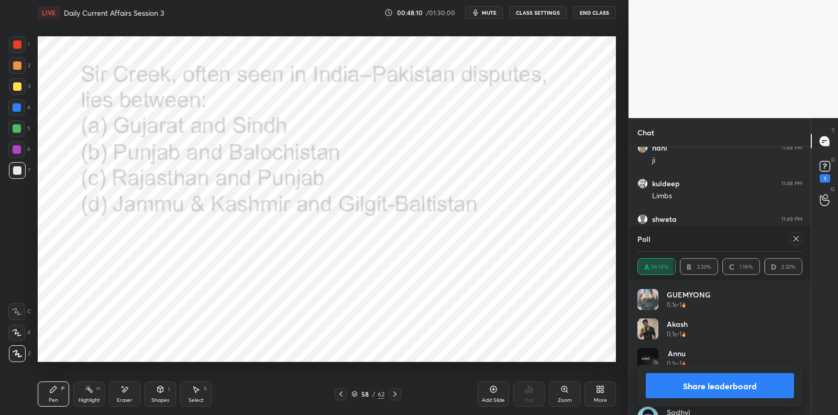
scroll to position [17313, 0]
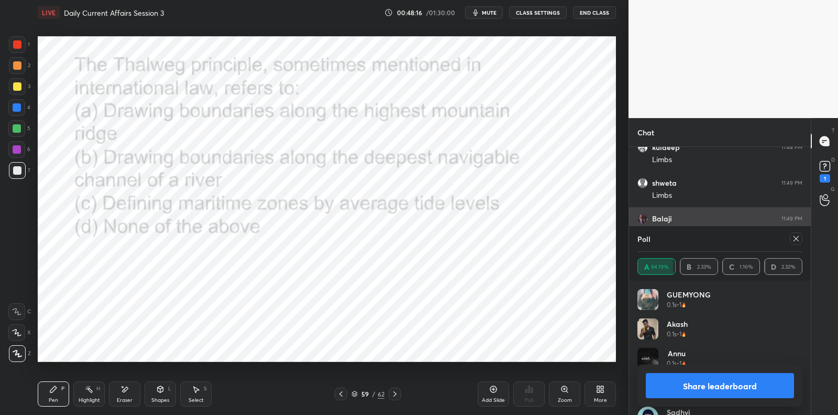
drag, startPoint x: 798, startPoint y: 242, endPoint x: 792, endPoint y: 240, distance: 5.5
click at [798, 241] on icon at bounding box center [796, 238] width 8 height 8
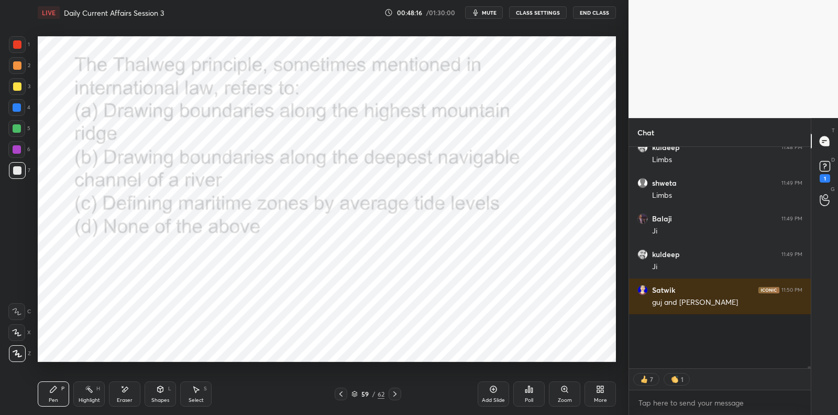
scroll to position [147, 179]
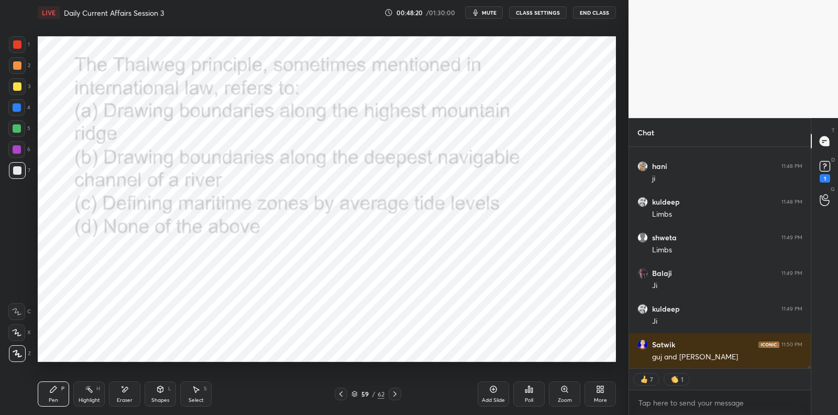
click at [24, 156] on div at bounding box center [16, 149] width 17 height 17
click at [21, 155] on div at bounding box center [16, 149] width 17 height 17
drag, startPoint x: 21, startPoint y: 154, endPoint x: 30, endPoint y: 154, distance: 9.4
click at [21, 154] on div at bounding box center [16, 149] width 17 height 17
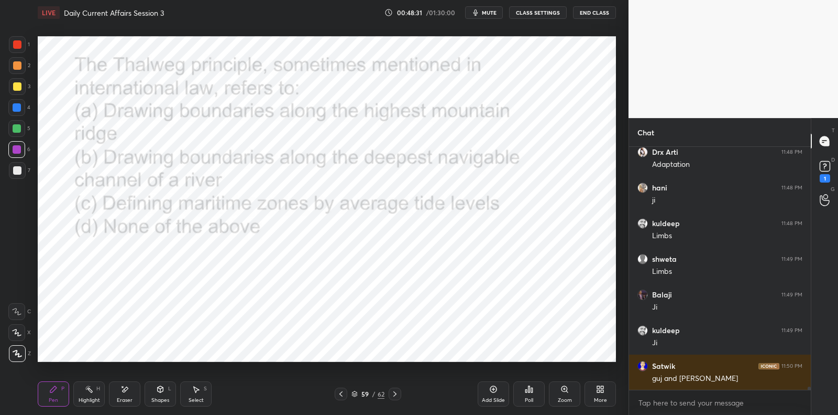
click at [535, 387] on div "Poll" at bounding box center [529, 393] width 31 height 25
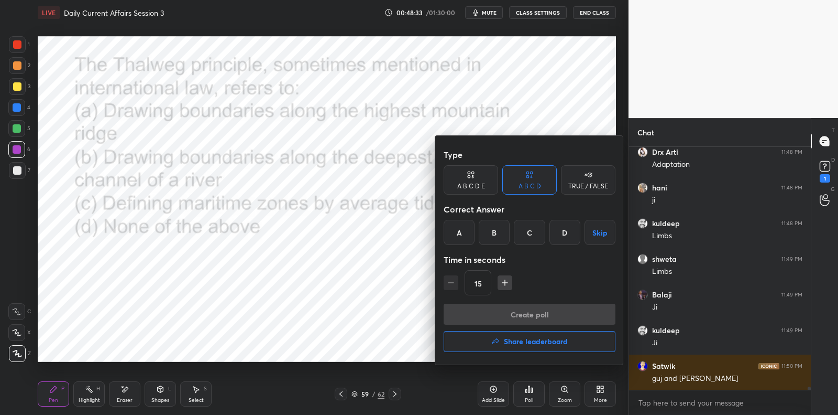
click at [491, 232] on div "B" at bounding box center [494, 232] width 31 height 25
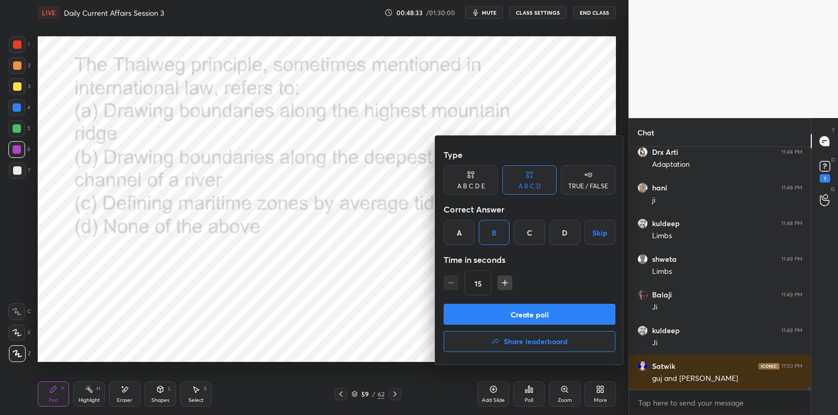
click at [512, 311] on button "Create poll" at bounding box center [530, 313] width 172 height 21
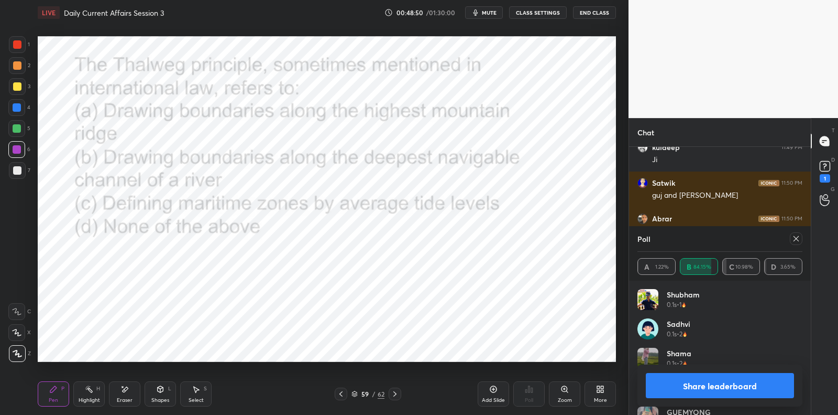
click at [796, 241] on icon at bounding box center [796, 238] width 8 height 8
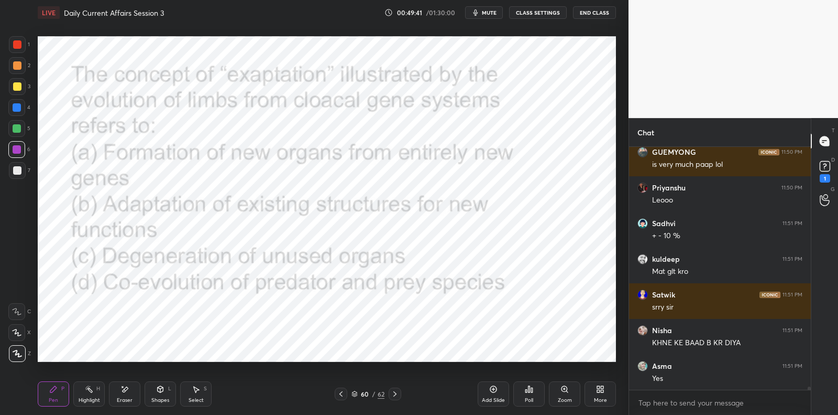
click at [529, 390] on icon at bounding box center [530, 389] width 2 height 6
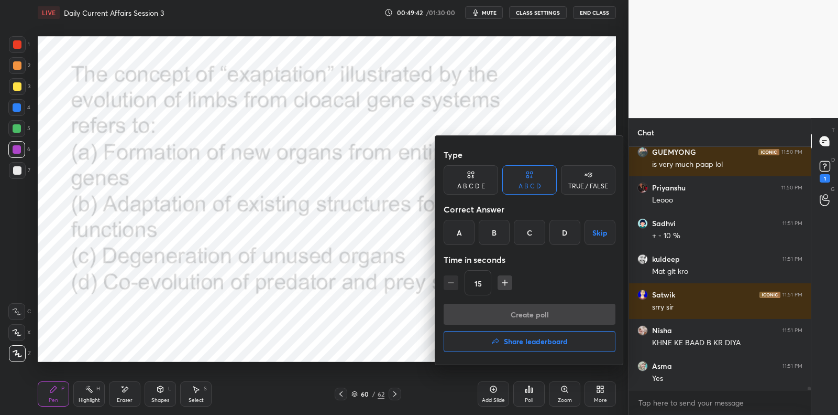
drag, startPoint x: 494, startPoint y: 227, endPoint x: 503, endPoint y: 270, distance: 44.3
click at [494, 227] on div "B" at bounding box center [494, 232] width 31 height 25
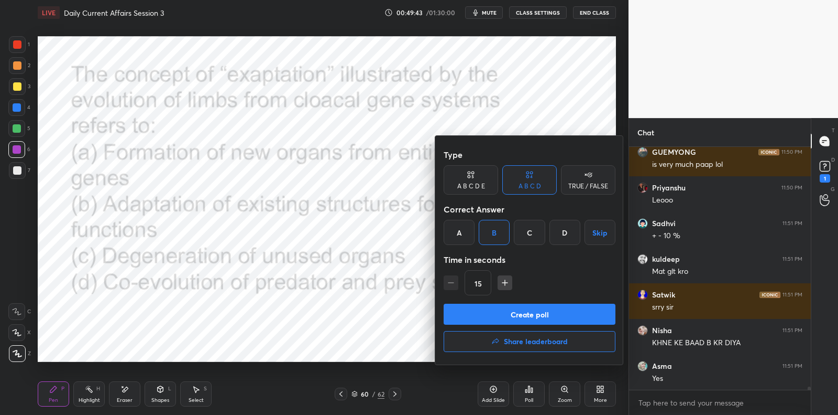
click at [511, 310] on button "Create poll" at bounding box center [530, 313] width 172 height 21
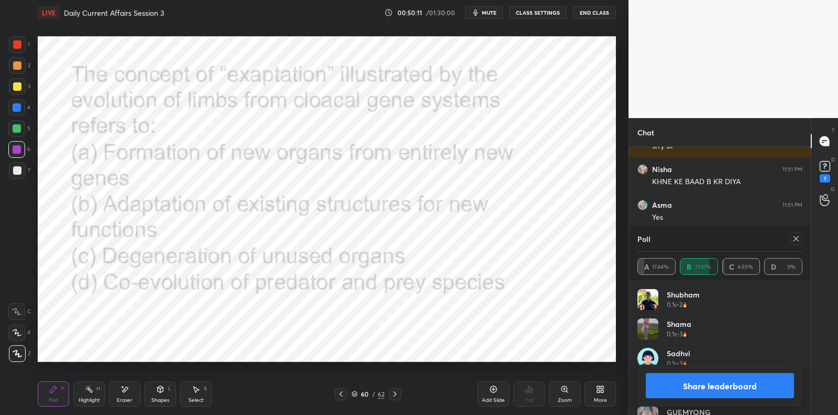
scroll to position [17719, 0]
click at [798, 241] on icon at bounding box center [796, 238] width 8 height 8
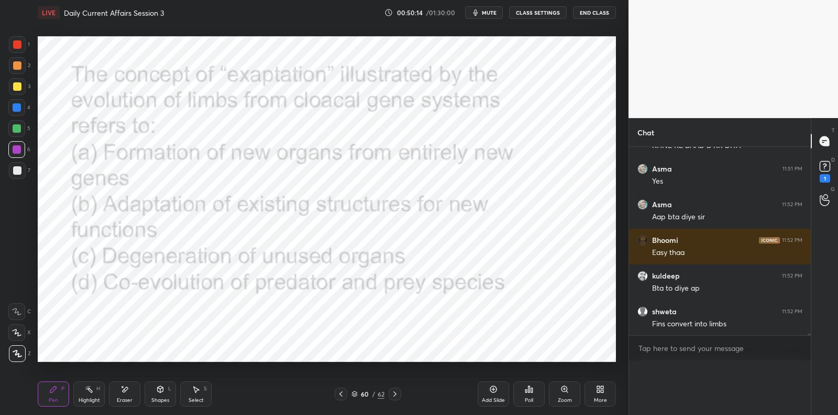
scroll to position [17687, 0]
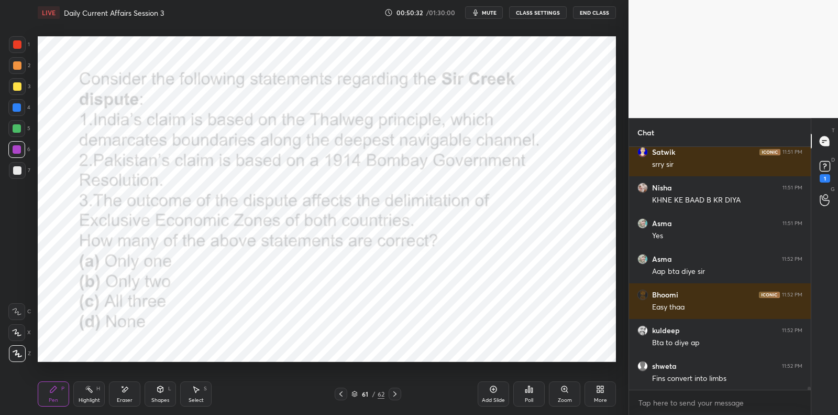
click at [531, 391] on icon at bounding box center [532, 389] width 2 height 5
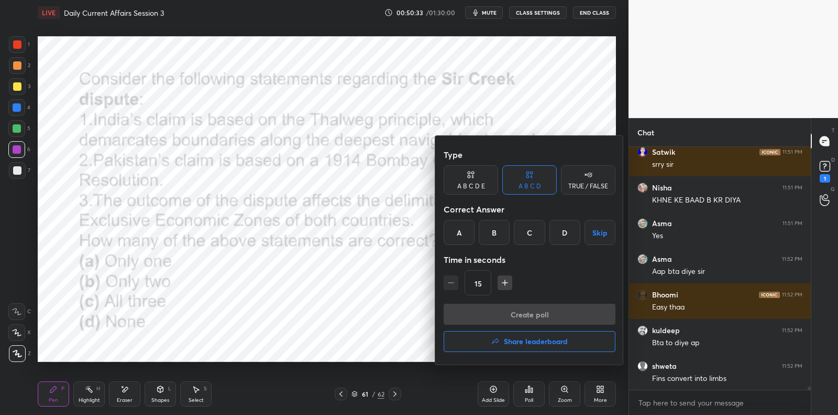
click at [534, 233] on div "C" at bounding box center [529, 232] width 31 height 25
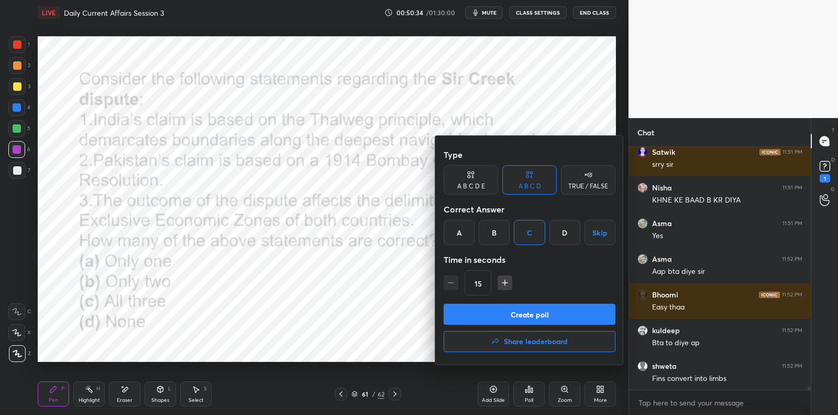
click at [535, 322] on button "Create poll" at bounding box center [530, 313] width 172 height 21
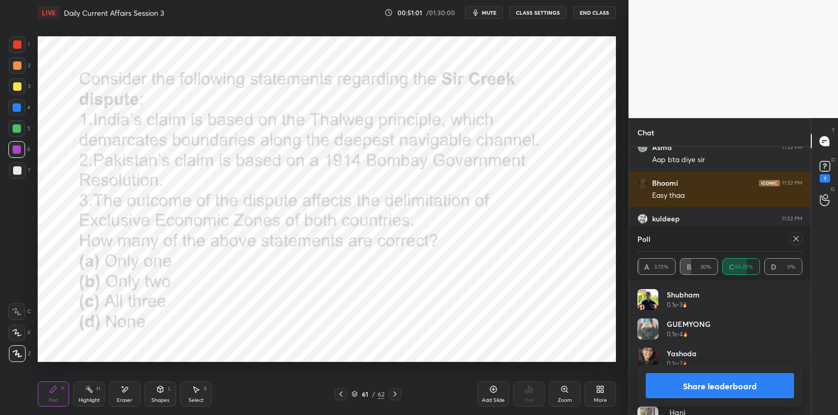
click at [798, 239] on icon at bounding box center [796, 238] width 8 height 8
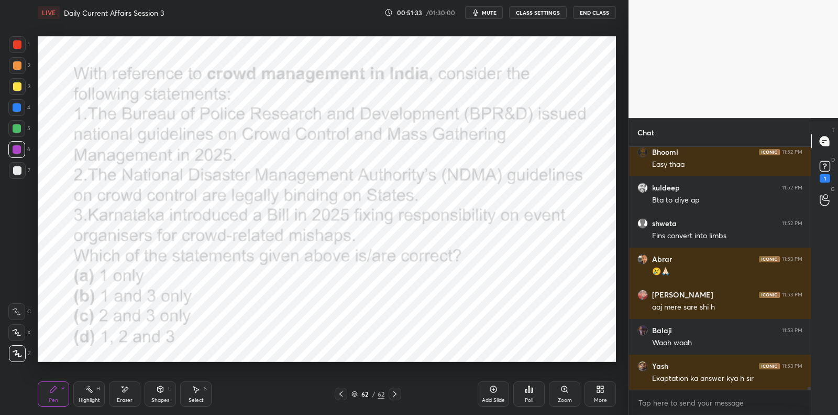
click at [536, 392] on div "Poll" at bounding box center [529, 393] width 31 height 25
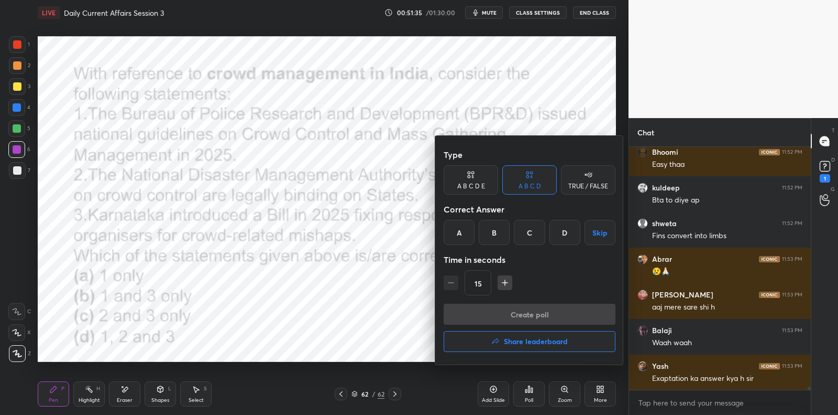
click at [496, 230] on div "B" at bounding box center [494, 232] width 31 height 25
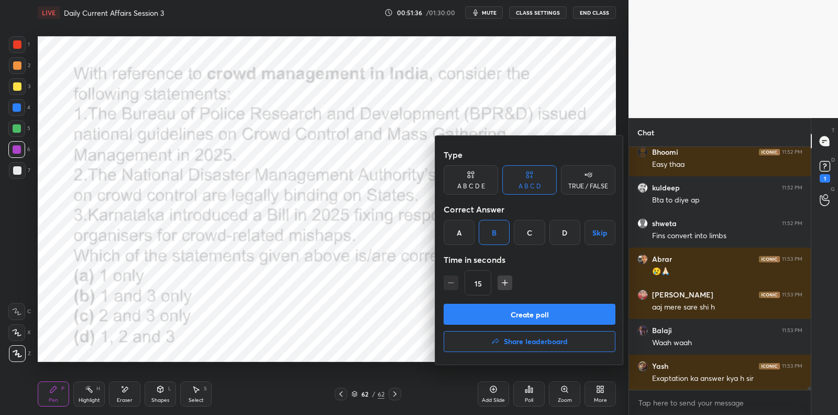
click at [499, 317] on button "Create poll" at bounding box center [530, 313] width 172 height 21
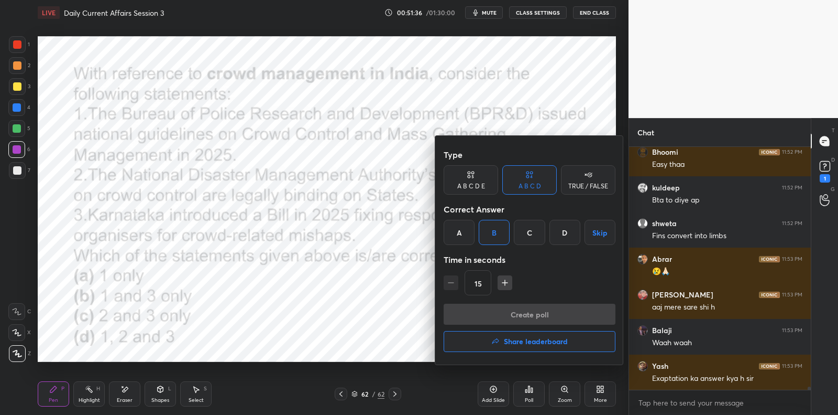
scroll to position [3, 3]
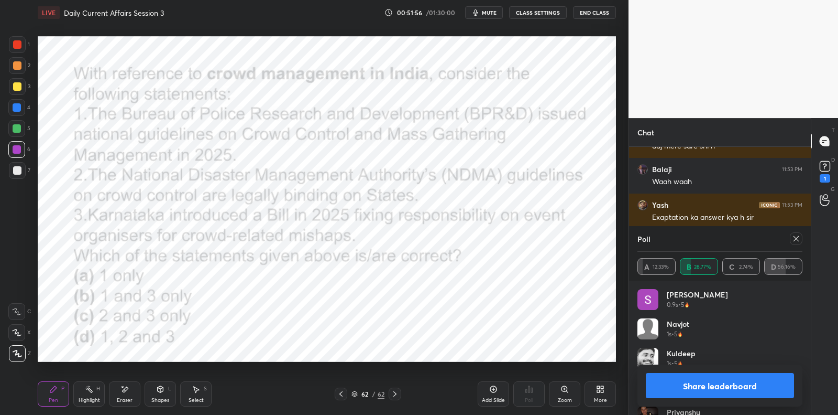
click at [798, 237] on icon at bounding box center [796, 238] width 5 height 5
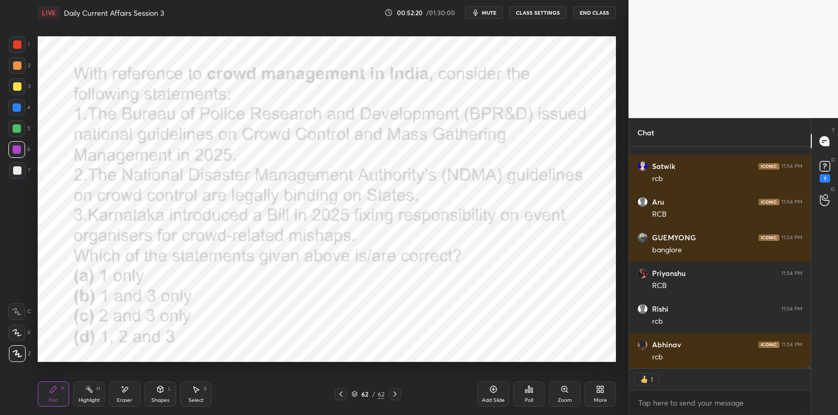
click at [535, 390] on div "Poll" at bounding box center [529, 393] width 31 height 25
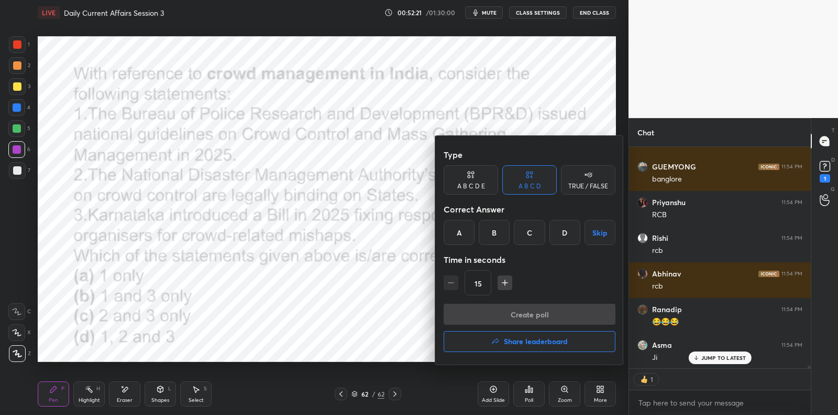
click at [476, 342] on button "Share leaderboard" at bounding box center [530, 341] width 172 height 21
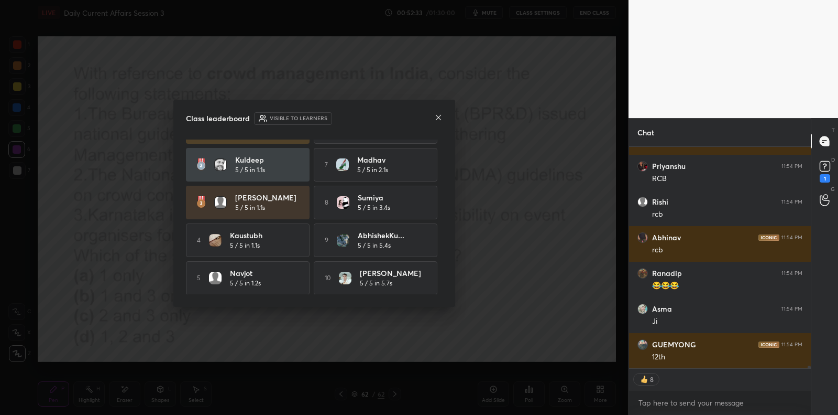
click at [439, 118] on icon at bounding box center [438, 117] width 8 height 8
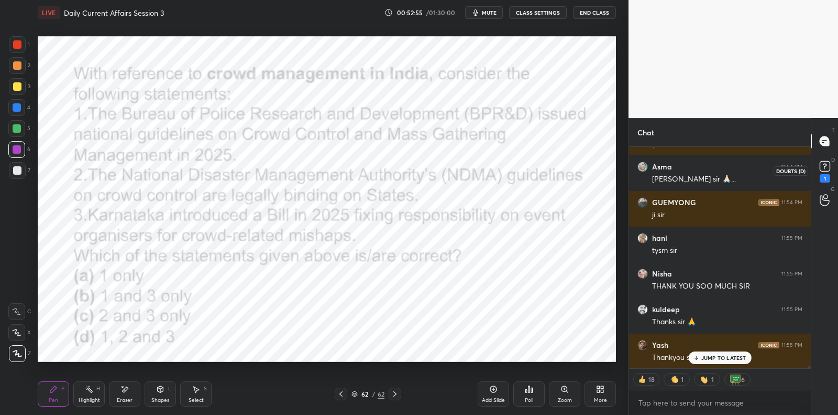
click at [824, 169] on rect at bounding box center [825, 166] width 10 height 10
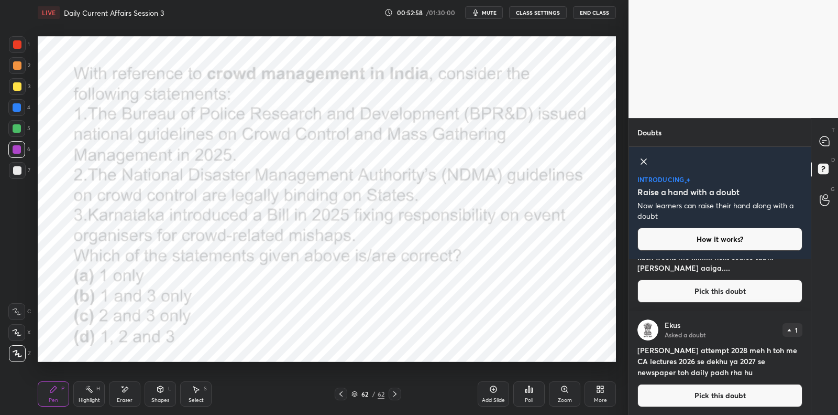
scroll to position [0, 0]
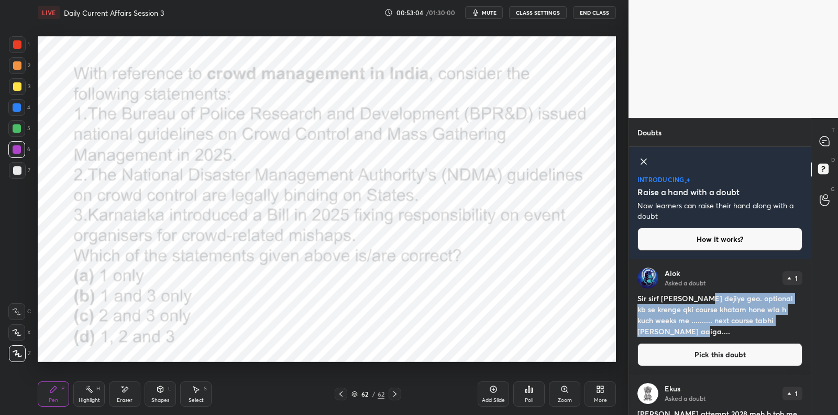
drag, startPoint x: 701, startPoint y: 299, endPoint x: 708, endPoint y: 325, distance: 26.7
click at [708, 325] on h4 "Sir sirf [PERSON_NAME] dejiye geo. optional kb se krenge qki course khatam hone…" at bounding box center [720, 314] width 165 height 44
drag, startPoint x: 708, startPoint y: 325, endPoint x: 694, endPoint y: 300, distance: 28.6
click at [694, 300] on h4 "Sir sirf [PERSON_NAME] dejiye geo. optional kb se krenge qki course khatam hone…" at bounding box center [720, 314] width 165 height 44
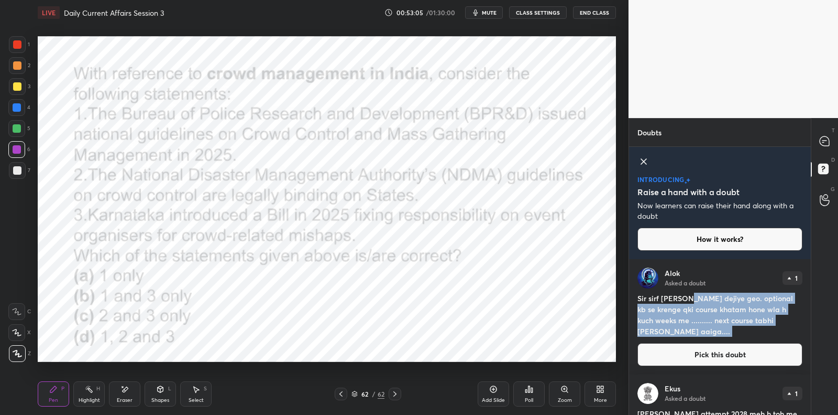
click at [694, 299] on h4 "Sir sirf [PERSON_NAME] dejiye geo. optional kb se krenge qki course khatam hone…" at bounding box center [720, 314] width 165 height 44
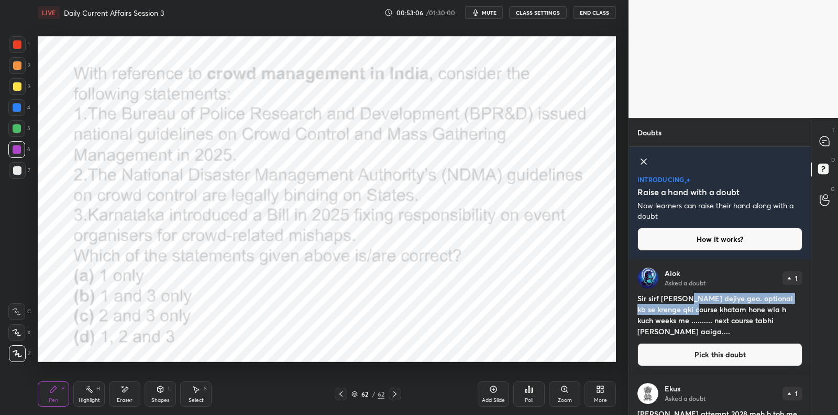
drag, startPoint x: 684, startPoint y: 299, endPoint x: 690, endPoint y: 310, distance: 12.9
click at [690, 310] on h4 "Sir sirf [PERSON_NAME] dejiye geo. optional kb se krenge qki course khatam hone…" at bounding box center [720, 314] width 165 height 44
click at [821, 145] on icon at bounding box center [825, 141] width 11 height 11
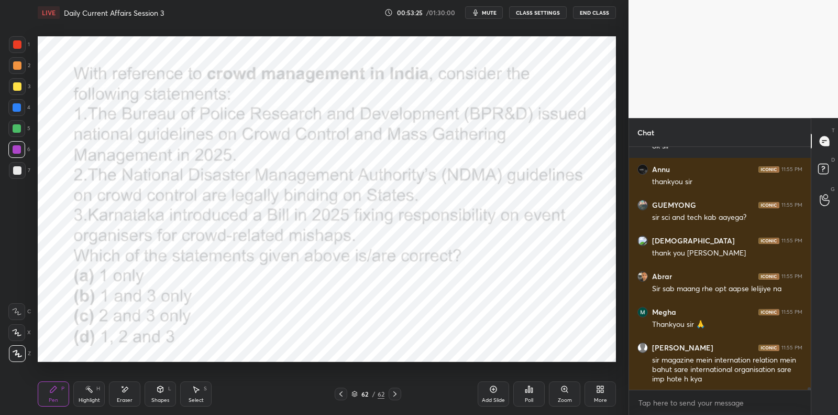
scroll to position [20643, 0]
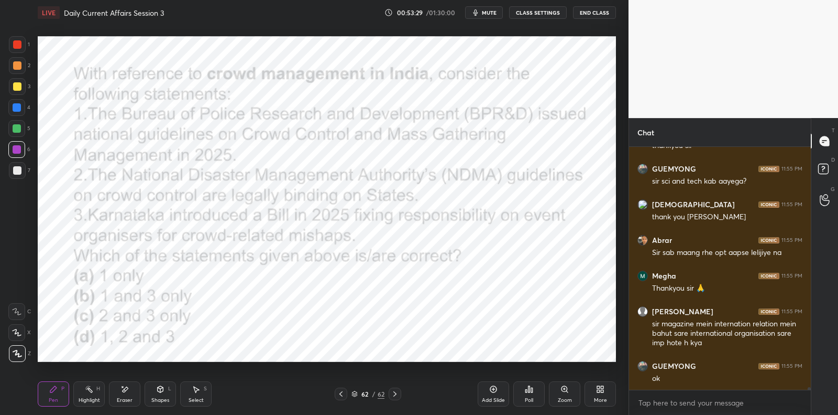
click at [492, 391] on icon at bounding box center [494, 389] width 7 height 7
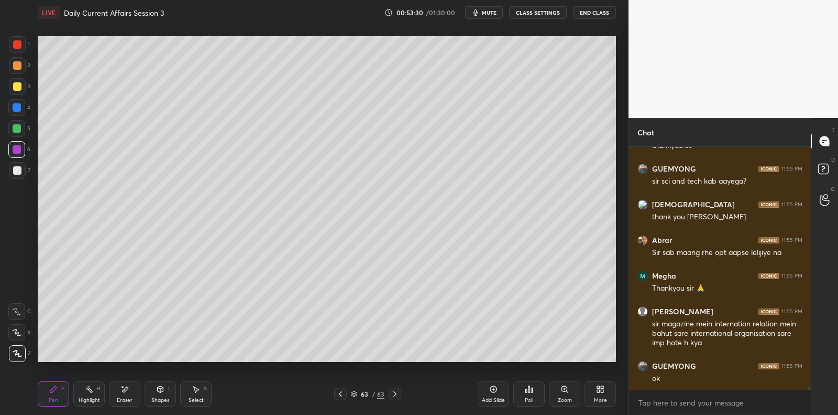
click at [22, 168] on div at bounding box center [17, 170] width 17 height 17
click at [10, 87] on div at bounding box center [17, 86] width 17 height 17
click at [15, 84] on div at bounding box center [17, 86] width 8 height 8
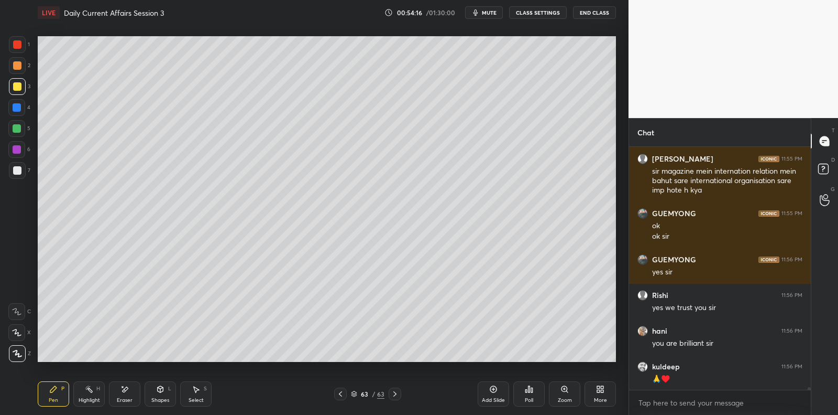
scroll to position [20831, 0]
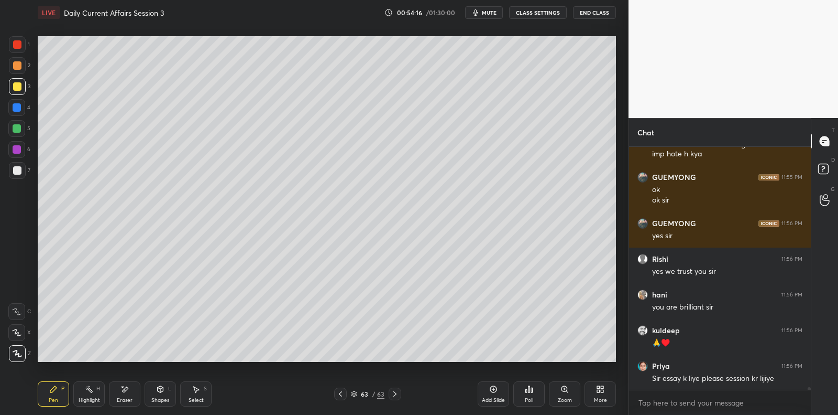
click at [18, 130] on div at bounding box center [17, 128] width 8 height 8
drag, startPoint x: 18, startPoint y: 127, endPoint x: 31, endPoint y: 128, distance: 12.6
click at [18, 127] on div at bounding box center [17, 128] width 8 height 8
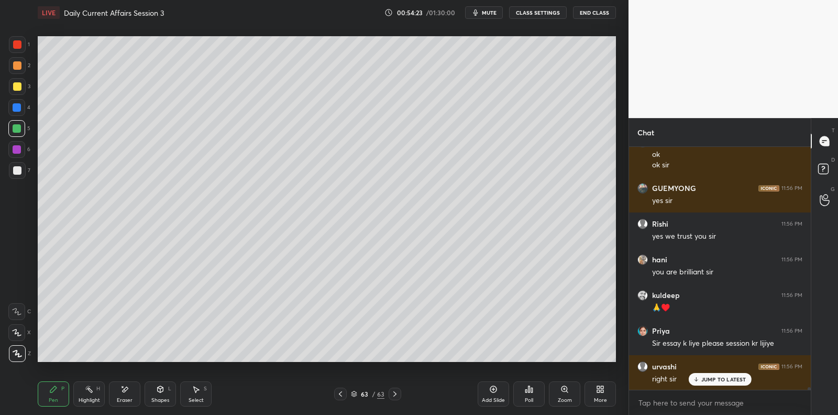
click at [23, 174] on div at bounding box center [17, 170] width 17 height 17
click at [19, 175] on div at bounding box center [17, 170] width 17 height 17
click at [15, 152] on div at bounding box center [17, 149] width 8 height 8
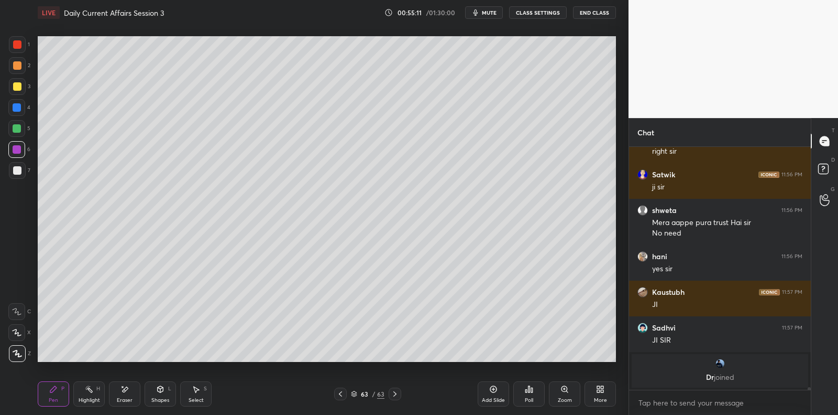
scroll to position [21139, 0]
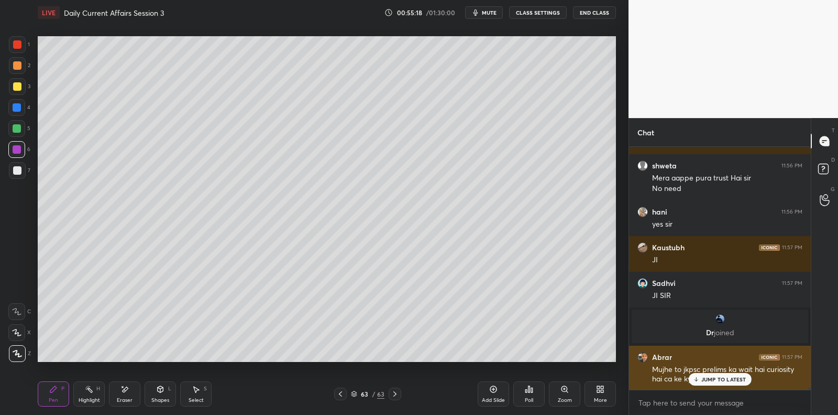
drag, startPoint x: 705, startPoint y: 377, endPoint x: 700, endPoint y: 382, distance: 7.4
click at [705, 377] on p "JUMP TO LATEST" at bounding box center [724, 379] width 45 height 6
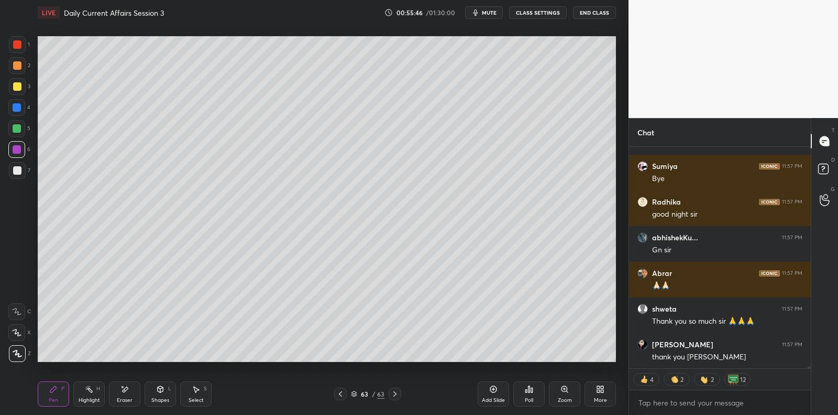
scroll to position [21892, 0]
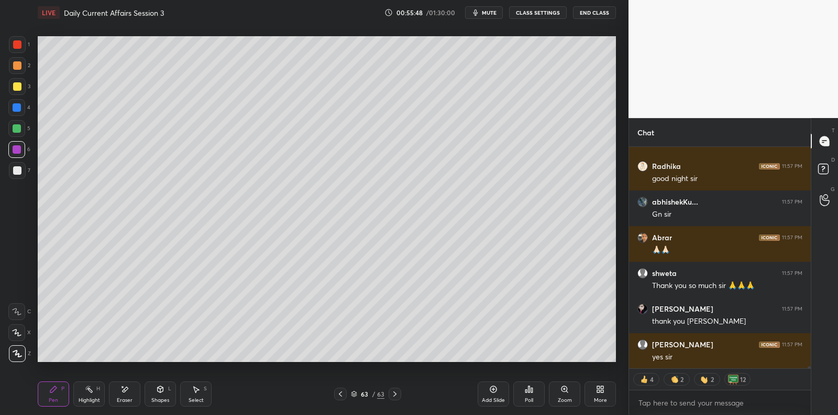
click at [598, 13] on button "End Class" at bounding box center [594, 12] width 43 height 13
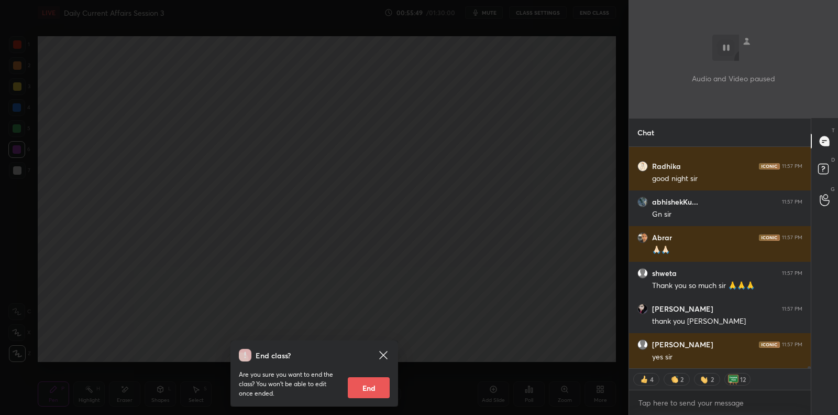
click at [370, 383] on button "End" at bounding box center [369, 387] width 42 height 21
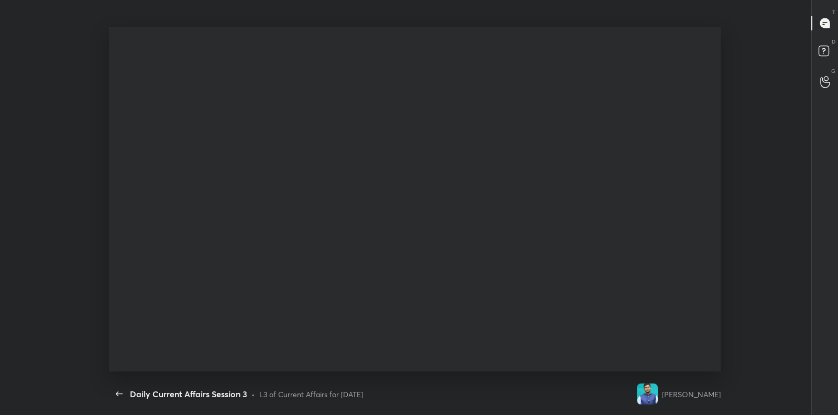
scroll to position [0, 0]
